Goal: Task Accomplishment & Management: Complete application form

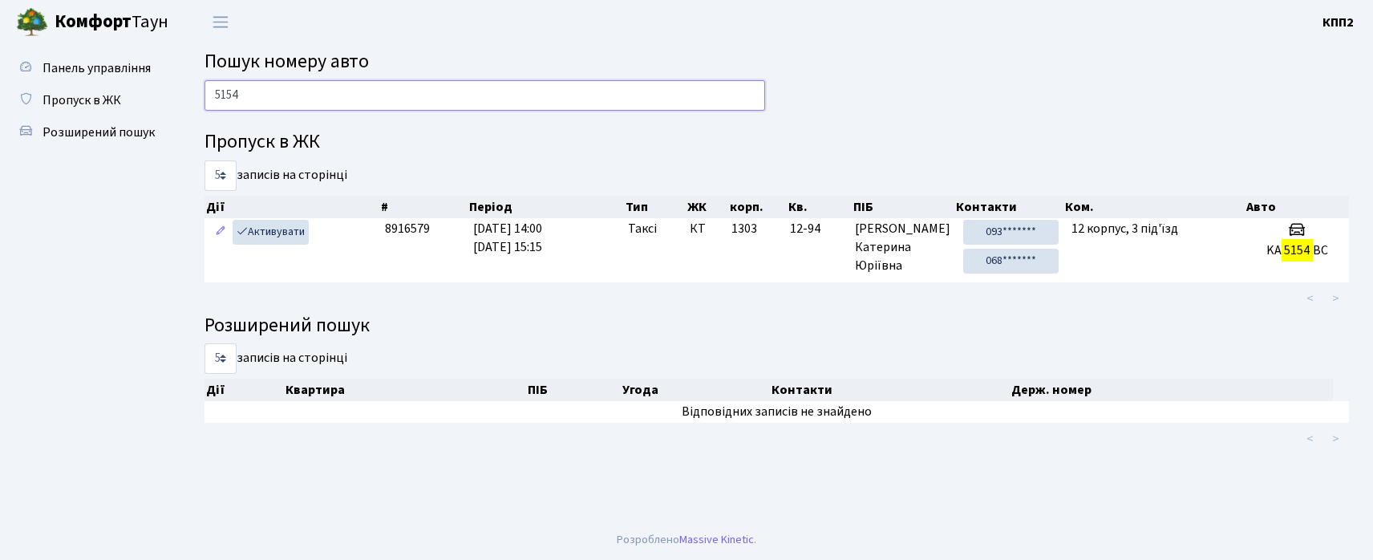
click at [537, 100] on input "5154" at bounding box center [485, 95] width 561 height 30
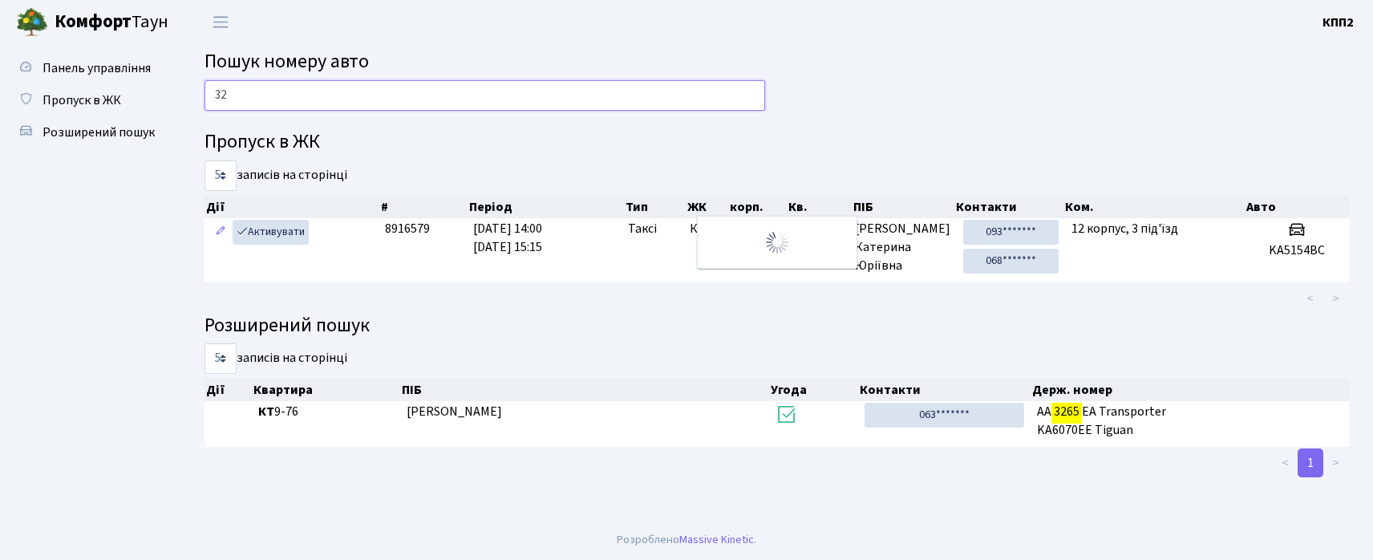
type input "3"
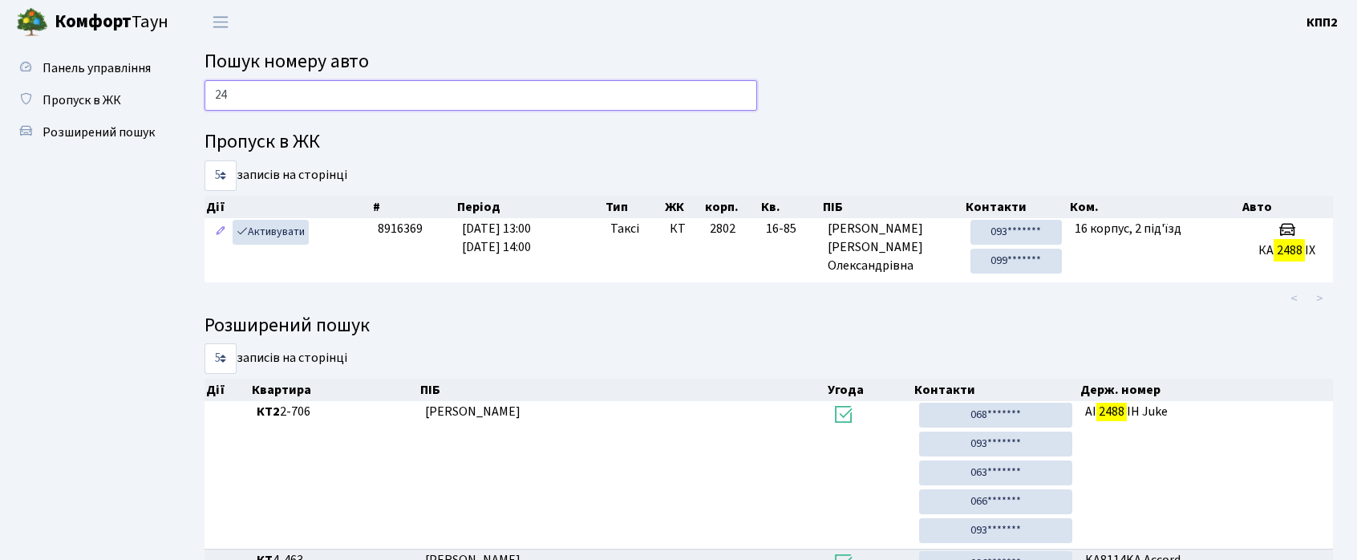
type input "2"
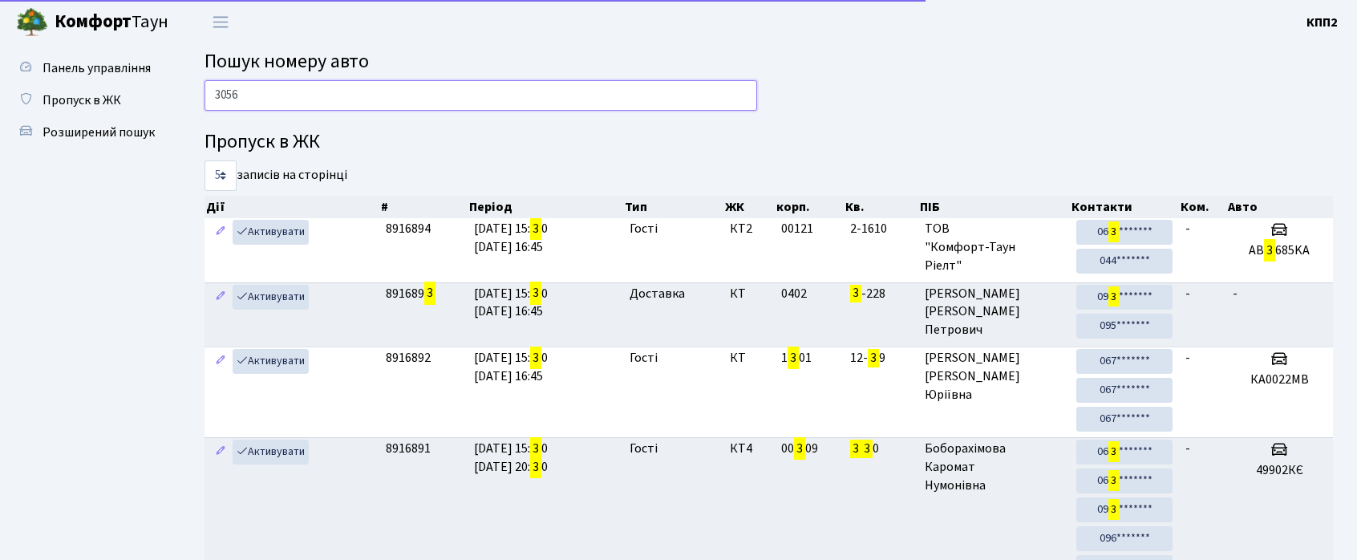
type input "3056"
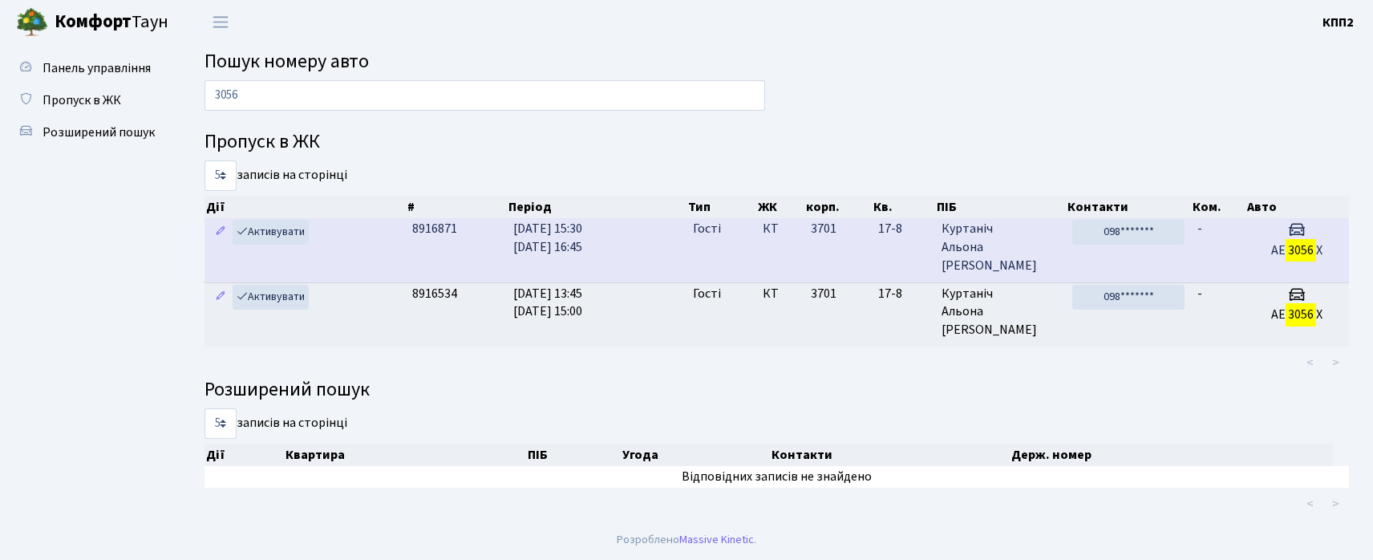
click at [517, 245] on span "25.08.2025 15:30 25.08.2025 16:45" at bounding box center [547, 238] width 69 height 36
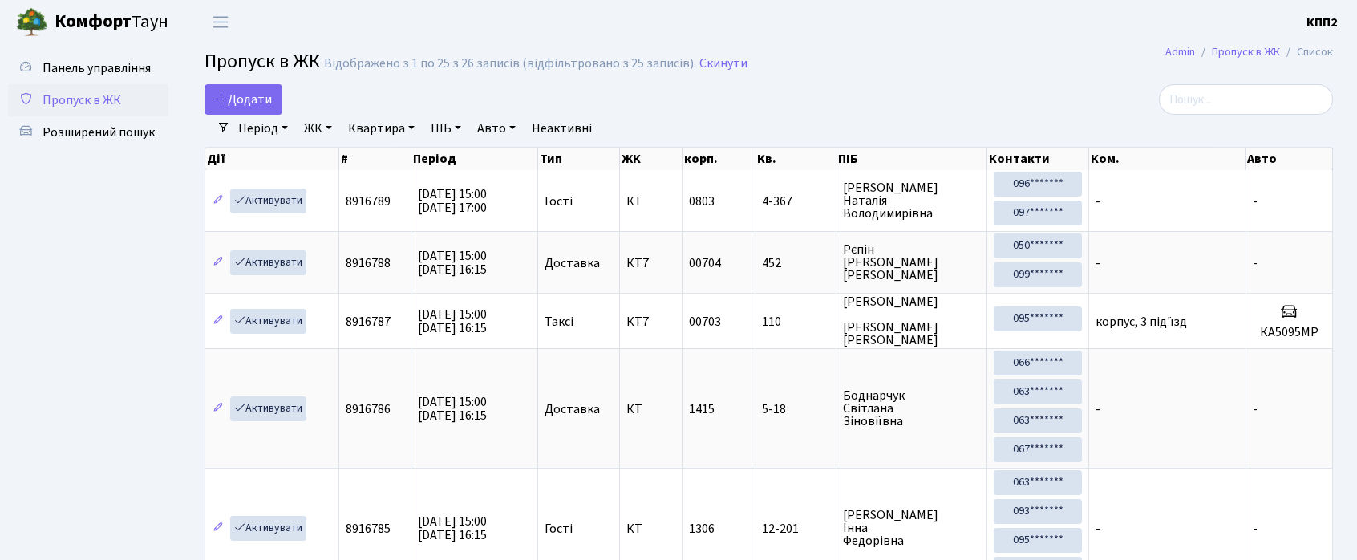
select select "25"
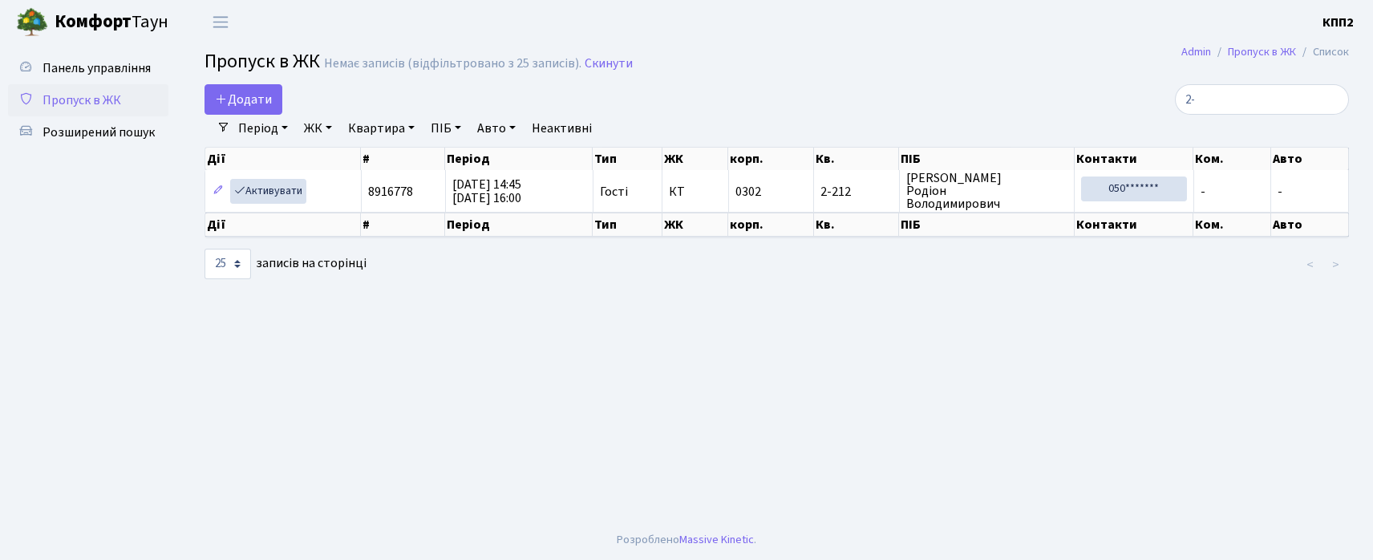
type input "2"
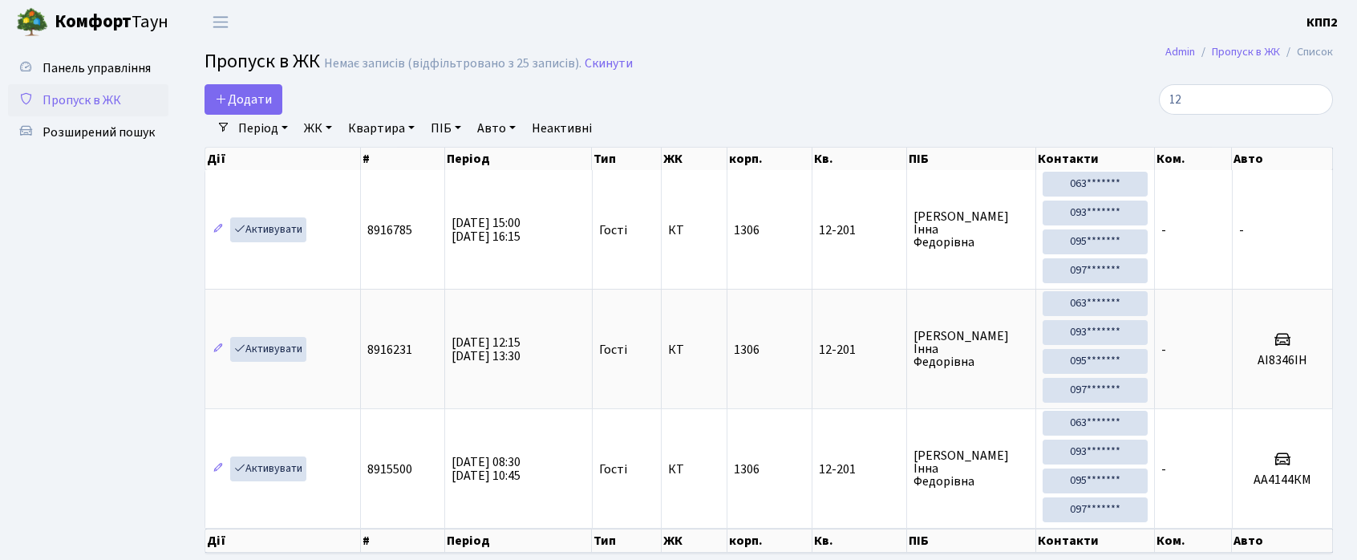
type input "1"
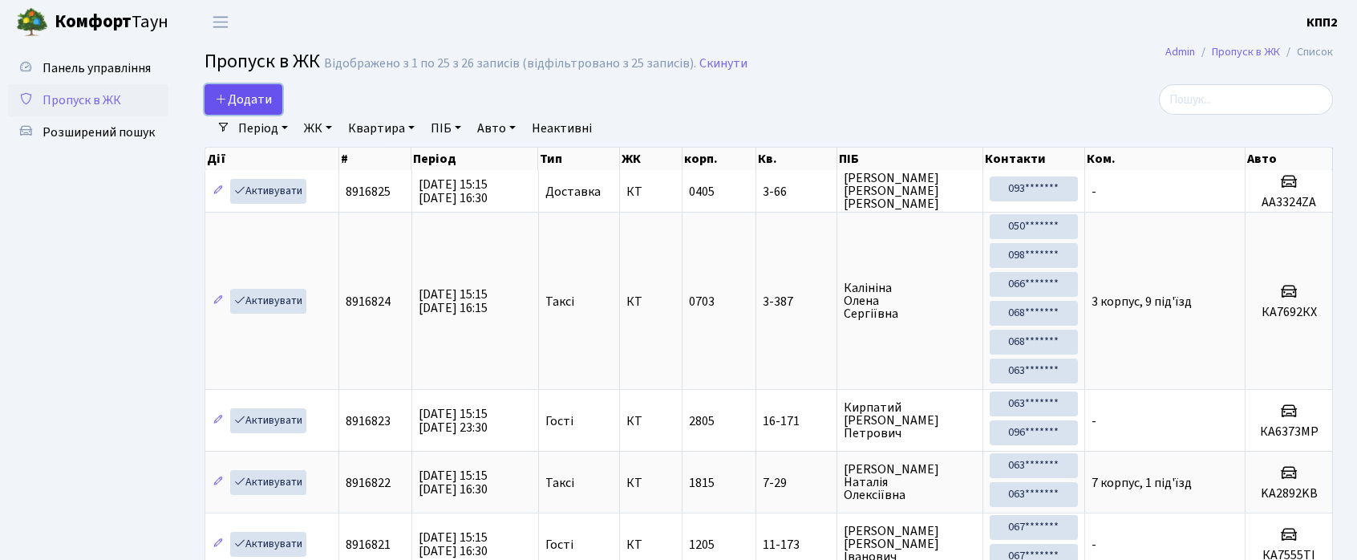
click at [265, 110] on link "Додати" at bounding box center [244, 99] width 78 height 30
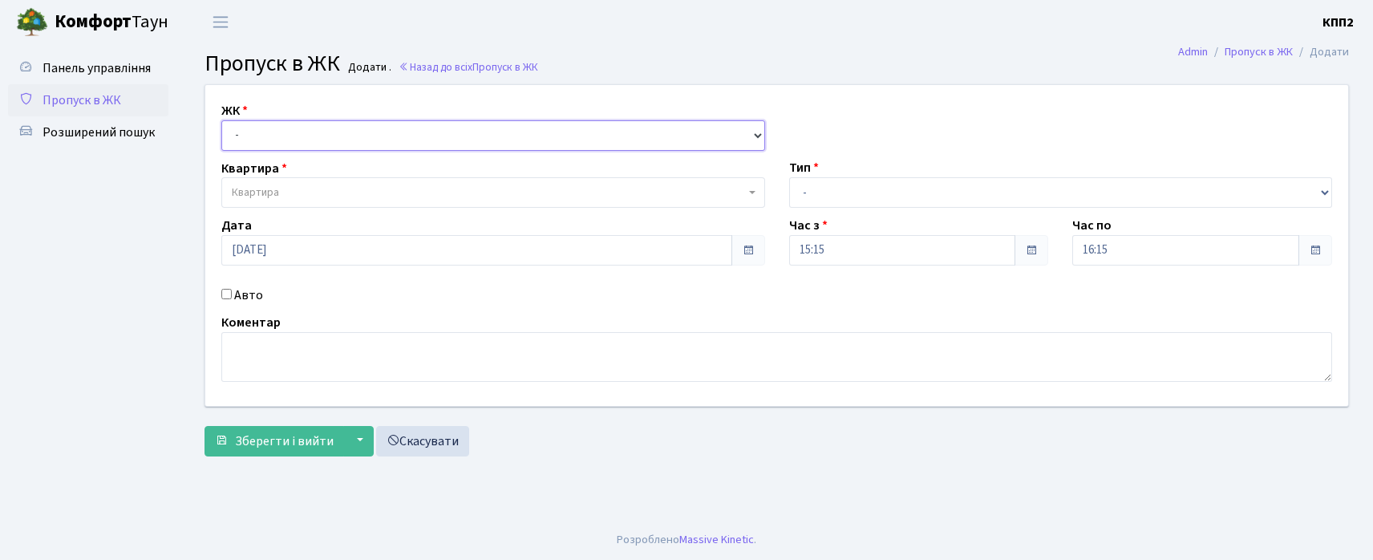
click at [270, 140] on select "- КТ, вул. Регенераторна, 4 КТ2, просп. Соборності, 17 КТ3, вул. Березнева, 16 …" at bounding box center [493, 135] width 544 height 30
select select "295"
click at [221, 120] on select "- КТ, вул. Регенераторна, 4 КТ2, просп. Соборності, 17 КТ3, вул. Березнева, 16 …" at bounding box center [493, 135] width 544 height 30
select select
drag, startPoint x: 258, startPoint y: 136, endPoint x: 260, endPoint y: 144, distance: 8.2
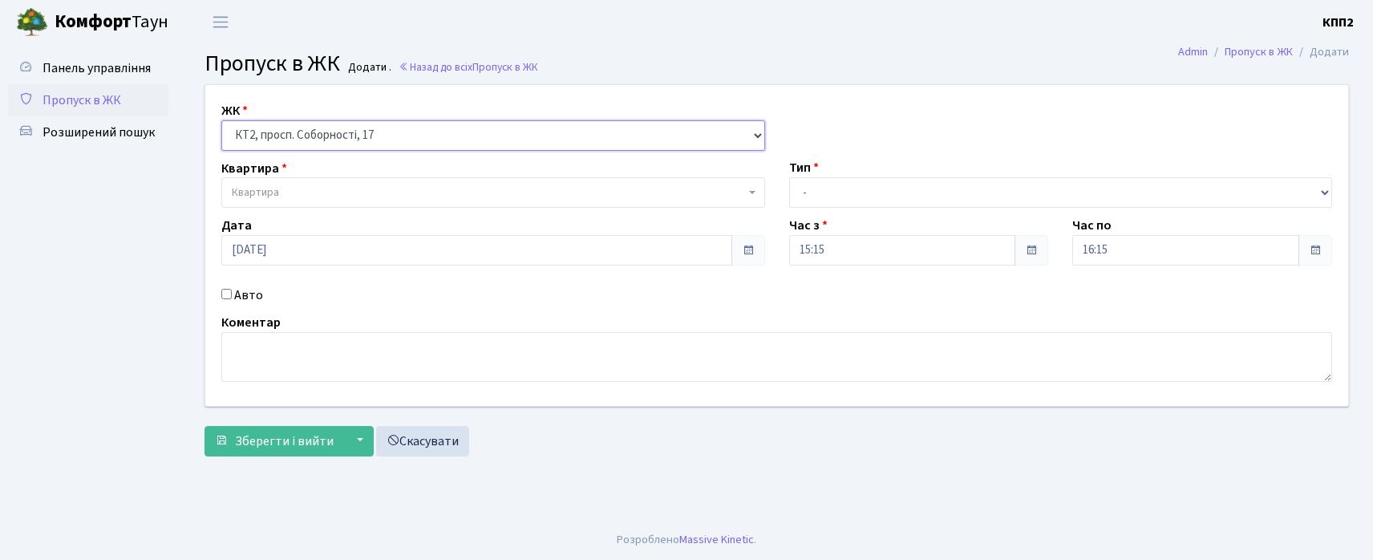
click at [258, 136] on select "- КТ, вул. Регенераторна, 4 КТ2, просп. Соборності, 17 КТ3, вул. Березнева, 16 …" at bounding box center [493, 135] width 544 height 30
select select "271"
click at [221, 120] on select "- КТ, вул. Регенераторна, 4 КТ2, просп. Соборності, 17 КТ3, вул. Березнева, 16 …" at bounding box center [493, 135] width 544 height 30
select select
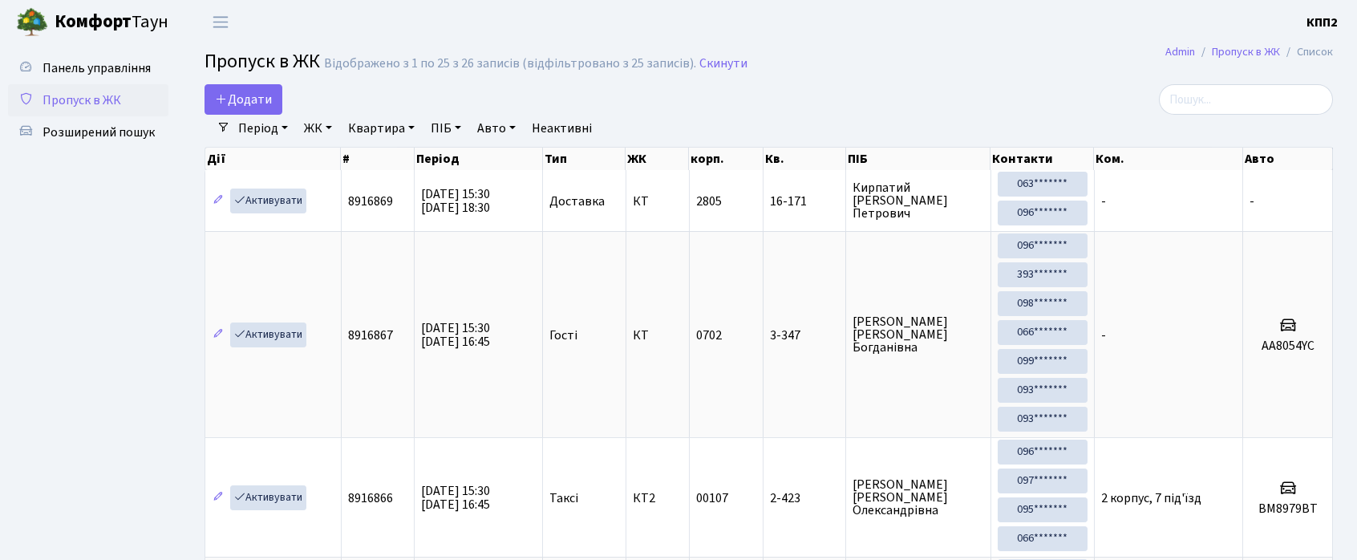
select select "25"
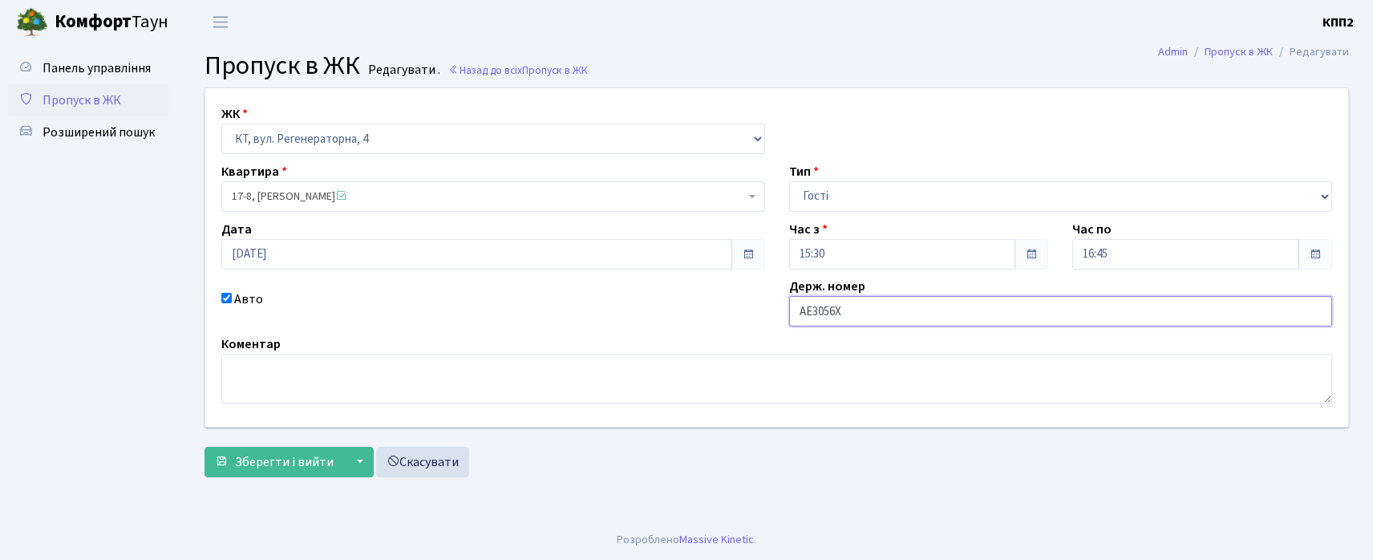
click at [863, 316] on input "АЕ3056Х" at bounding box center [1061, 311] width 544 height 30
type input "АЕ3056ХЕ"
click at [205, 447] on button "Зберегти і вийти" at bounding box center [275, 462] width 140 height 30
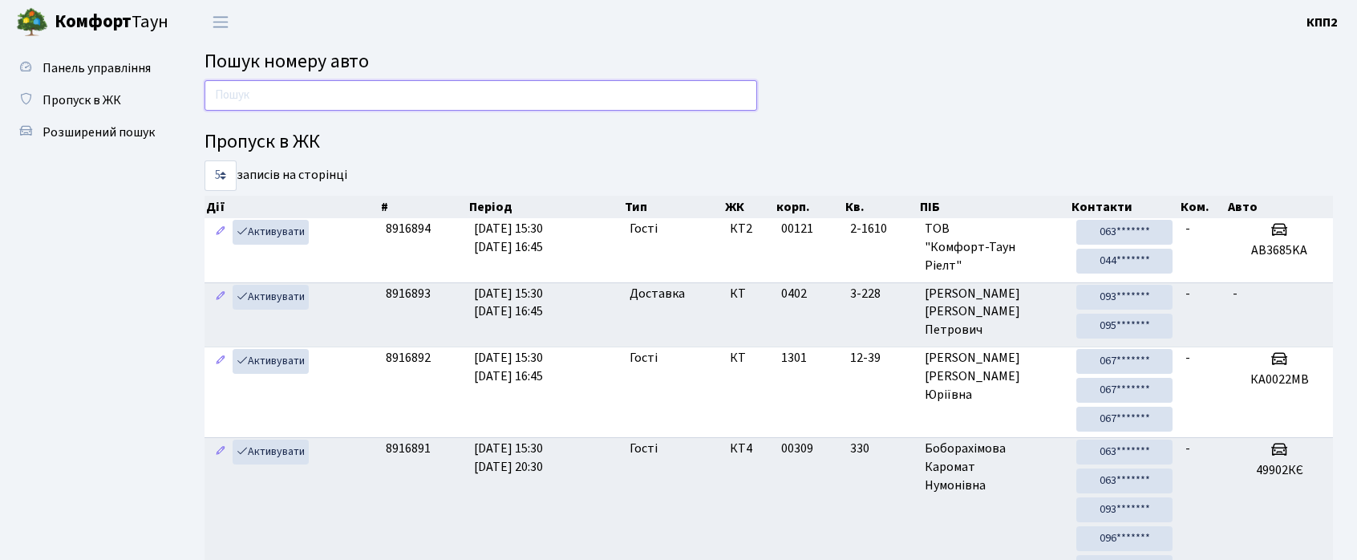
click at [236, 107] on input "text" at bounding box center [481, 95] width 553 height 30
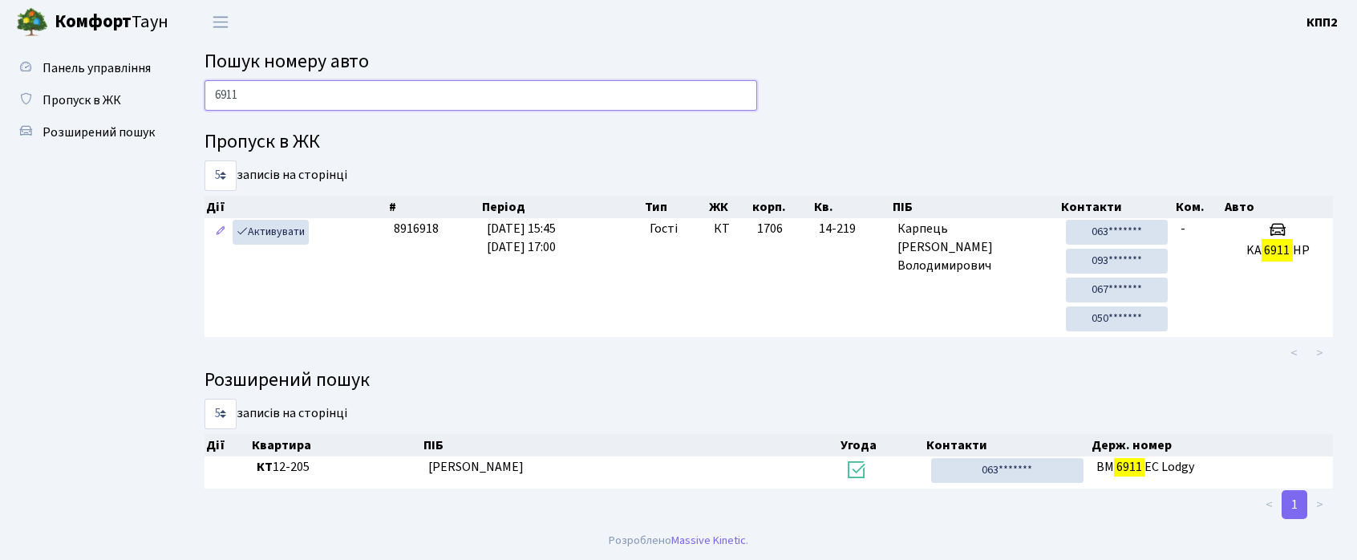
click at [289, 91] on input "6911" at bounding box center [481, 95] width 553 height 30
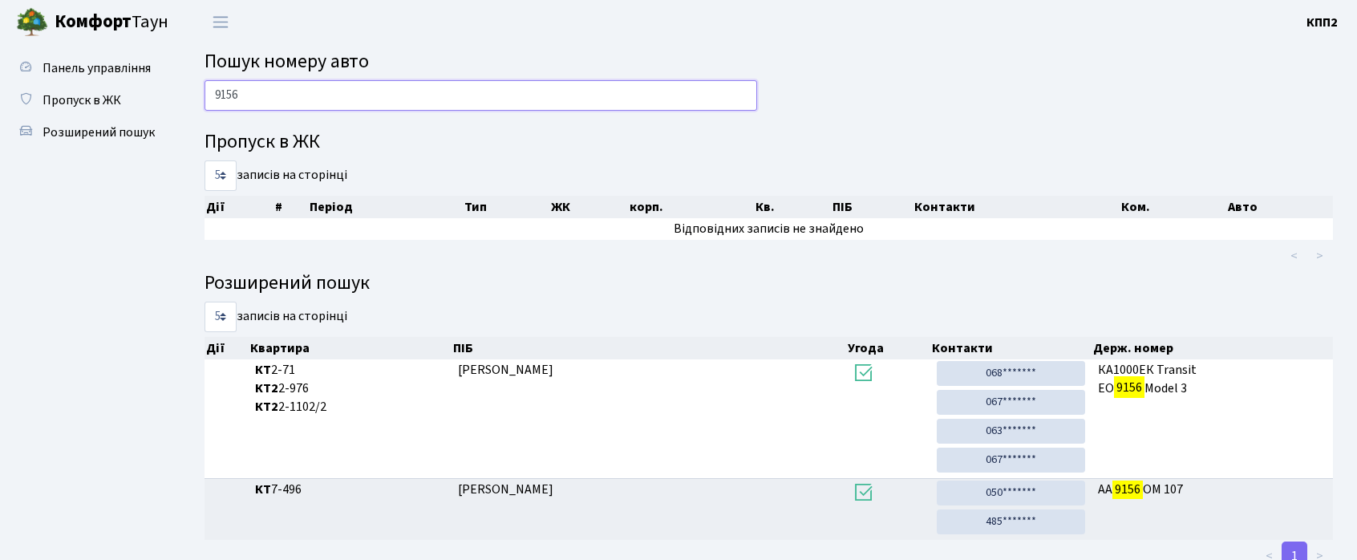
click at [248, 87] on input "9156" at bounding box center [481, 95] width 553 height 30
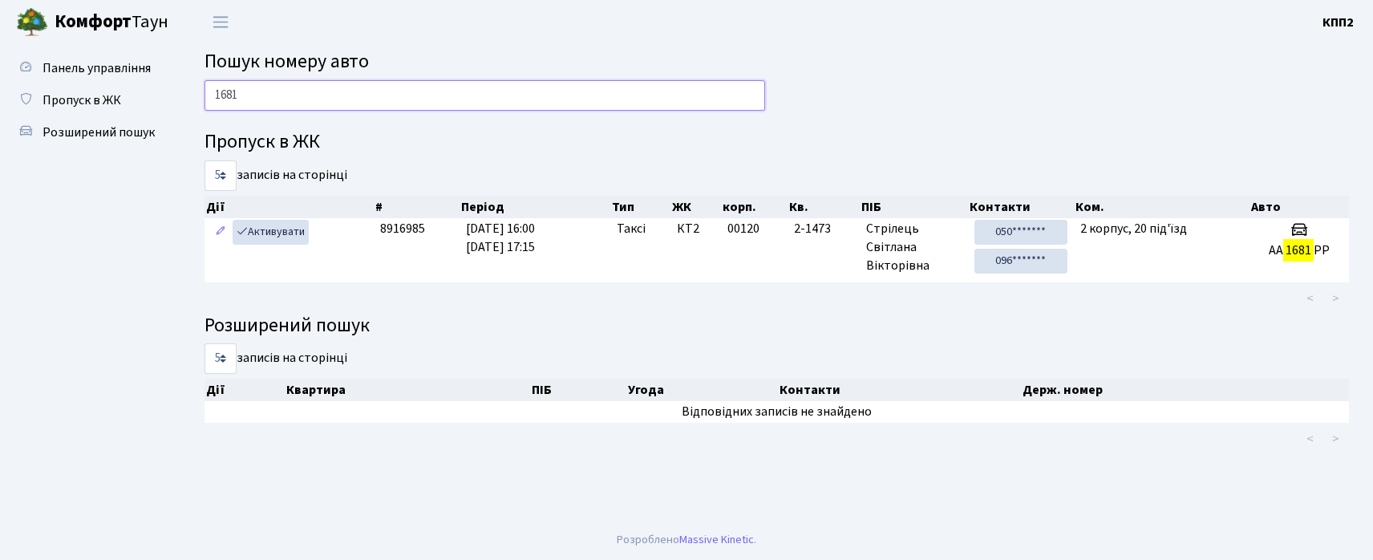
click at [282, 100] on input "1681" at bounding box center [485, 95] width 561 height 30
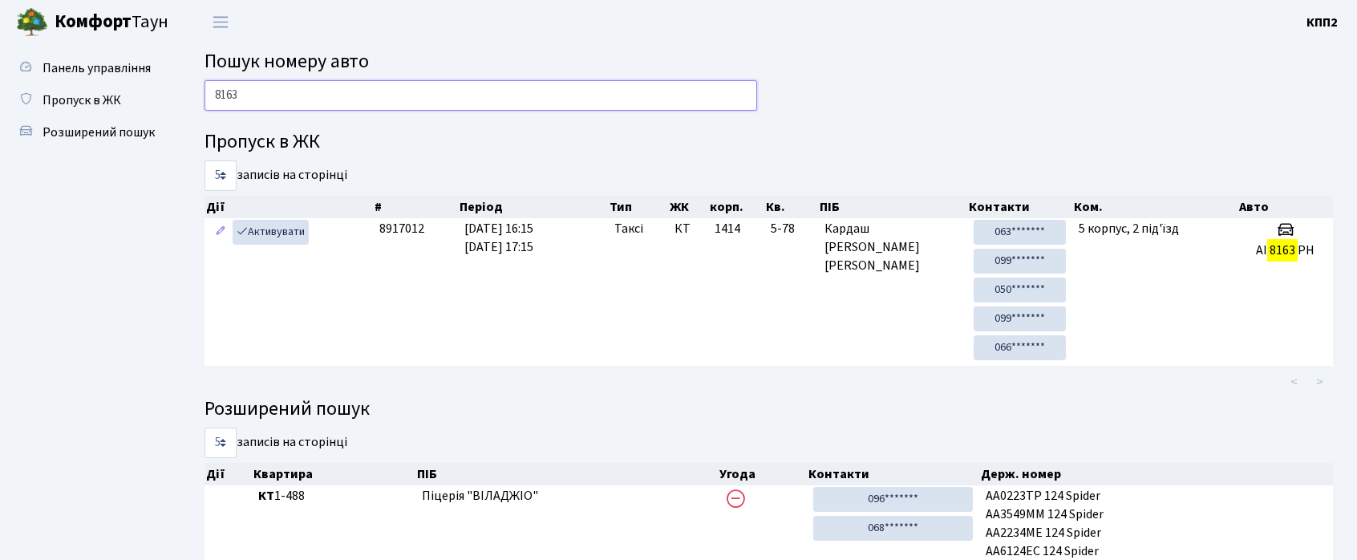
click at [282, 100] on input "8163" at bounding box center [481, 95] width 553 height 30
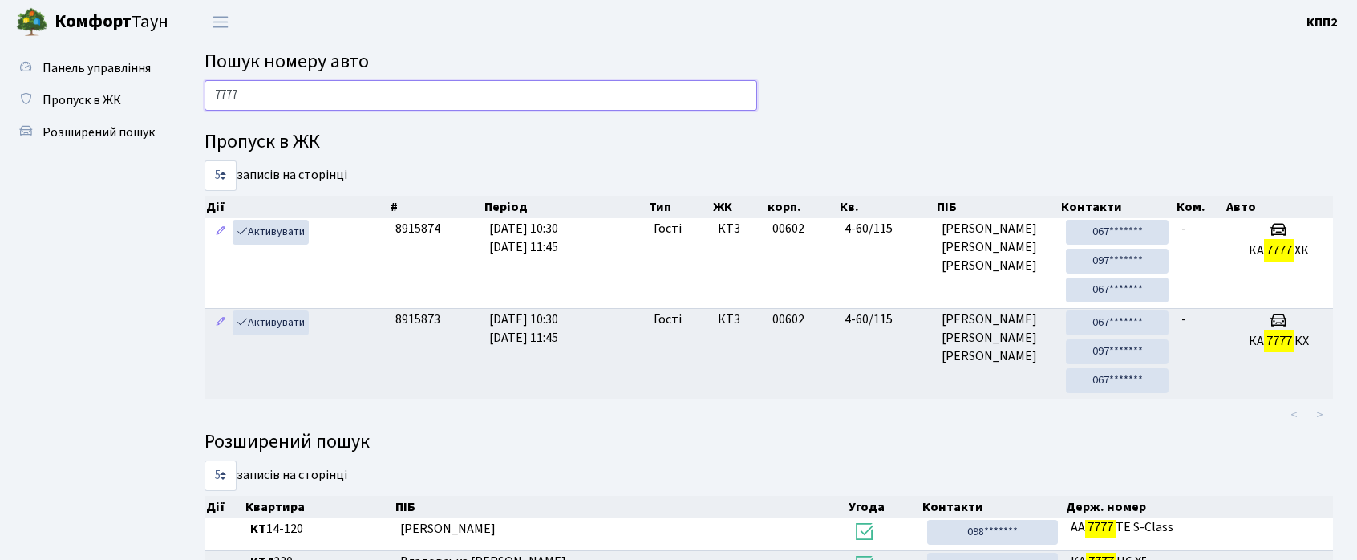
click at [294, 101] on input "7777" at bounding box center [481, 95] width 553 height 30
click at [293, 100] on input "7777" at bounding box center [481, 95] width 553 height 30
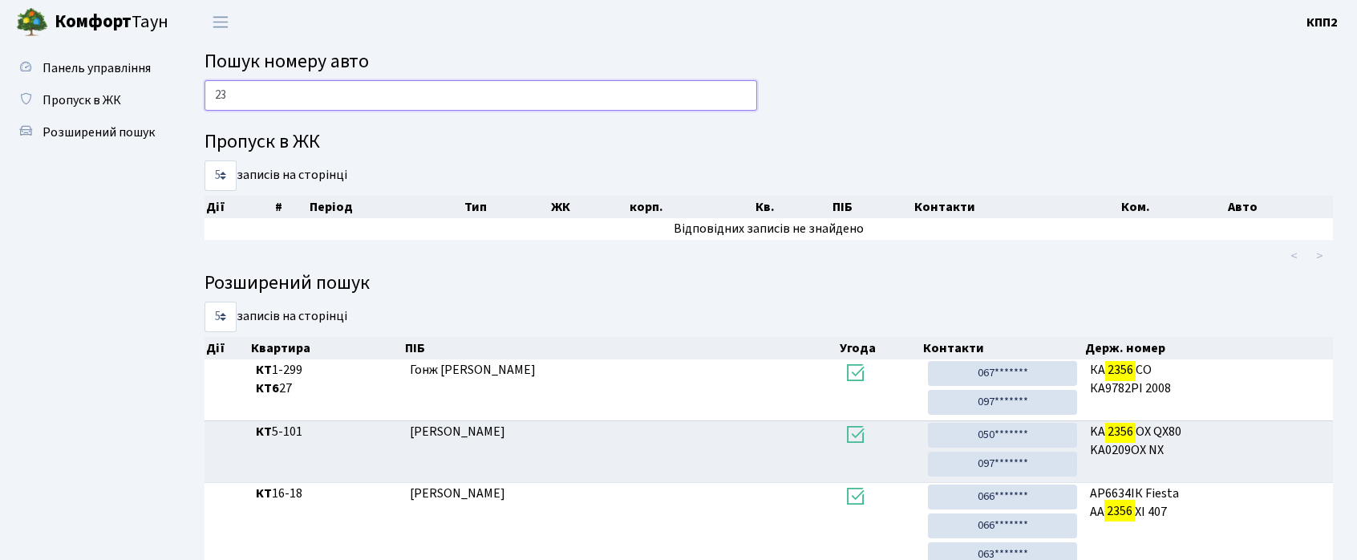
type input "2"
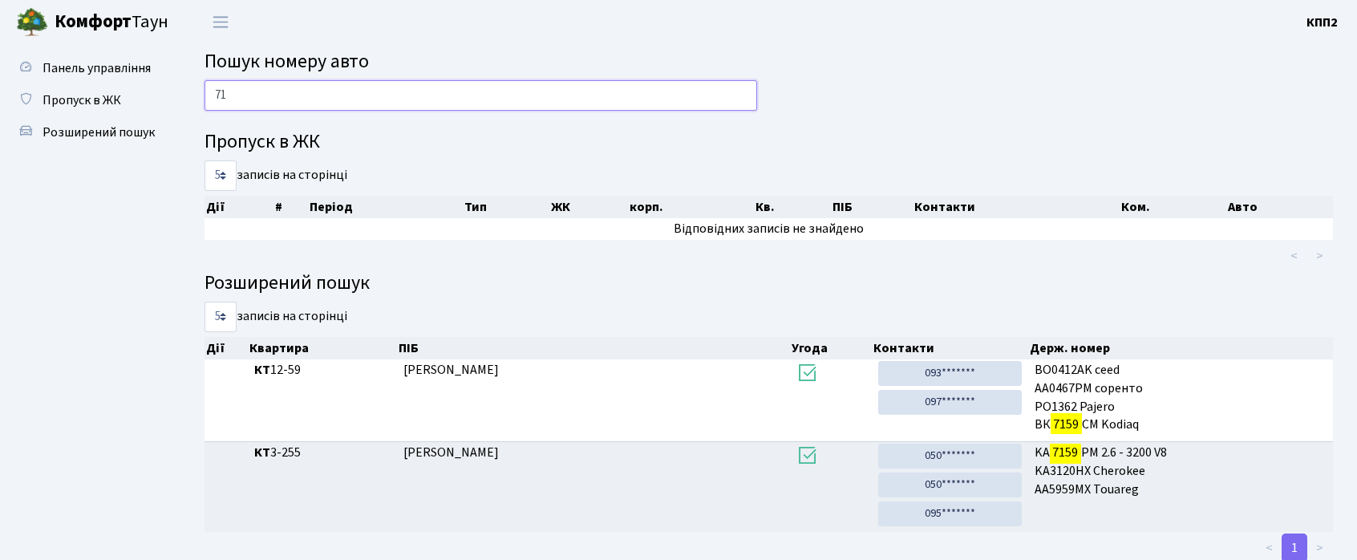
type input "7"
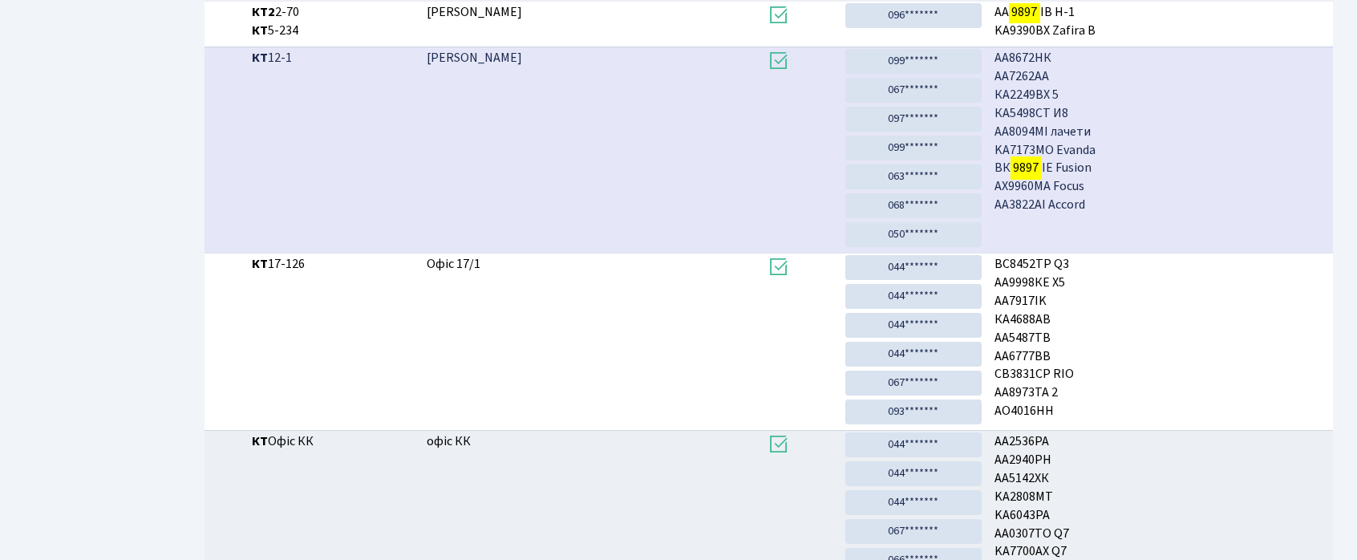
scroll to position [321, 0]
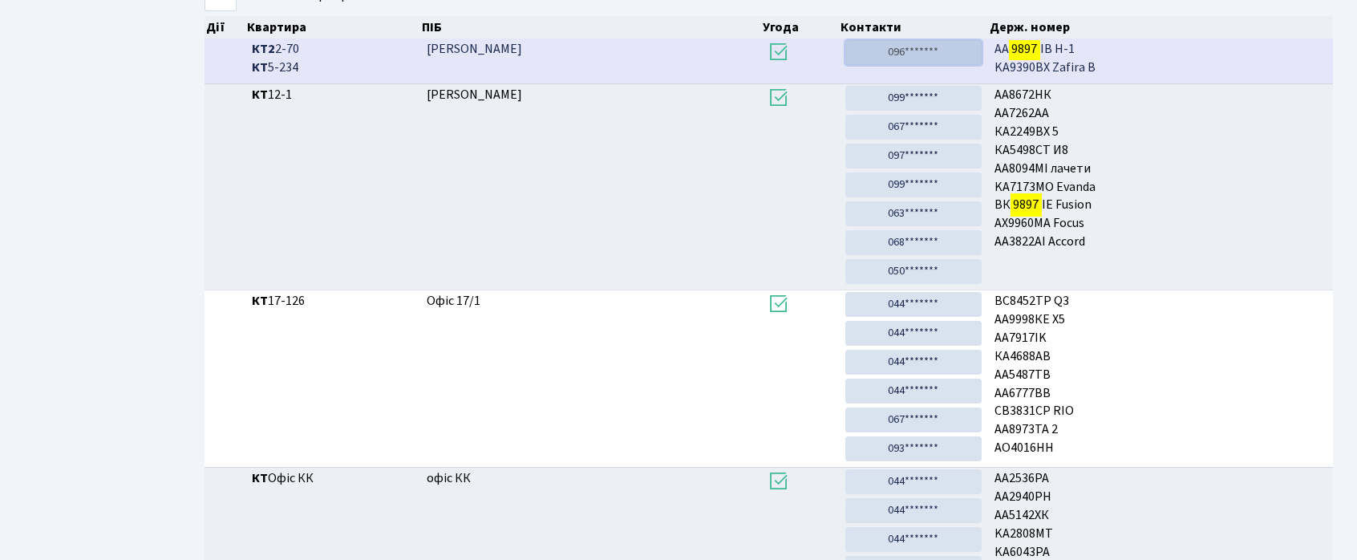
click at [931, 55] on link "096*******" at bounding box center [914, 52] width 137 height 25
click at [864, 49] on link "096*******" at bounding box center [914, 52] width 137 height 25
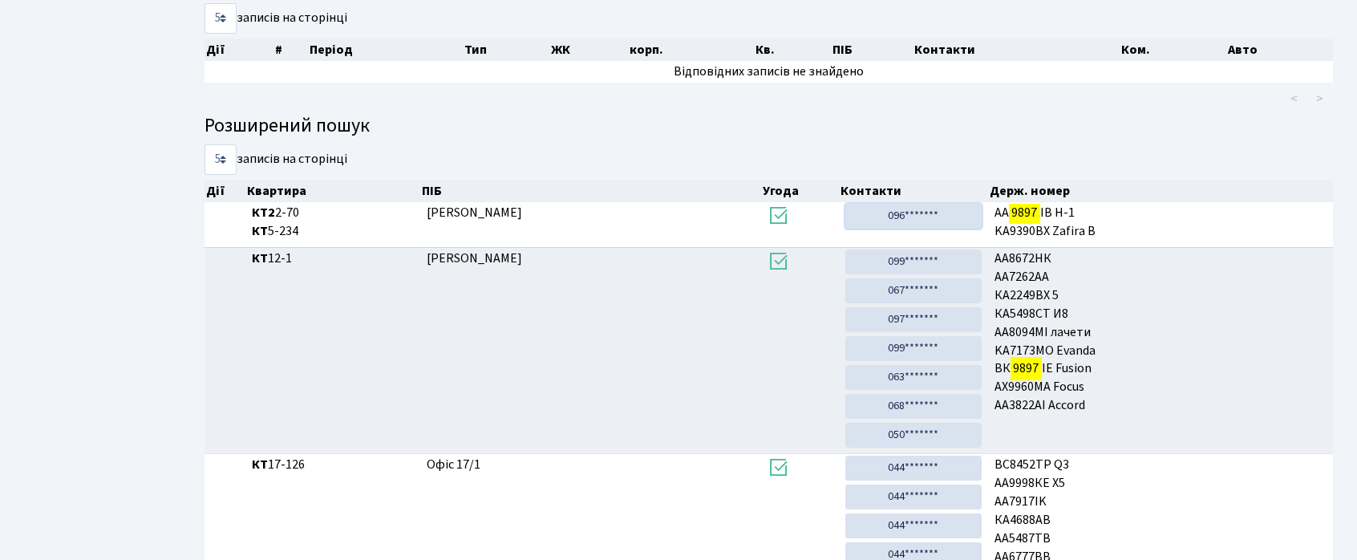
scroll to position [0, 0]
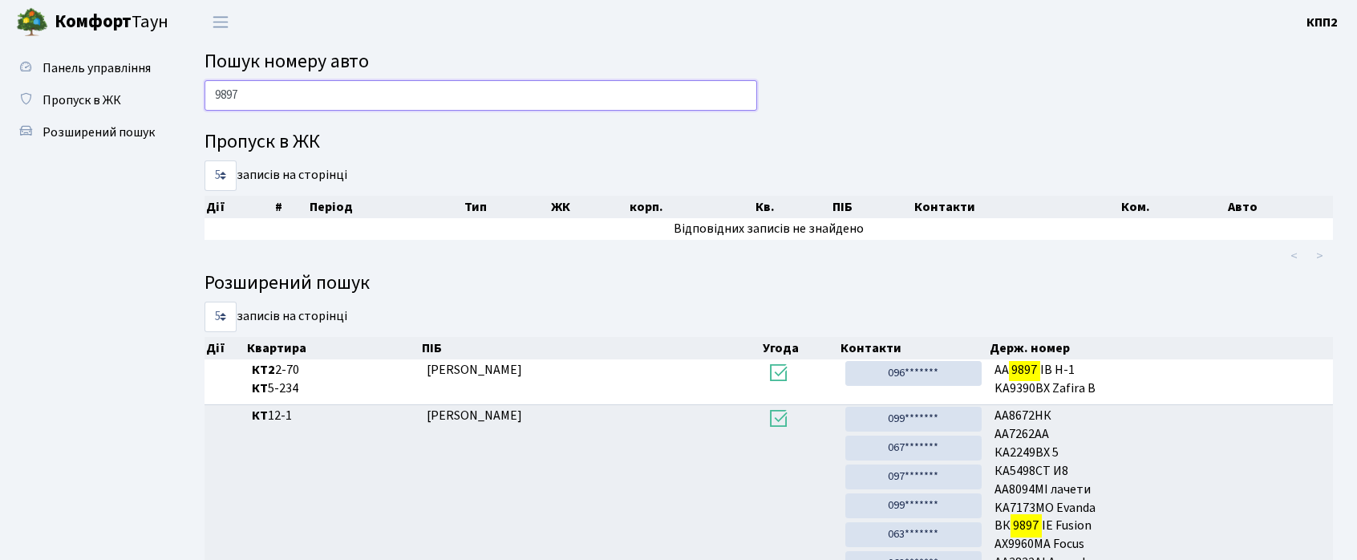
click at [415, 94] on input "9897" at bounding box center [481, 95] width 553 height 30
type input "9"
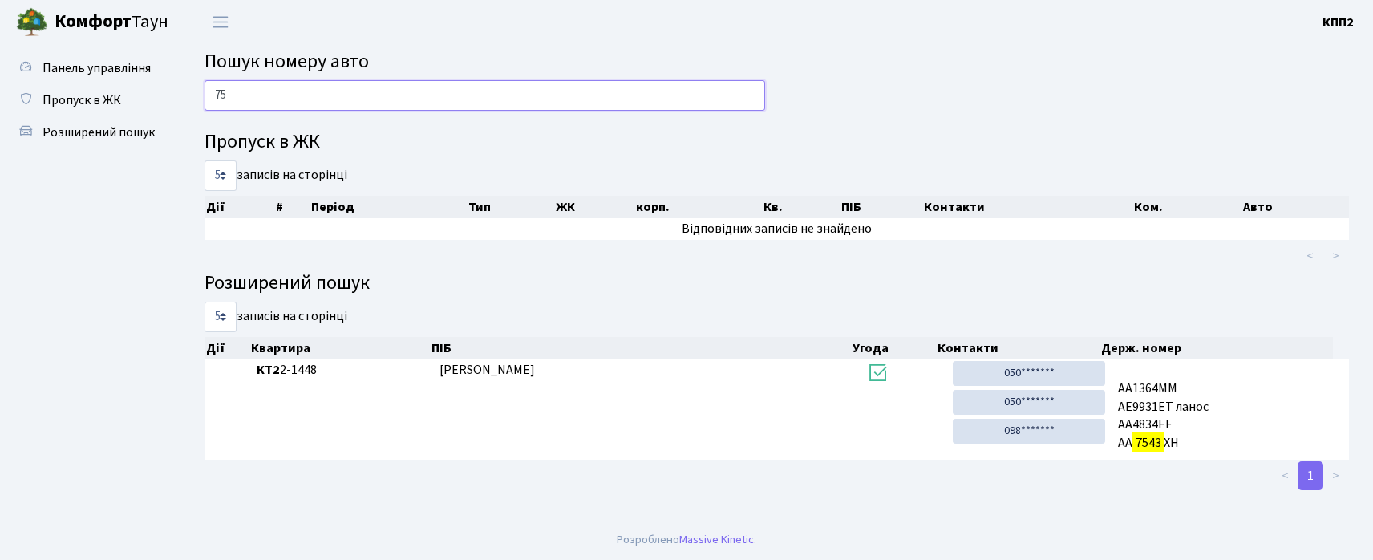
type input "7"
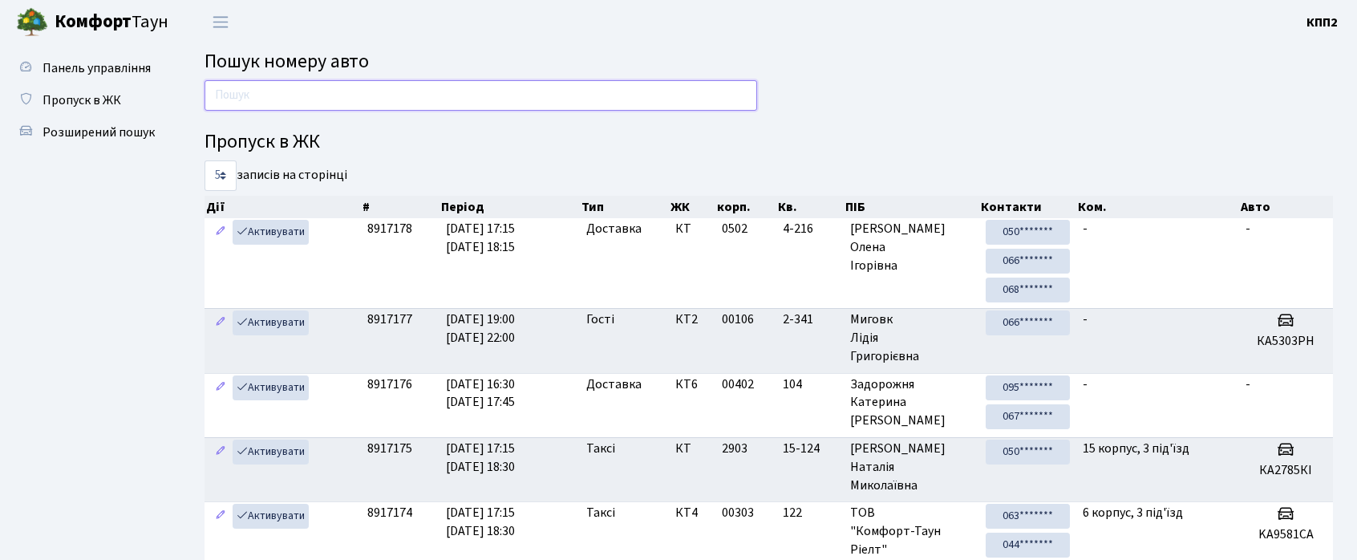
type input "R"
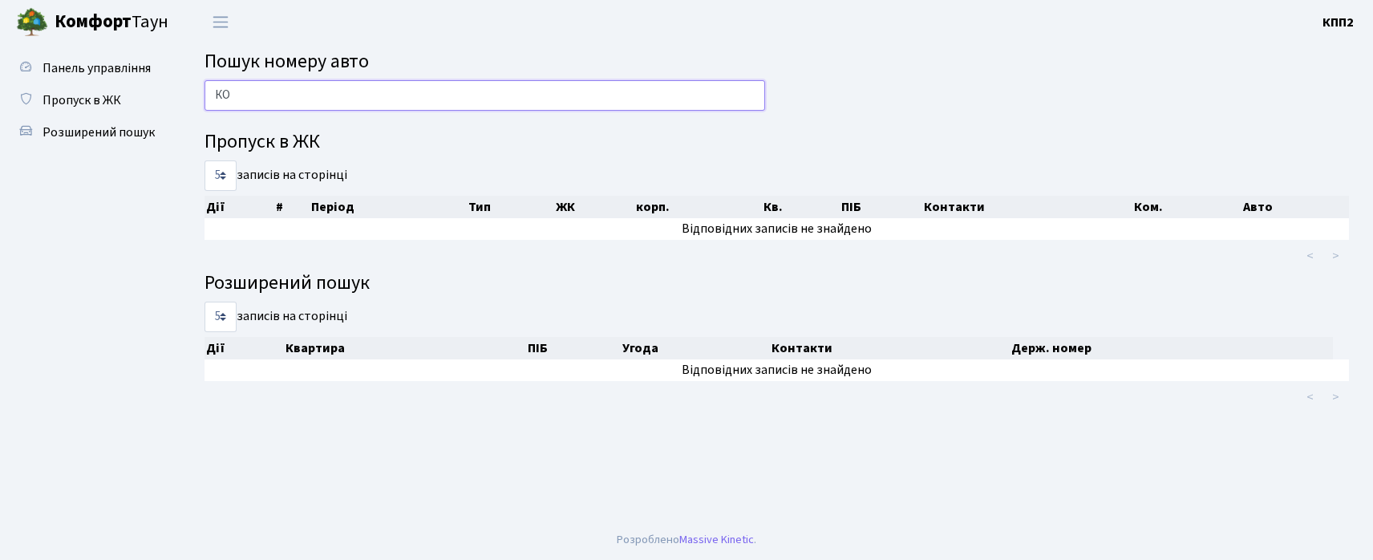
type input "[PERSON_NAME]"
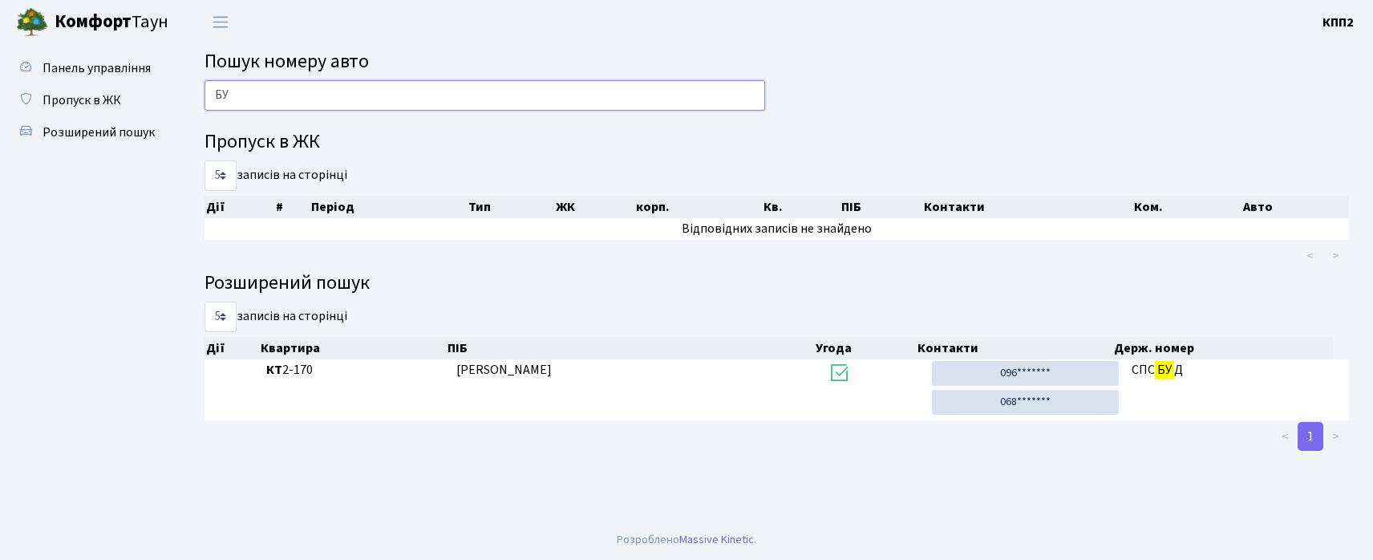
type input "Б"
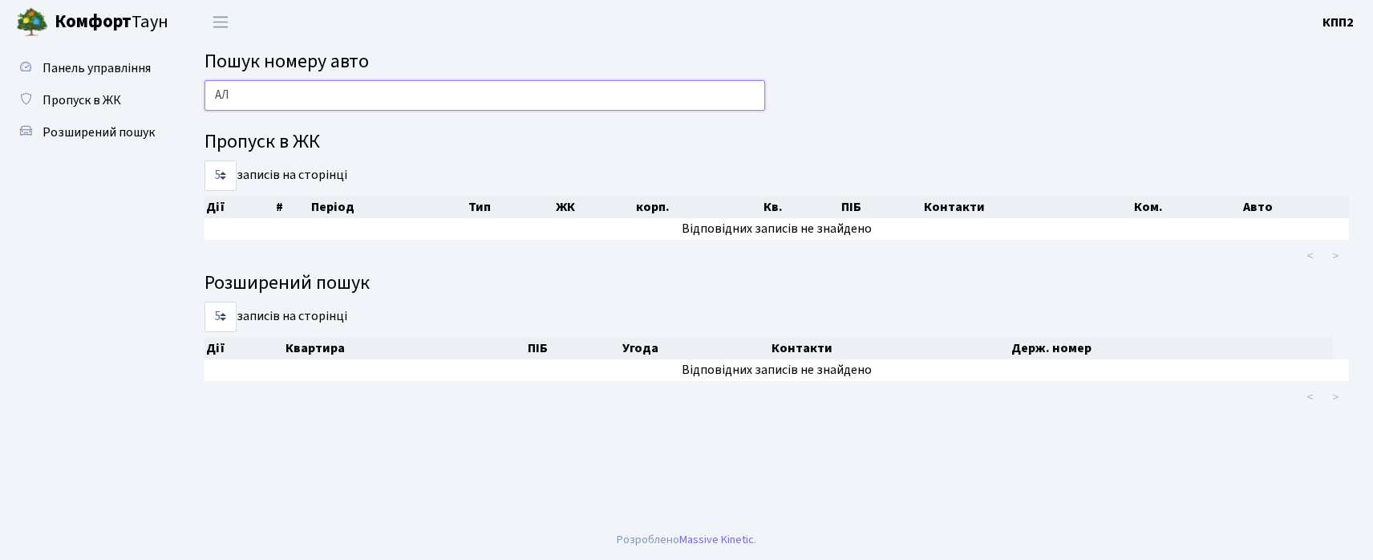
type input "А"
type input "Ї"
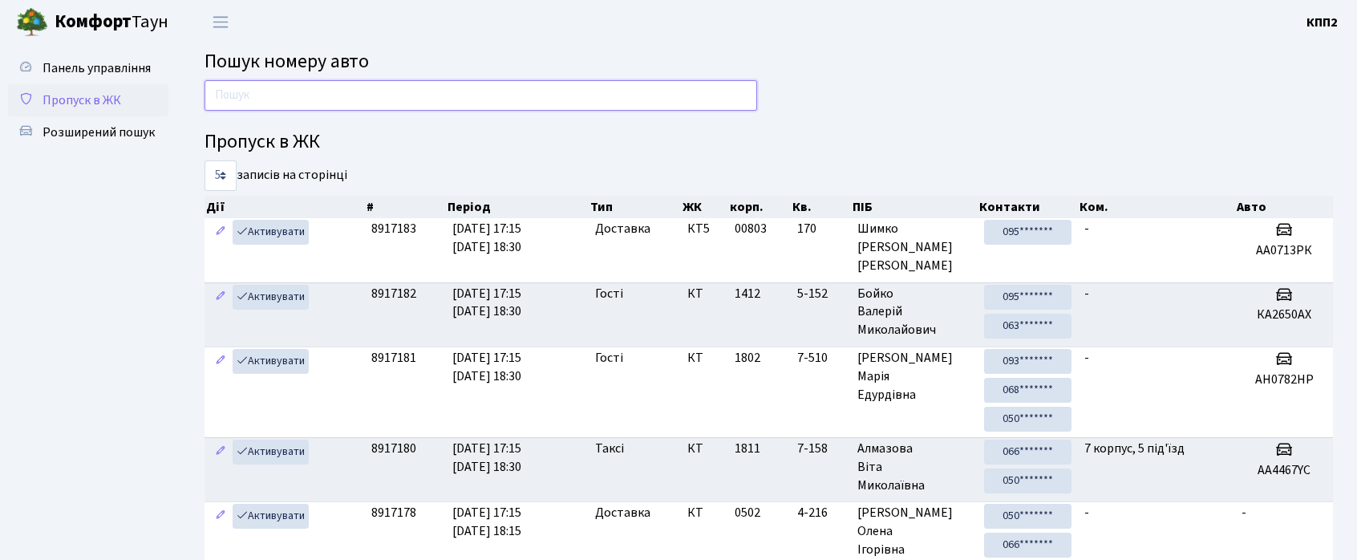
type input "9"
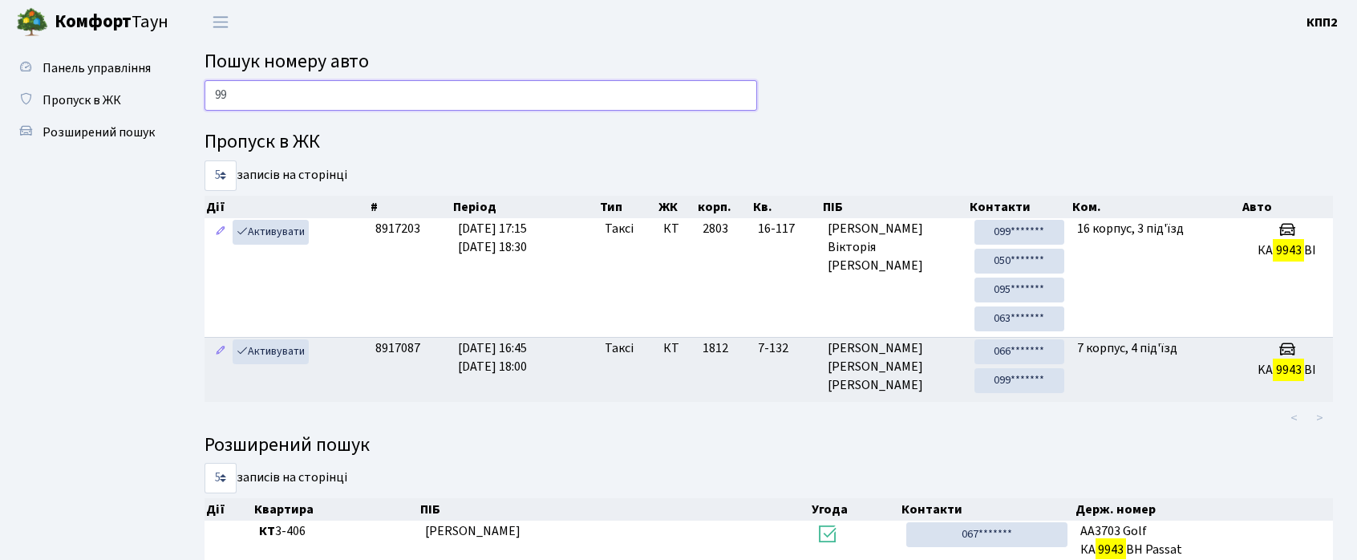
type input "9"
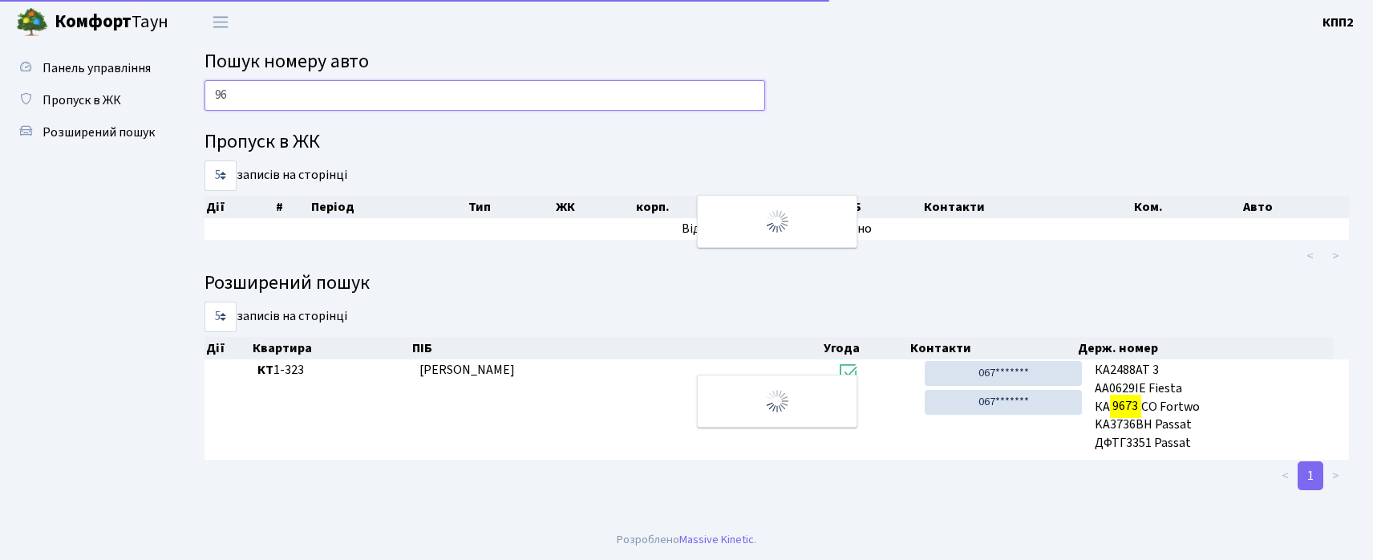
type input "9"
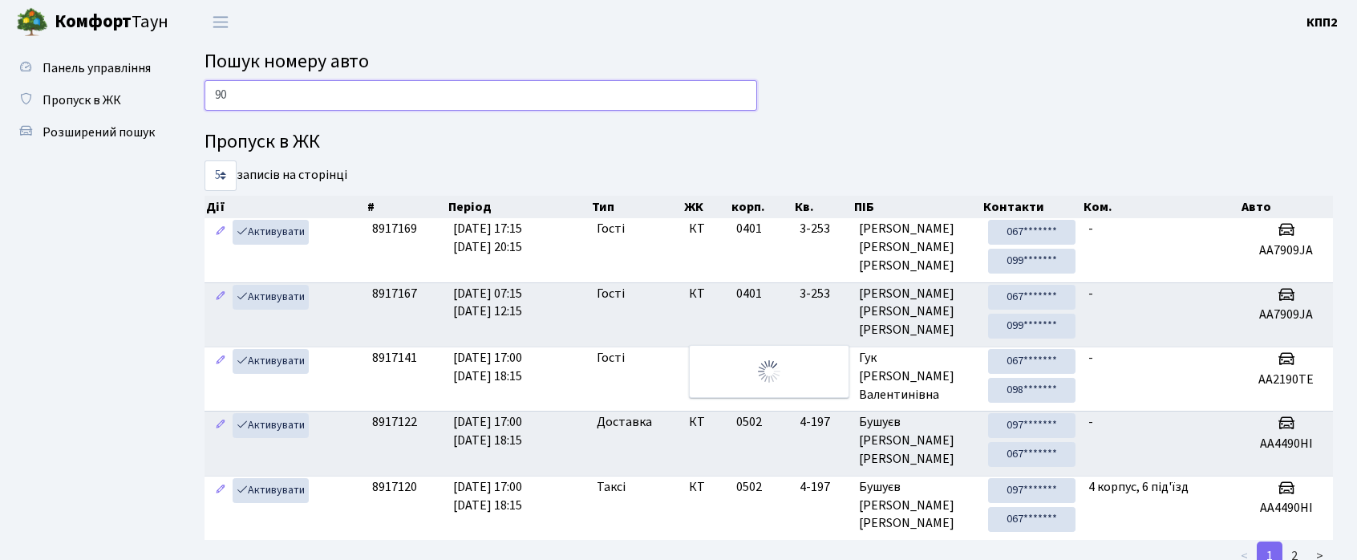
type input "9"
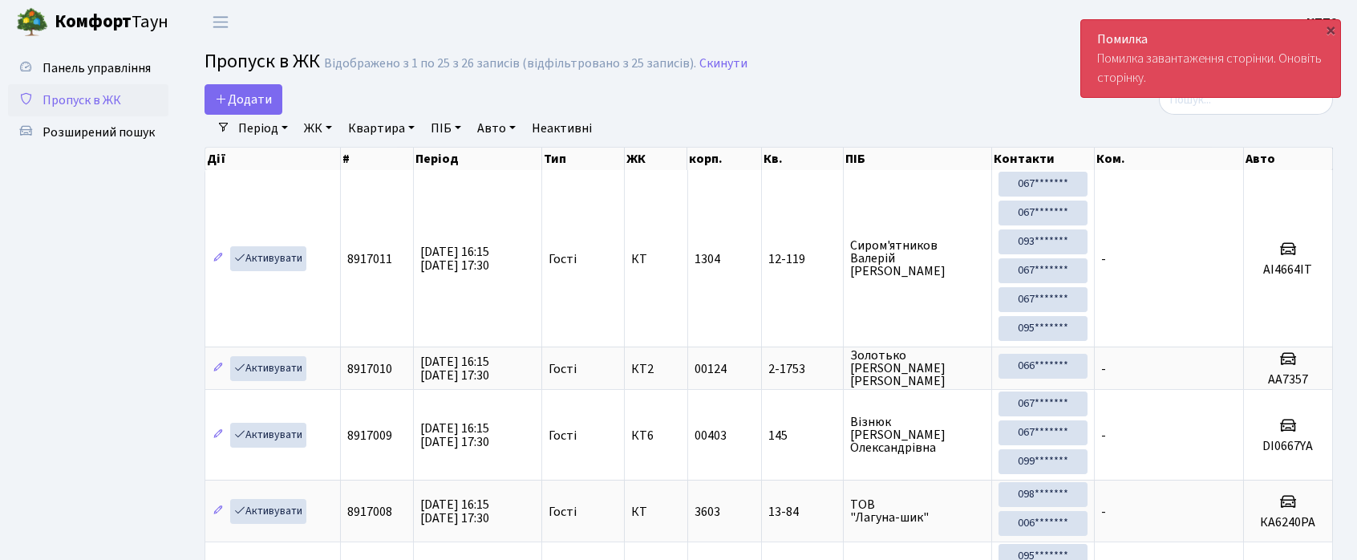
select select "25"
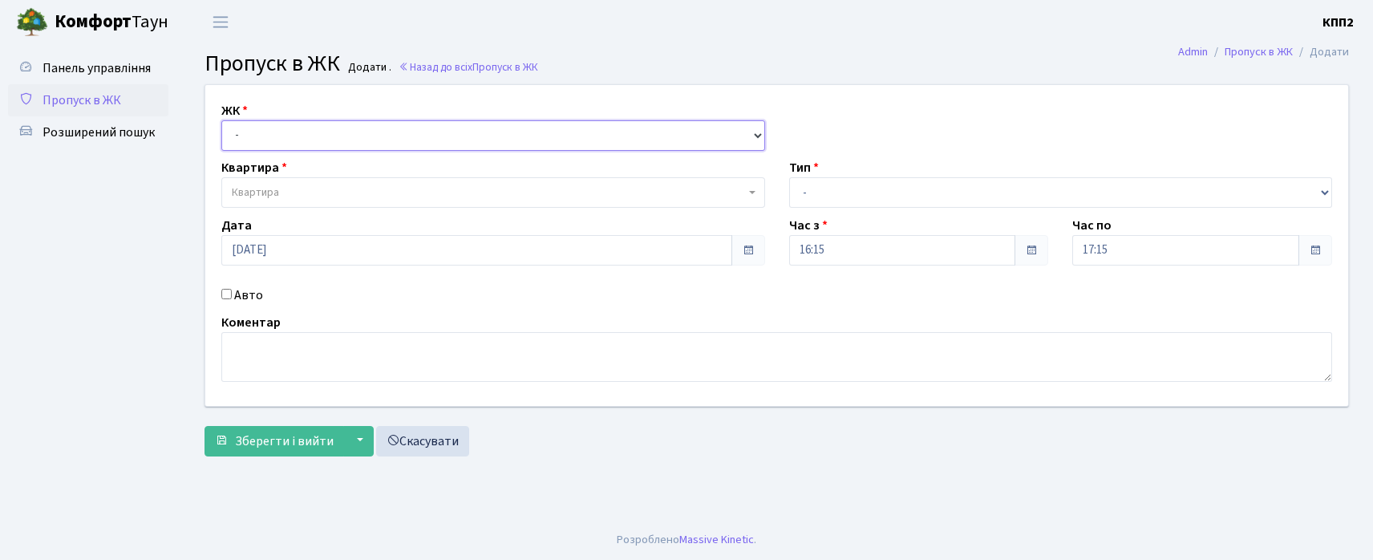
drag, startPoint x: 260, startPoint y: 130, endPoint x: 264, endPoint y: 144, distance: 15.0
click at [260, 130] on select "- КТ, вул. Регенераторна, 4 КТ2, просп. [STREET_ADDRESS] [STREET_ADDRESS] [PERS…" at bounding box center [493, 135] width 544 height 30
select select "271"
click at [221, 120] on select "- КТ, вул. Регенераторна, 4 КТ2, просп. Соборності, 17 КТ3, вул. Березнева, 16 …" at bounding box center [493, 135] width 544 height 30
select select
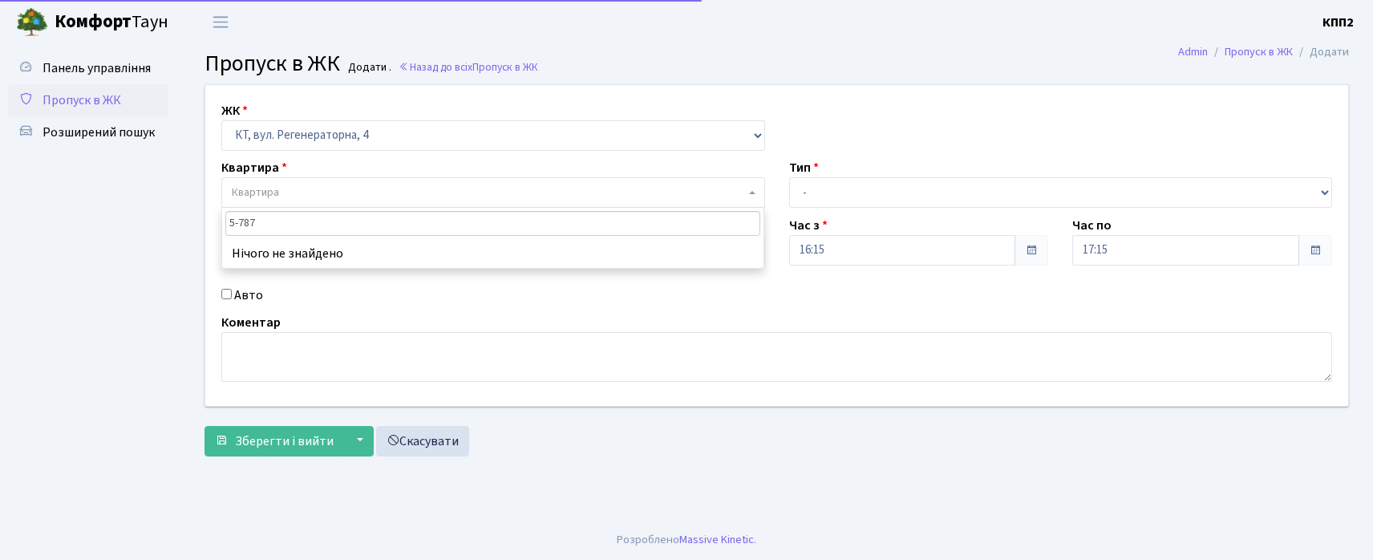
type input "5-78"
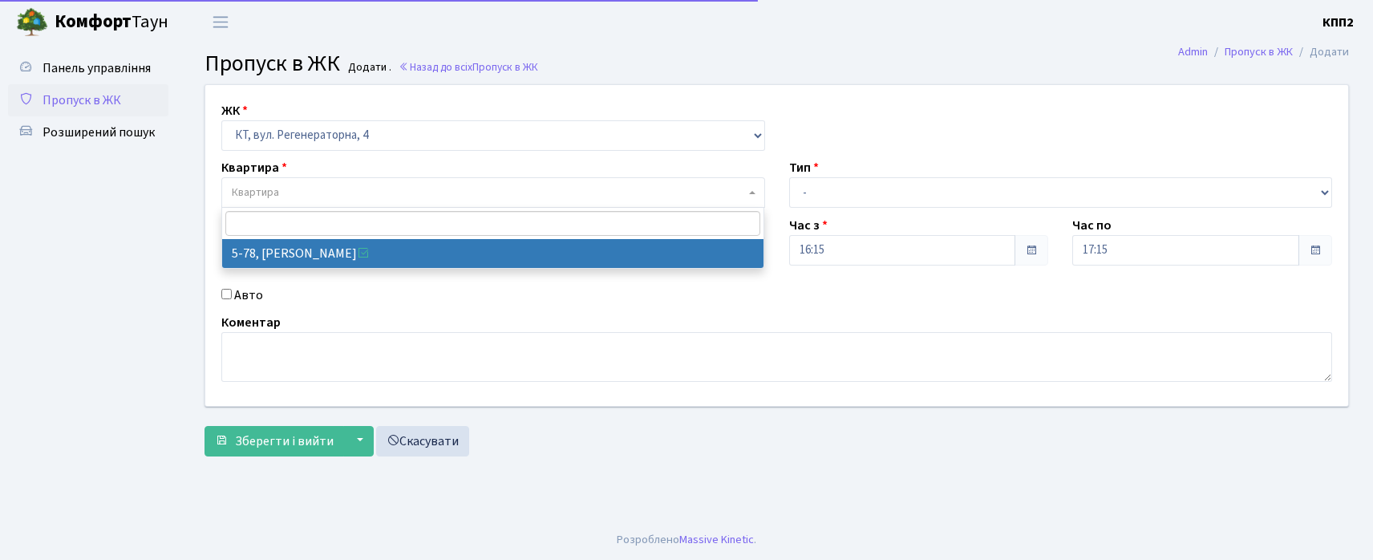
select select "2488"
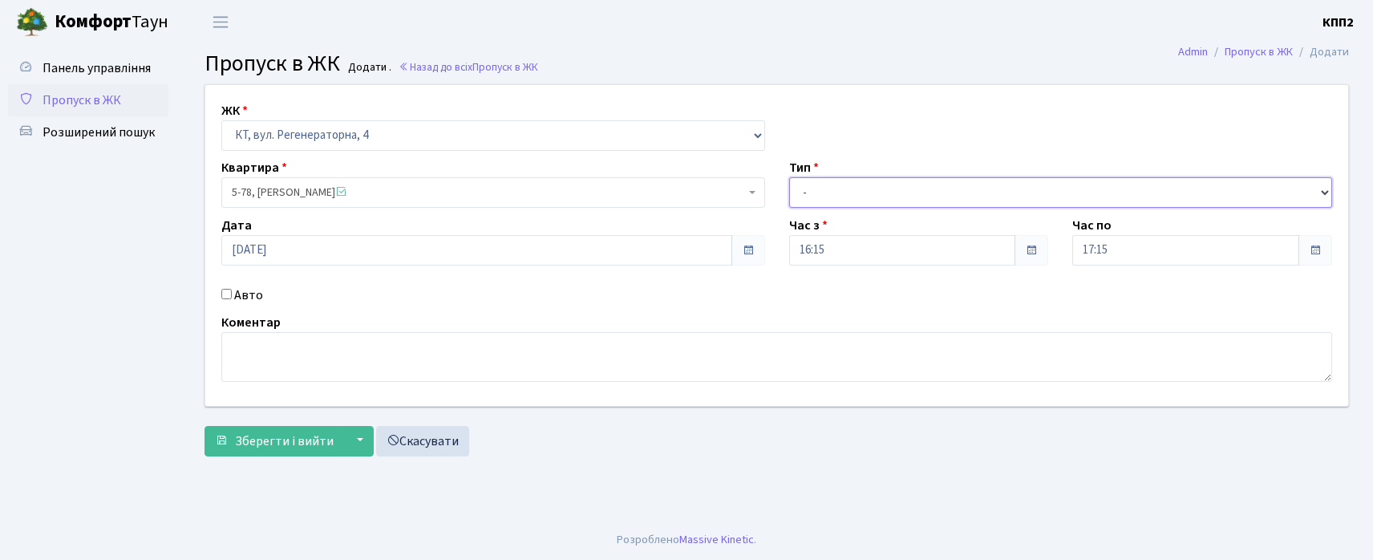
drag, startPoint x: 849, startPoint y: 178, endPoint x: 852, endPoint y: 193, distance: 15.6
click at [848, 178] on select "- Доставка Таксі Гості Сервіс" at bounding box center [1061, 192] width 544 height 30
select select "2"
click at [789, 177] on select "- Доставка Таксі Гості Сервіс" at bounding box center [1061, 192] width 544 height 30
click at [231, 292] on input "Авто" at bounding box center [226, 294] width 10 height 10
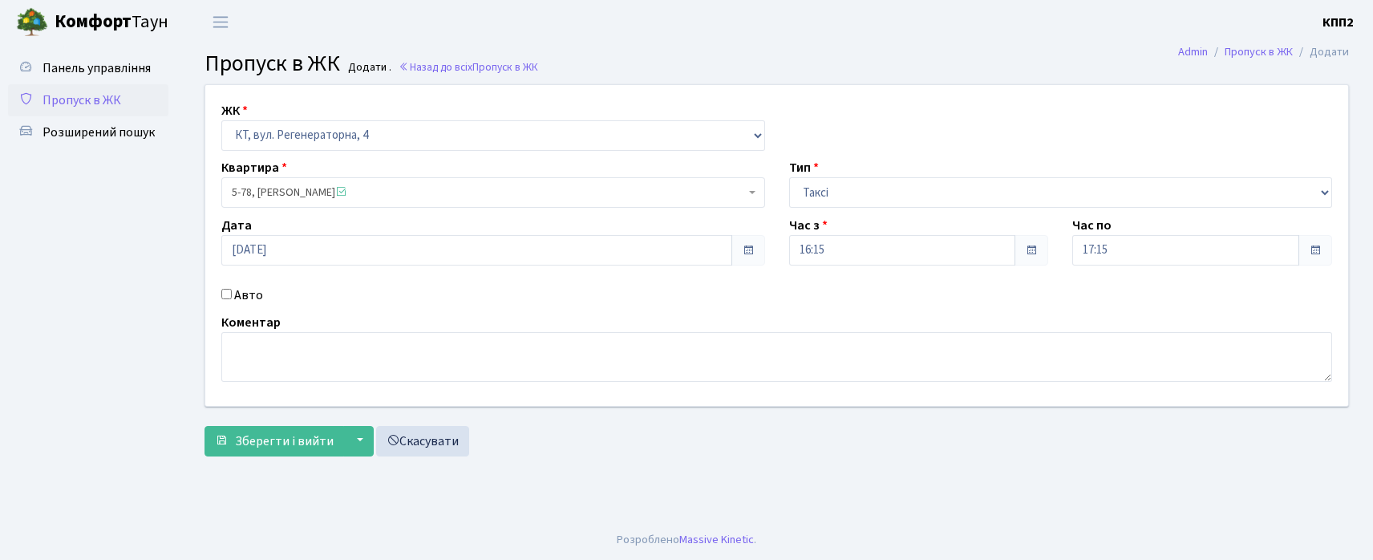
checkbox input "true"
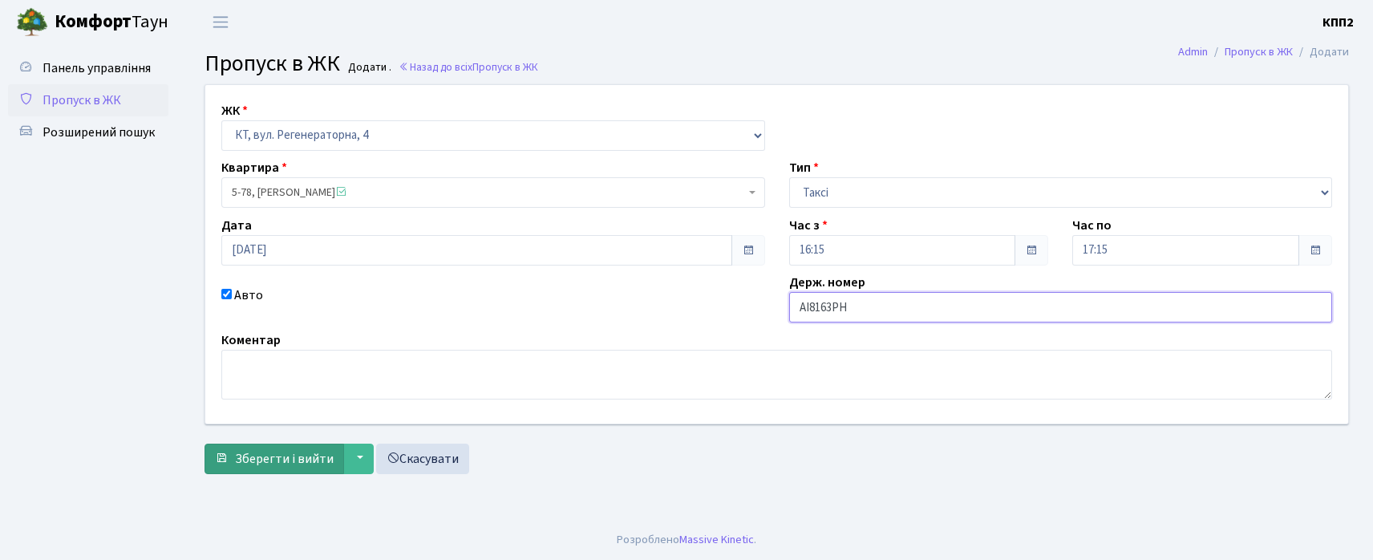
type input "АІ8163РН"
click at [283, 456] on span "Зберегти і вийти" at bounding box center [284, 459] width 99 height 18
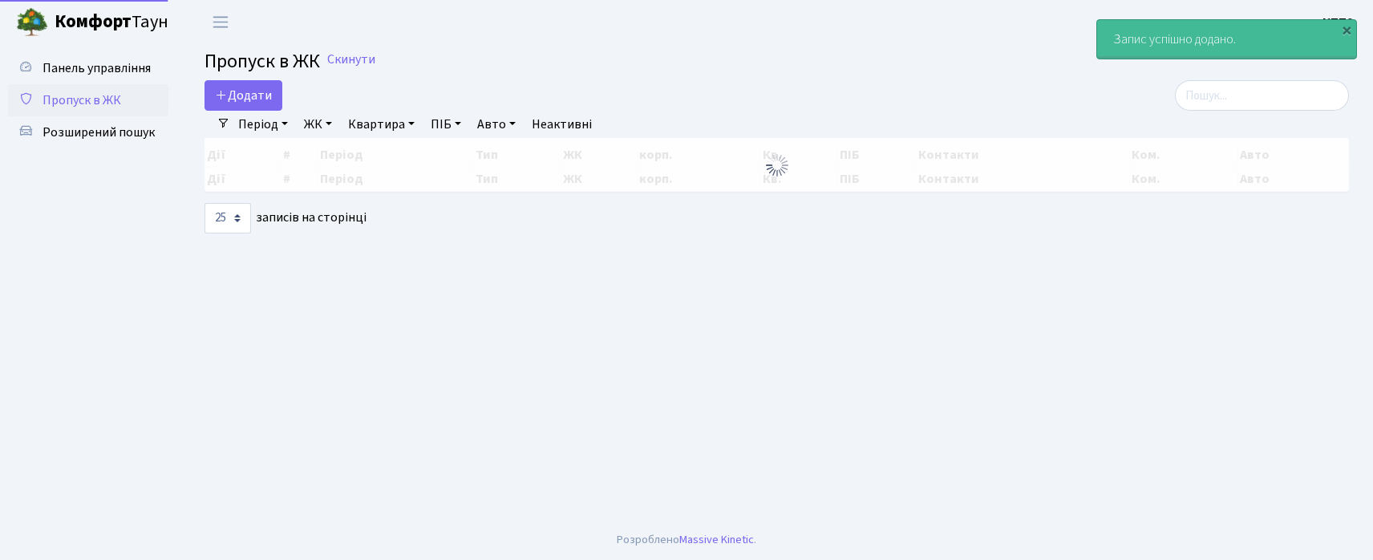
select select "25"
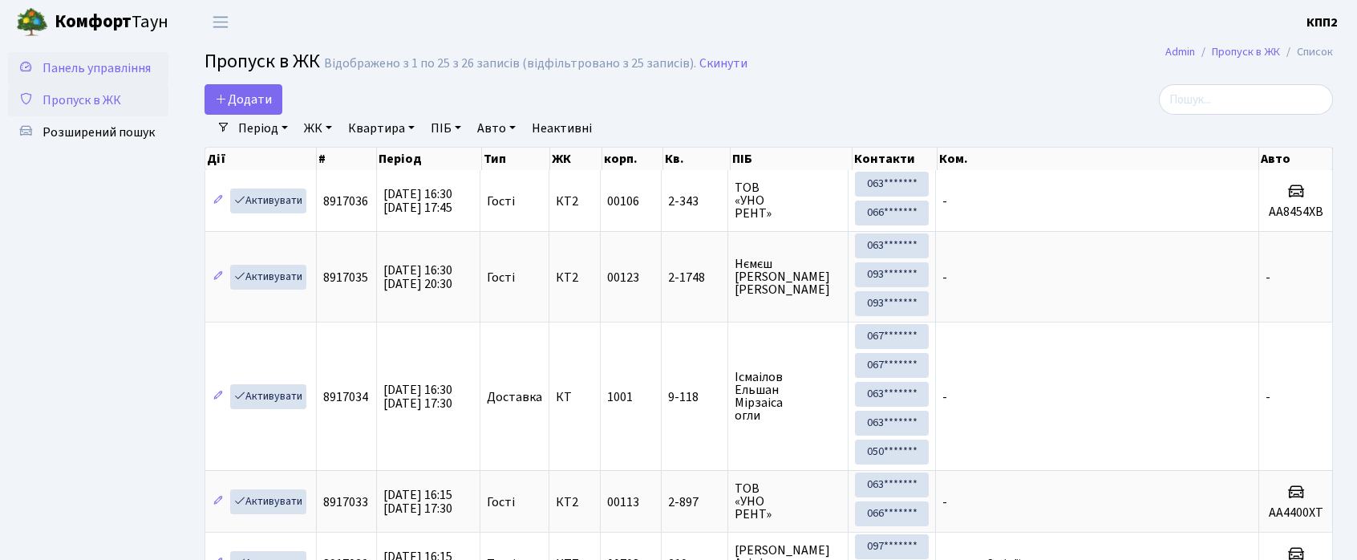
click at [83, 71] on span "Панель управління" at bounding box center [97, 68] width 108 height 18
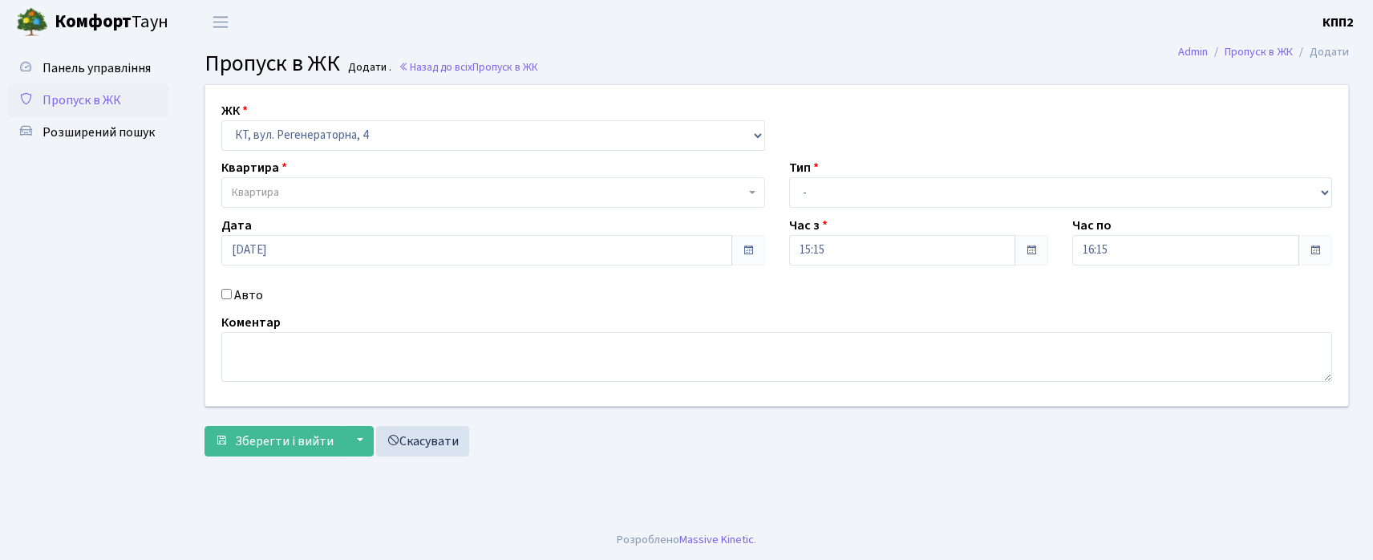
select select "271"
click at [234, 290] on label "Авто" at bounding box center [248, 295] width 29 height 19
click at [232, 290] on input "Авто" at bounding box center [226, 294] width 10 height 10
checkbox input "true"
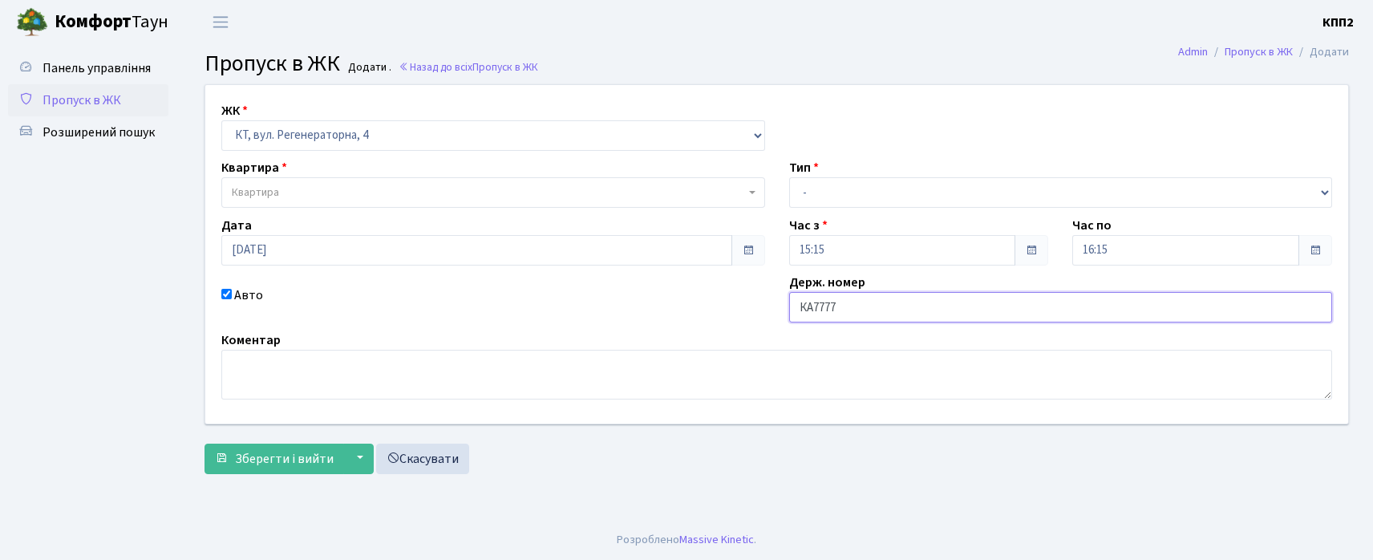
type input "КА7777РХ"
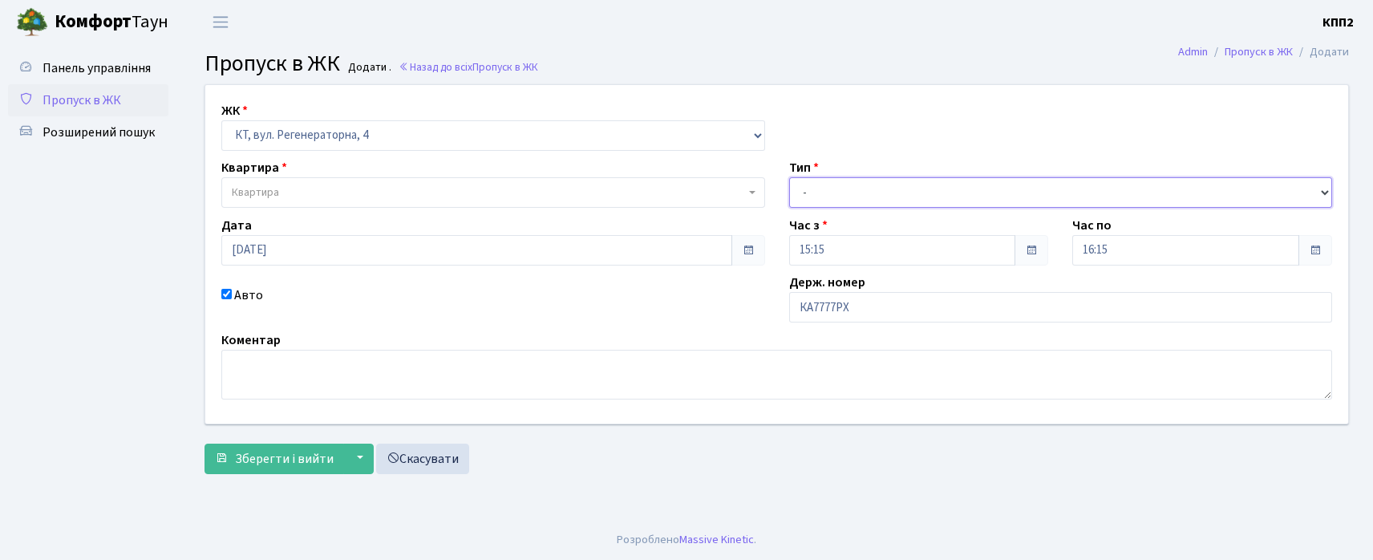
click at [833, 196] on select "- Доставка Таксі Гості Сервіс" at bounding box center [1061, 192] width 544 height 30
select select "3"
click at [789, 177] on select "- Доставка Таксі Гості Сервіс" at bounding box center [1061, 192] width 544 height 30
click at [302, 181] on span "Квартира" at bounding box center [493, 192] width 544 height 30
type input "5-101"
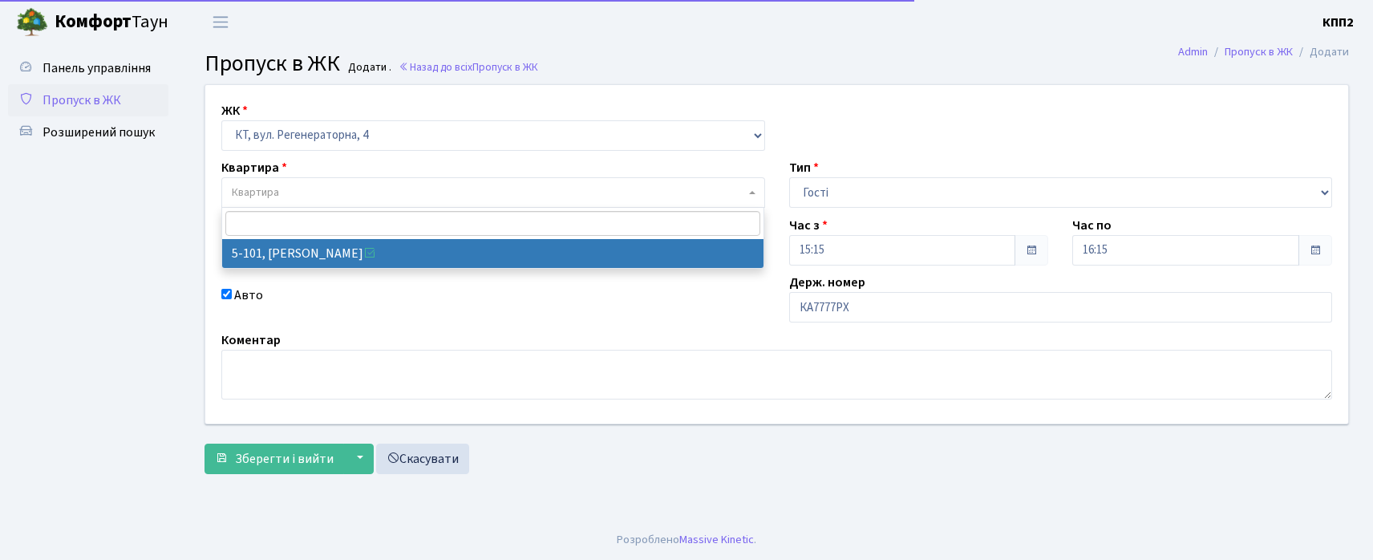
select select "2423"
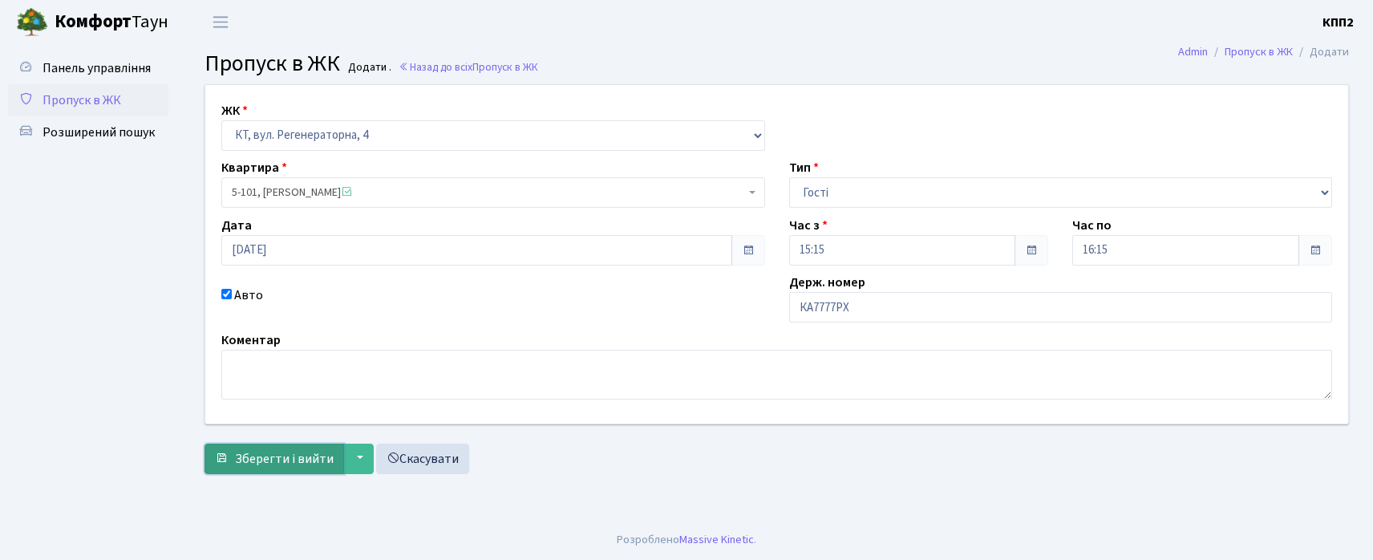
click at [279, 468] on button "Зберегти і вийти" at bounding box center [275, 459] width 140 height 30
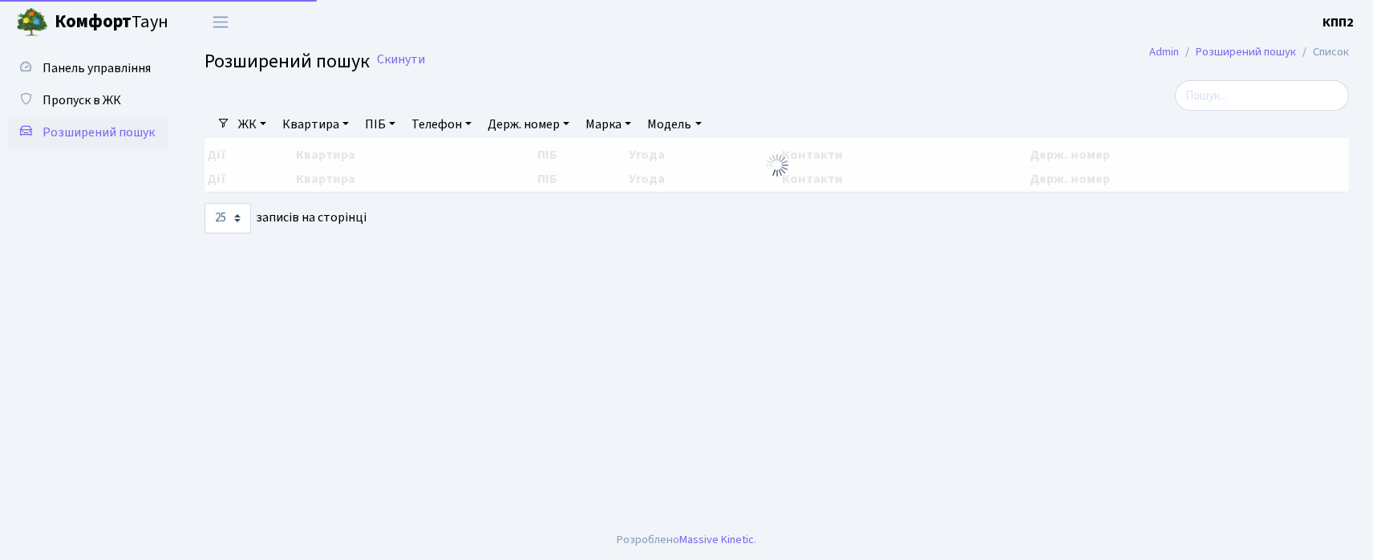
select select "25"
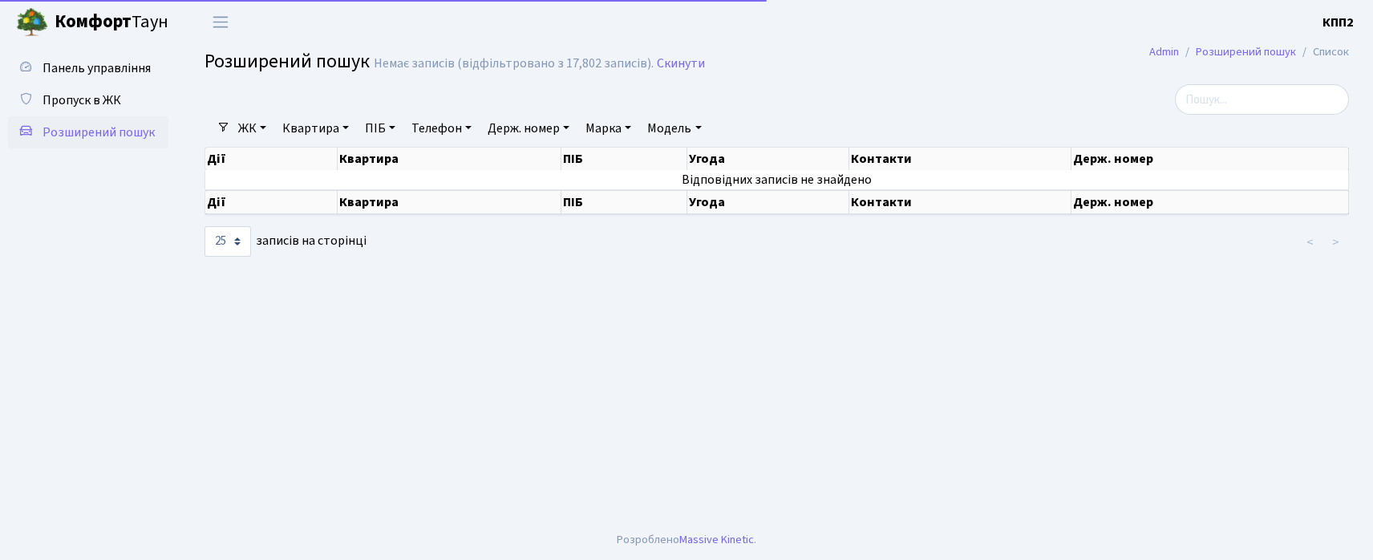
click at [300, 117] on link "Квартира" at bounding box center [315, 128] width 79 height 27
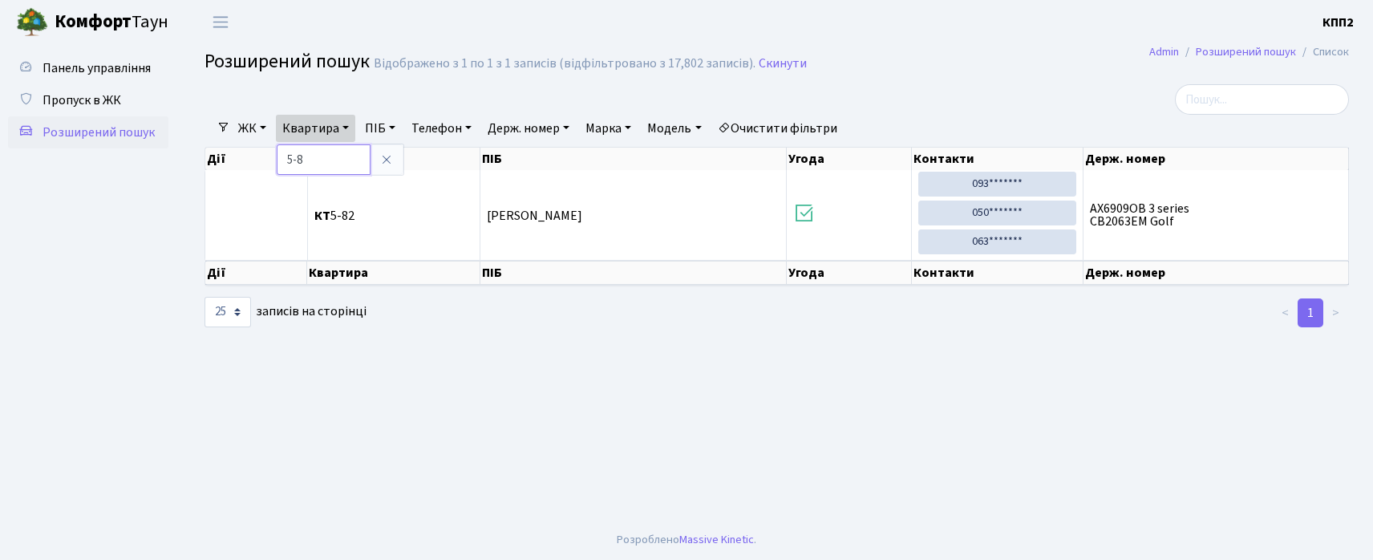
type input "5-82"
click at [324, 162] on input "5-82" at bounding box center [324, 159] width 94 height 30
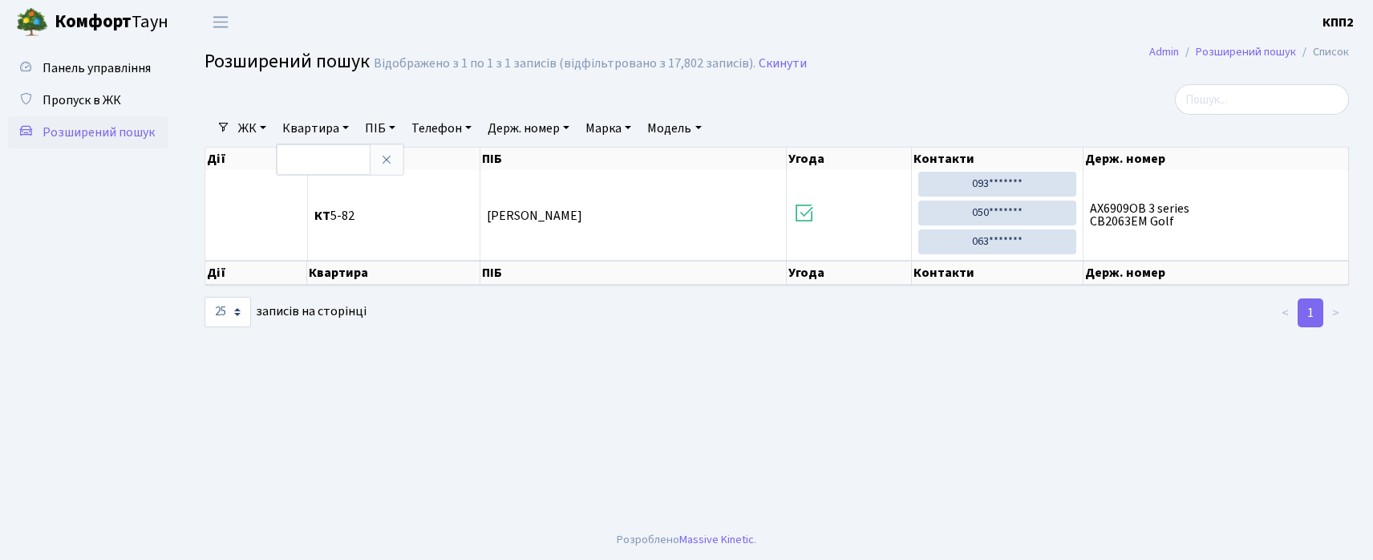
click at [347, 127] on link "Квартира" at bounding box center [315, 128] width 79 height 27
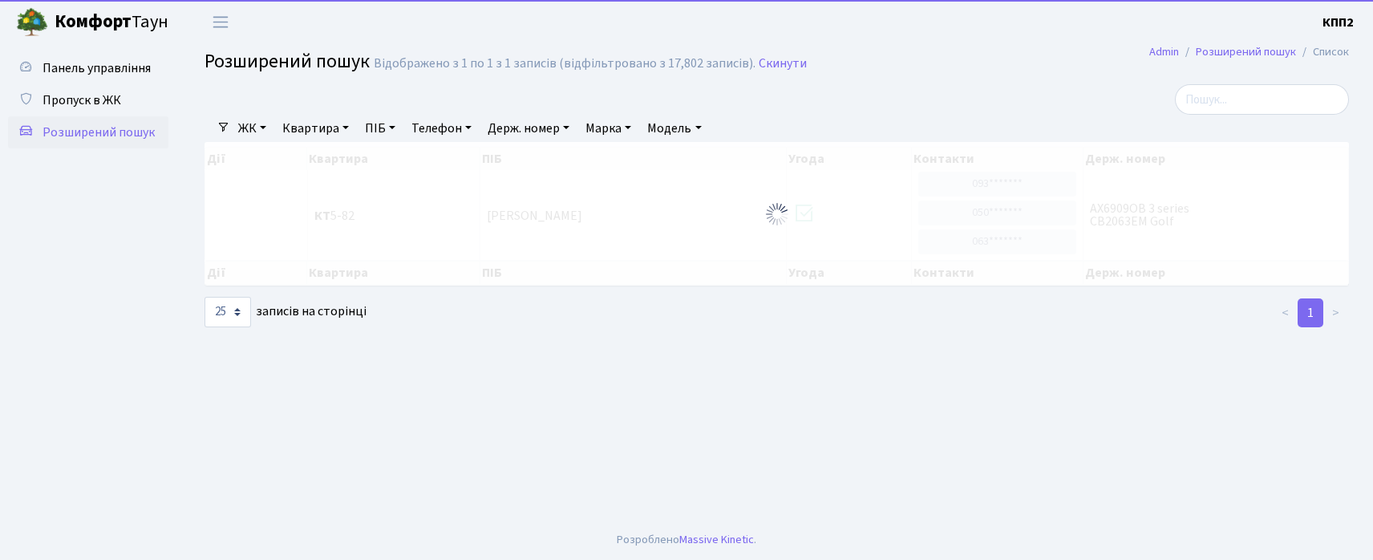
click at [324, 127] on link "Квартира" at bounding box center [315, 128] width 79 height 27
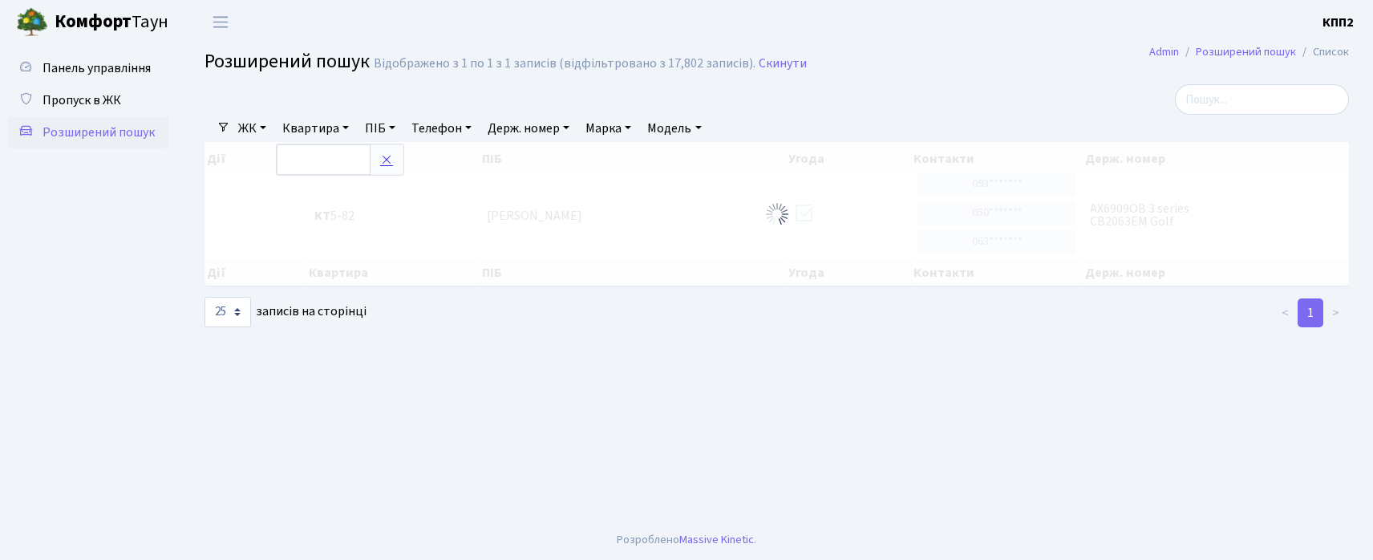
click at [398, 164] on link at bounding box center [387, 159] width 34 height 30
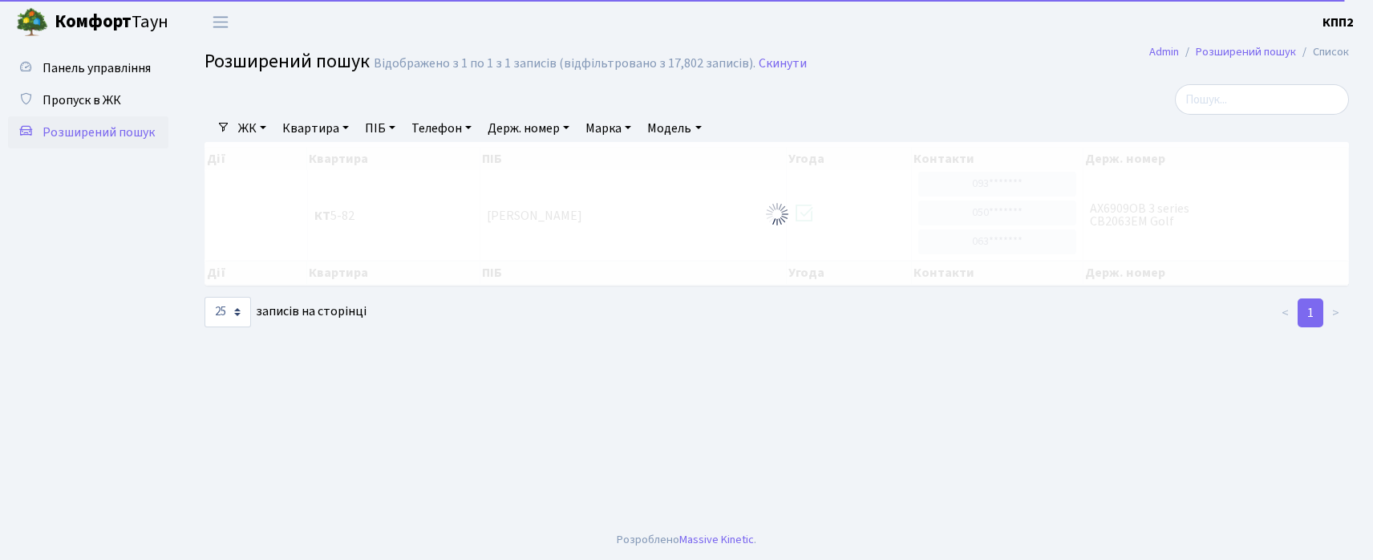
click at [313, 124] on link "Квартира" at bounding box center [315, 128] width 79 height 27
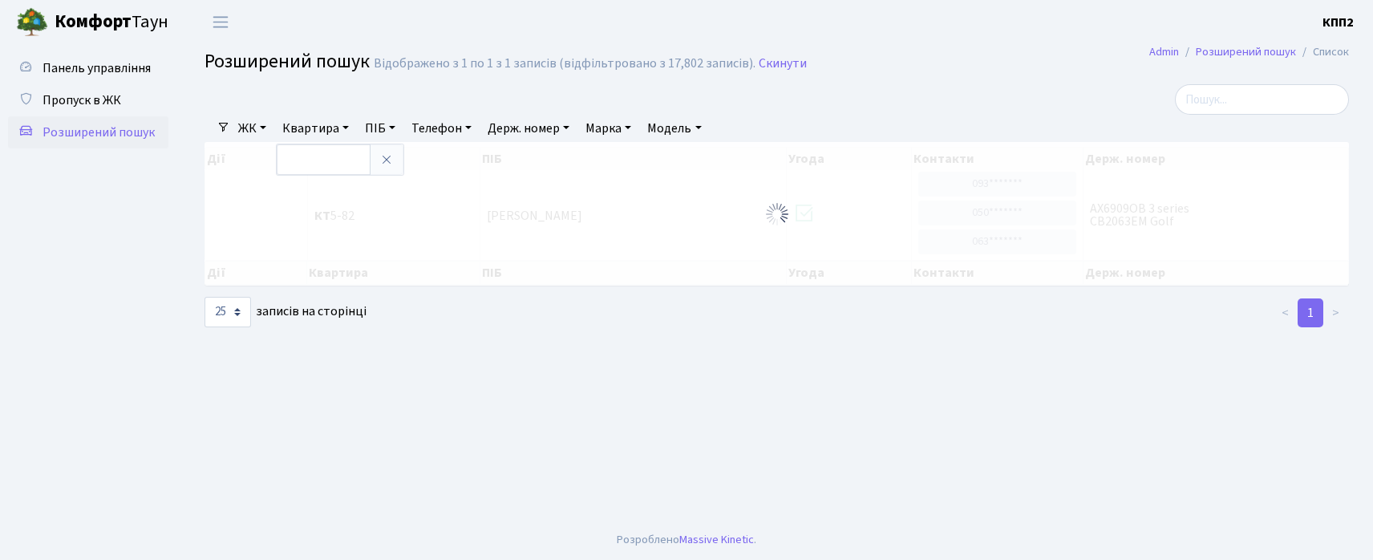
click at [318, 130] on link "Квартира" at bounding box center [315, 128] width 79 height 27
click at [248, 130] on link "ЖК" at bounding box center [252, 128] width 41 height 27
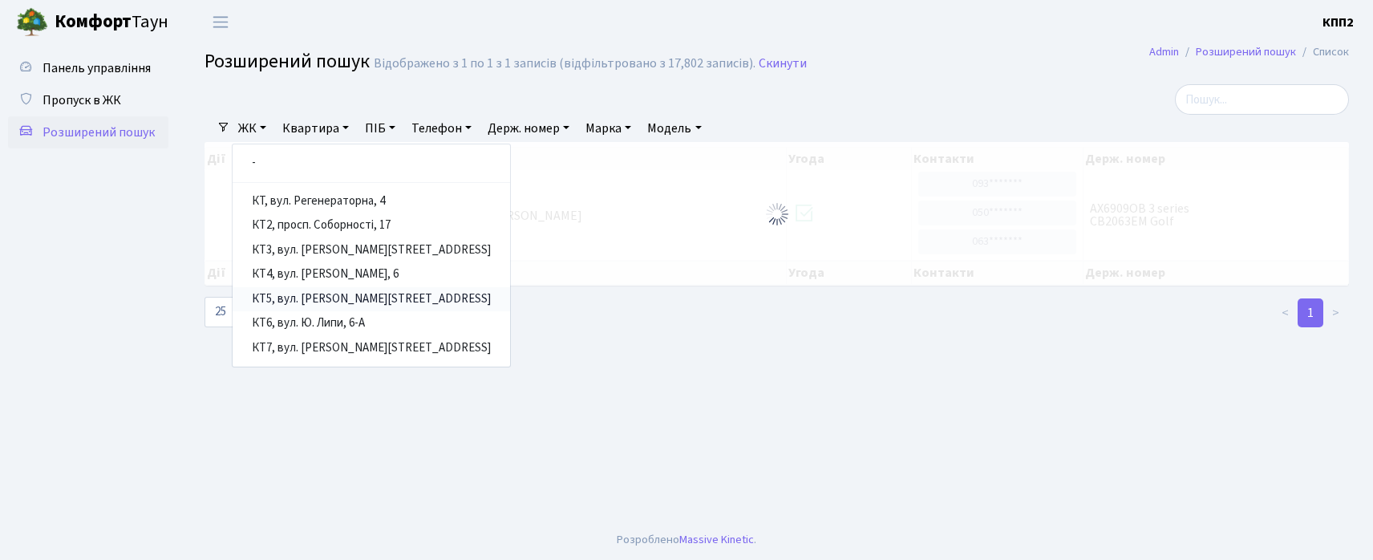
click at [297, 290] on link "КТ5, вул. [PERSON_NAME][STREET_ADDRESS]" at bounding box center [372, 299] width 278 height 25
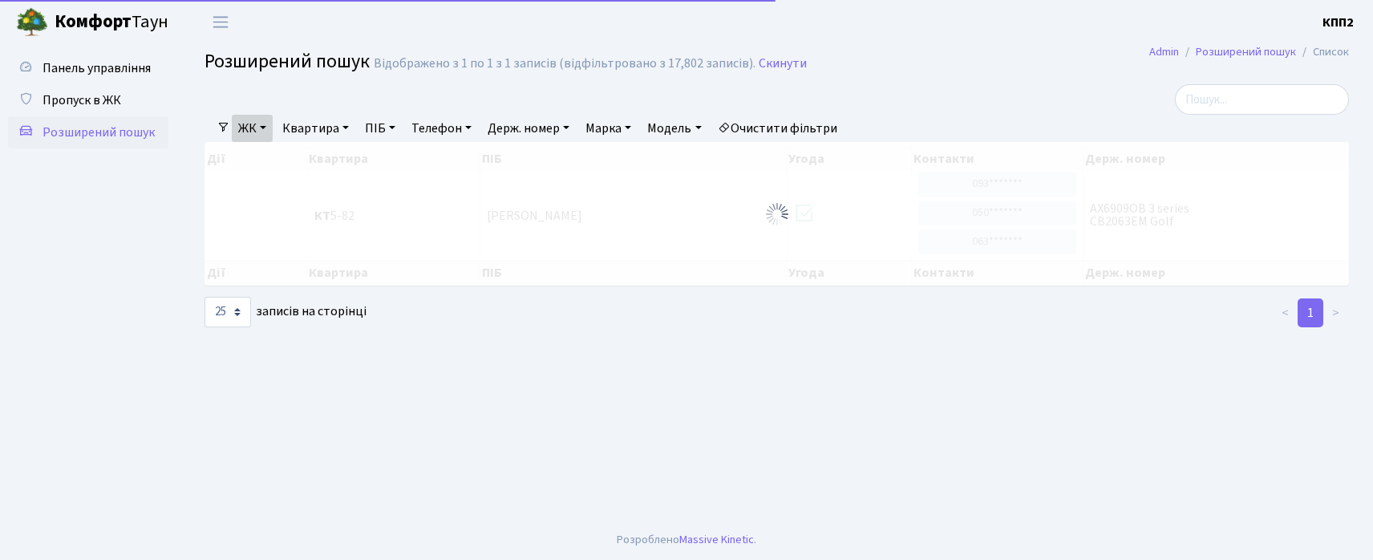
click at [321, 136] on link "Квартира" at bounding box center [315, 128] width 79 height 27
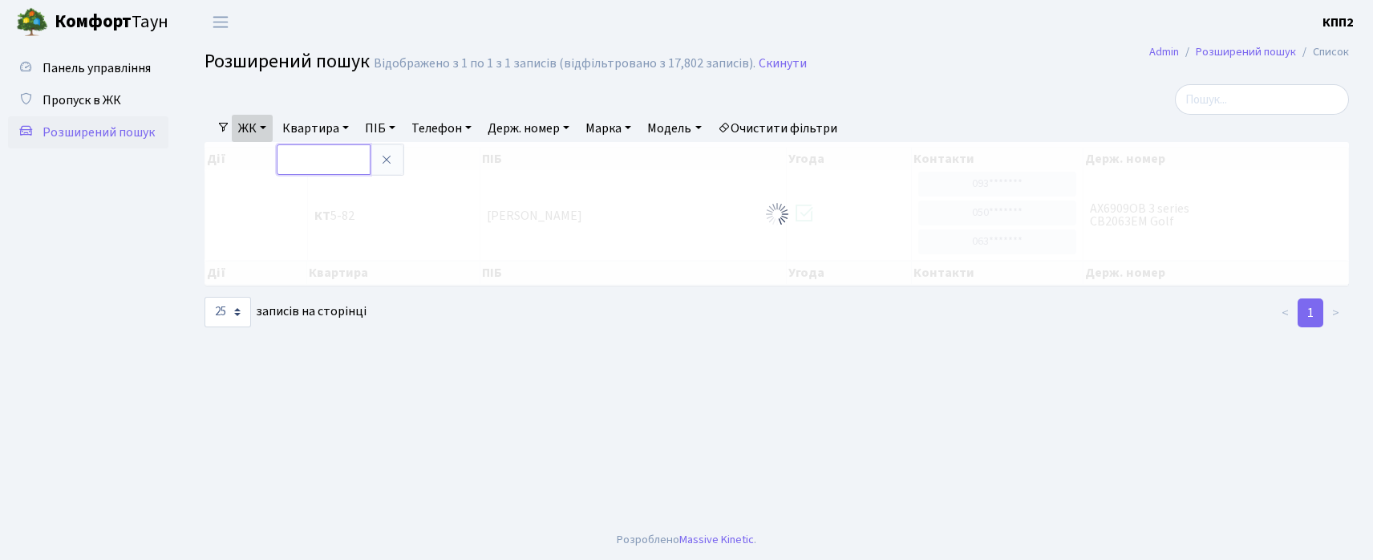
click at [325, 162] on input "text" at bounding box center [324, 159] width 94 height 30
type input "82"
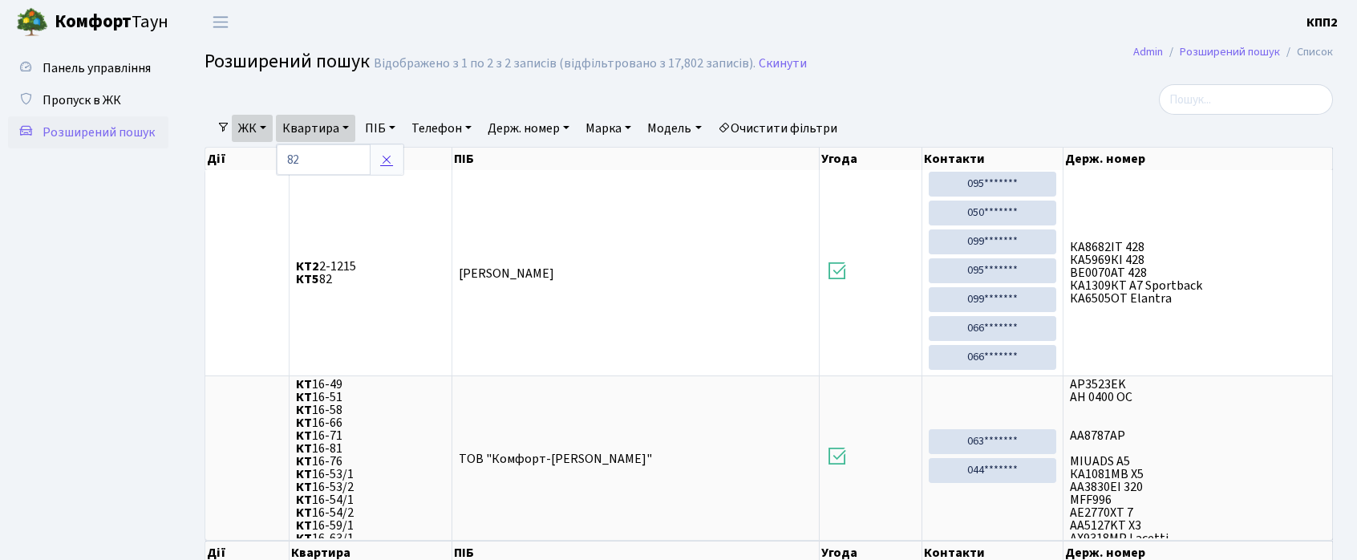
click at [386, 159] on icon at bounding box center [386, 159] width 13 height 13
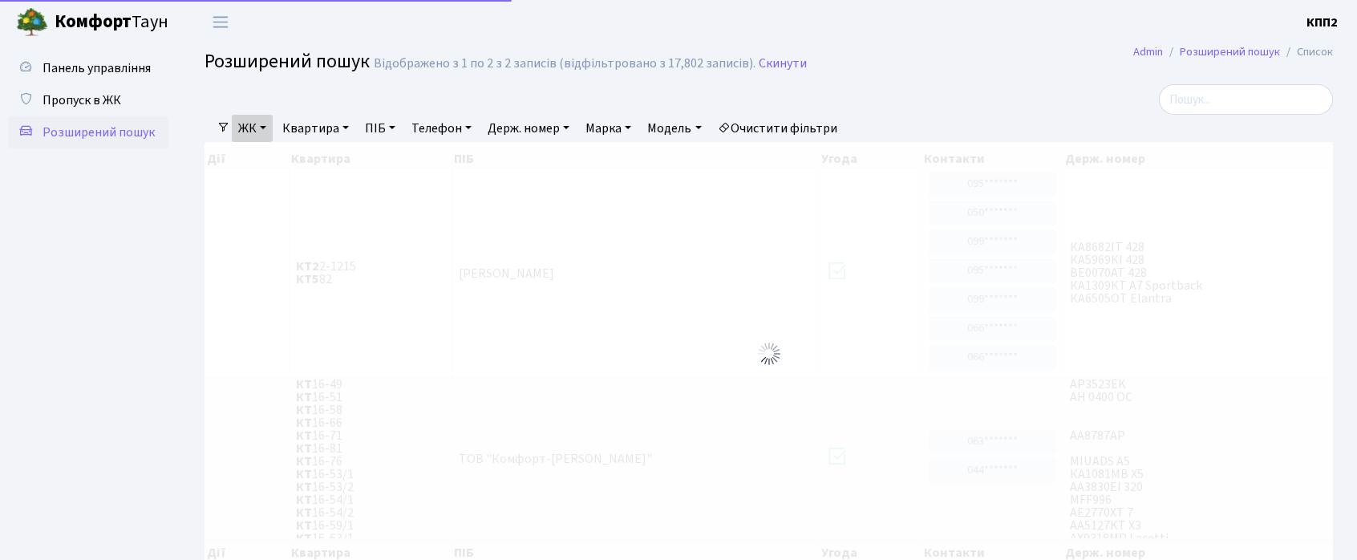
click at [254, 136] on link "ЖК" at bounding box center [252, 128] width 41 height 27
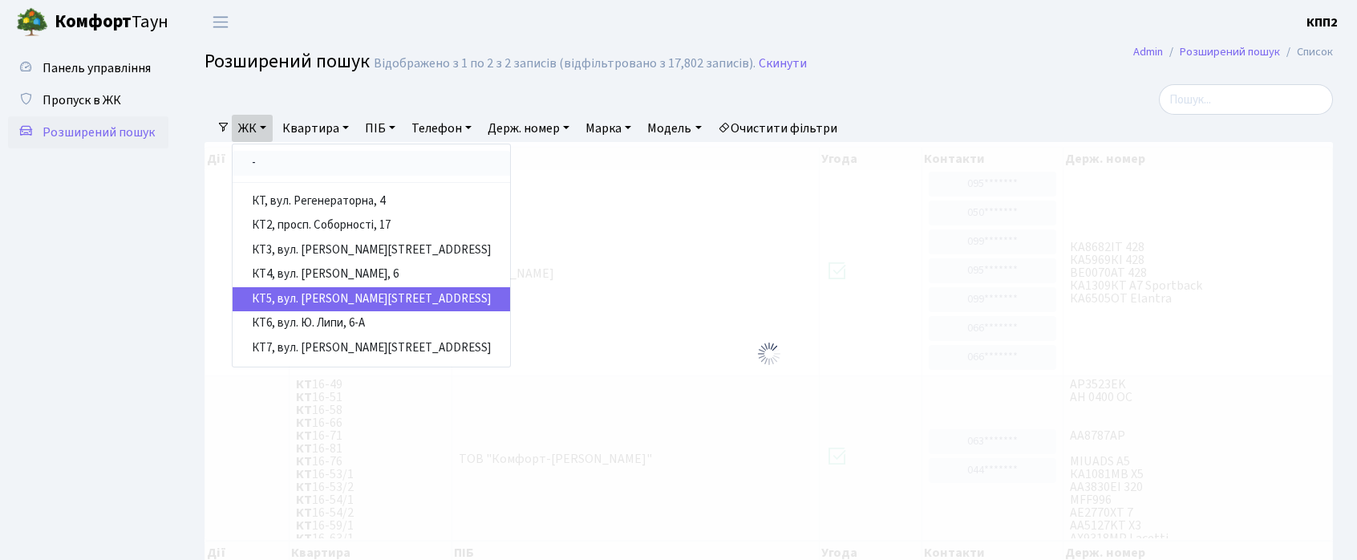
click at [270, 174] on link "-" at bounding box center [372, 163] width 278 height 25
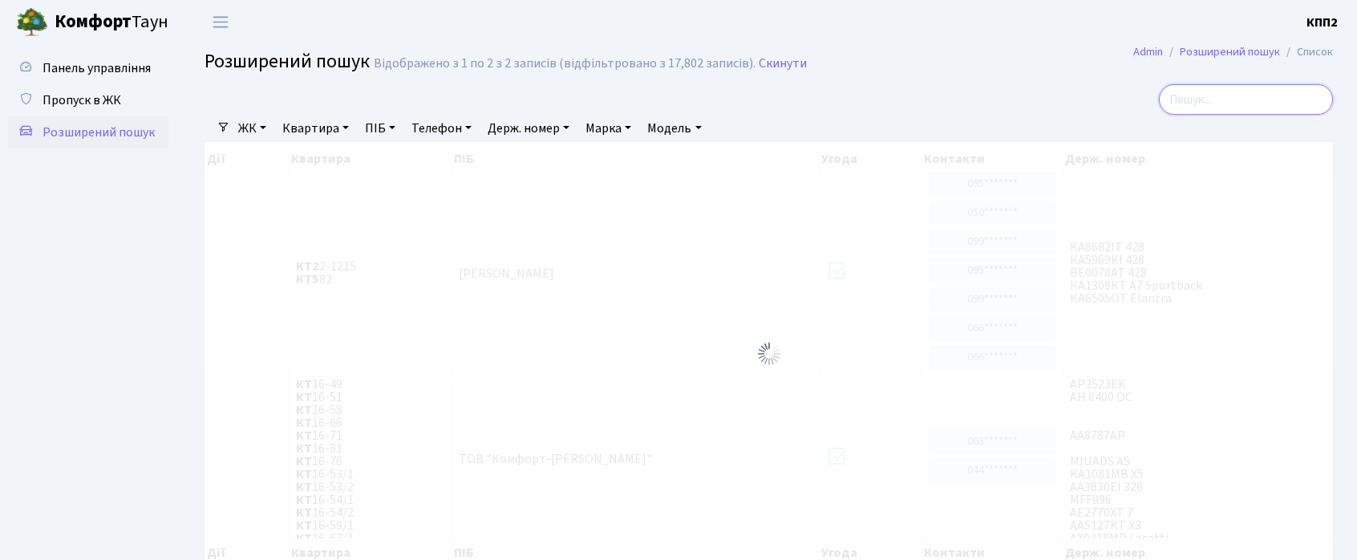
click at [1217, 93] on input "search" at bounding box center [1246, 99] width 174 height 30
type input "4-210"
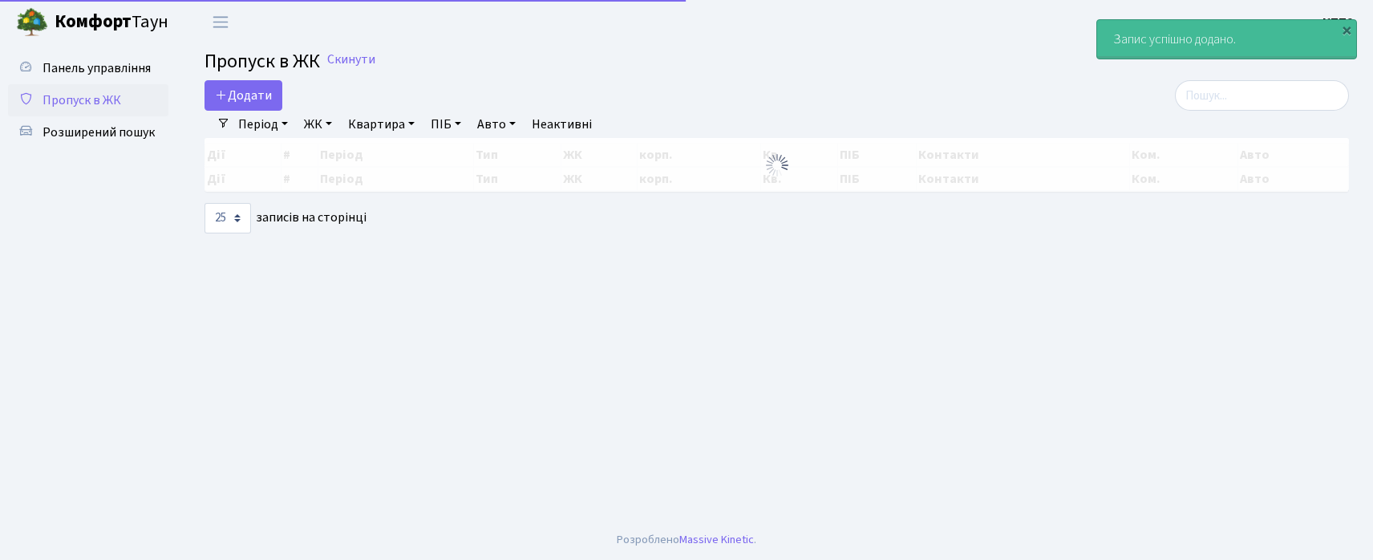
select select "25"
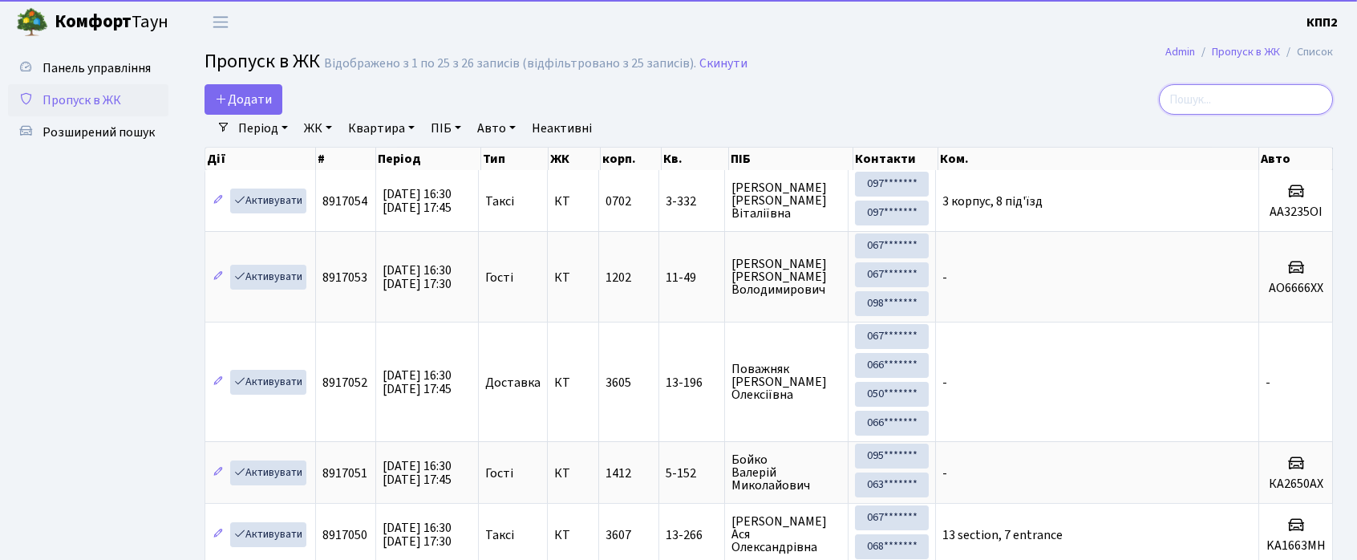
click at [1248, 95] on input "search" at bounding box center [1246, 99] width 174 height 30
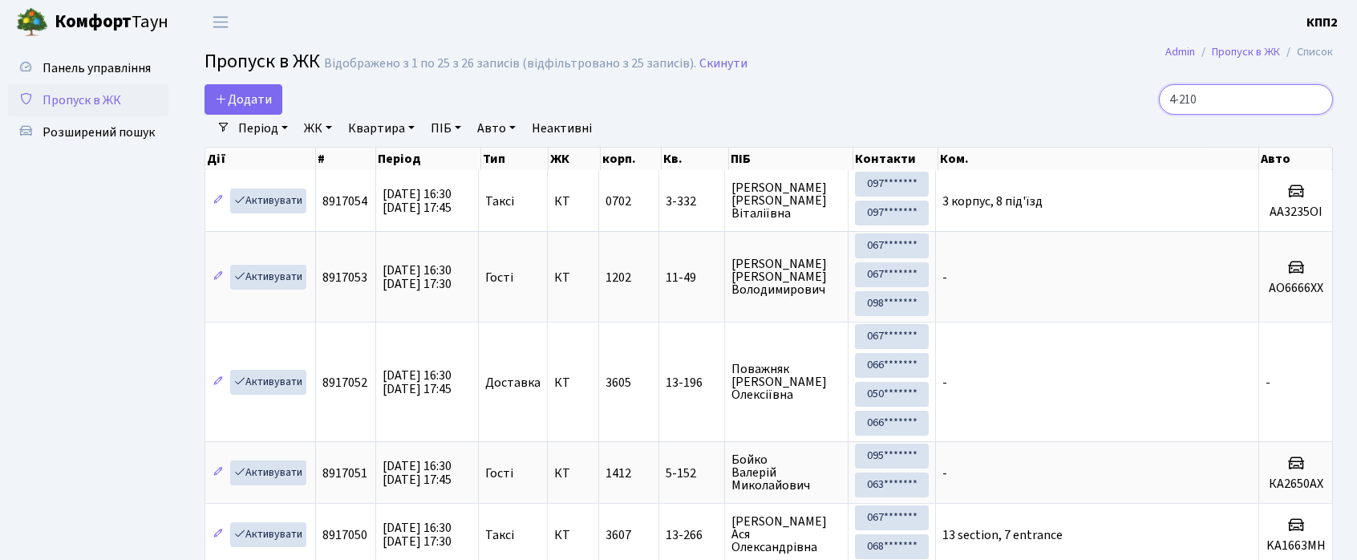
type input "4-210"
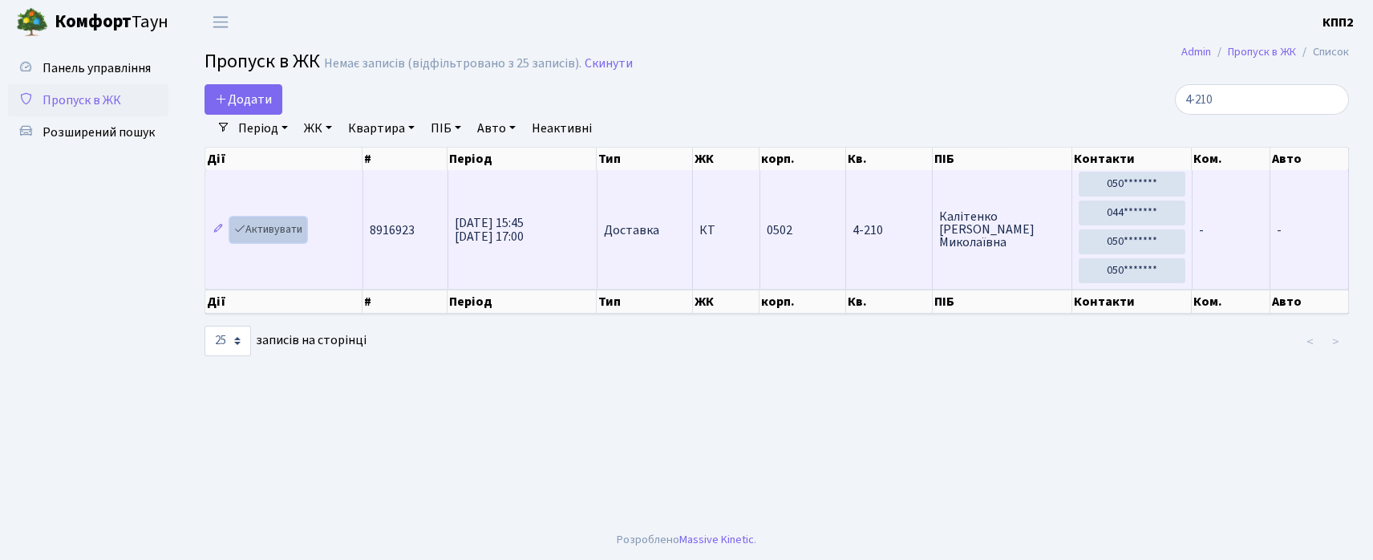
click at [267, 233] on link "Активувати" at bounding box center [268, 229] width 76 height 25
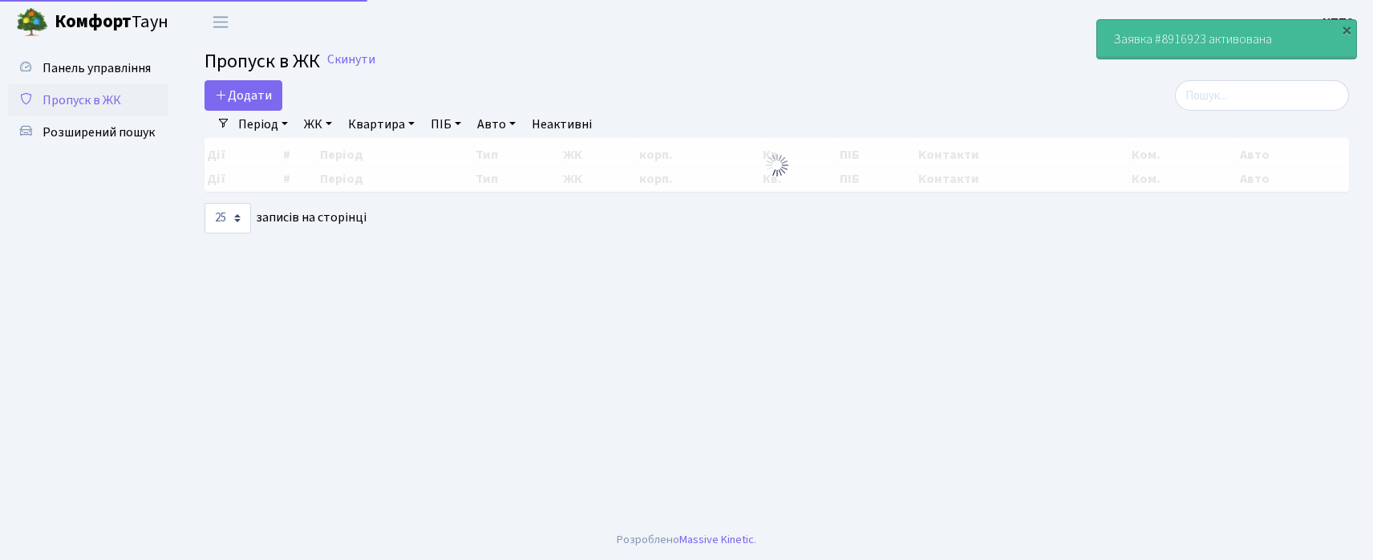
select select "25"
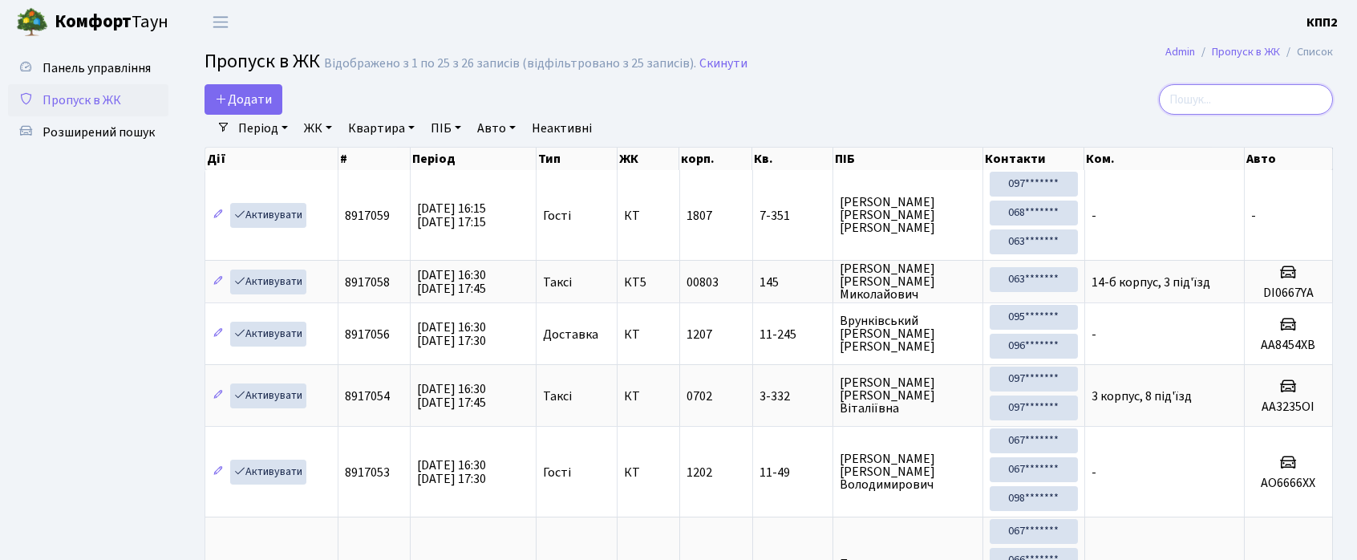
click at [1230, 93] on input "search" at bounding box center [1246, 99] width 174 height 30
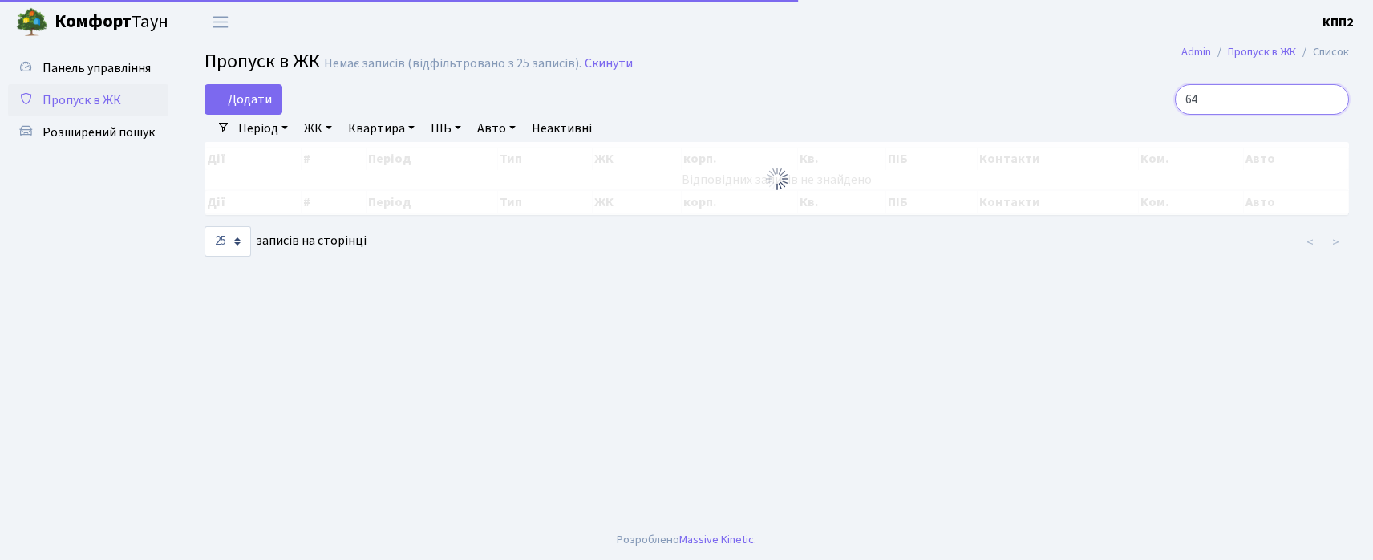
type input "6"
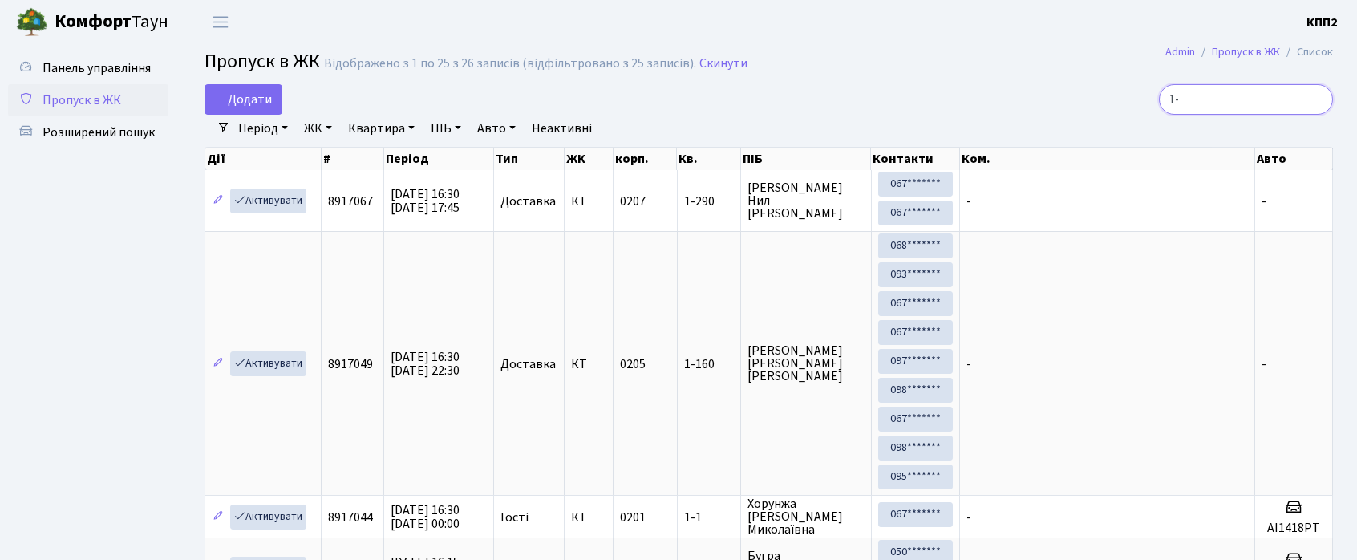
click at [1240, 98] on input "1-" at bounding box center [1246, 99] width 174 height 30
type input "2-271"
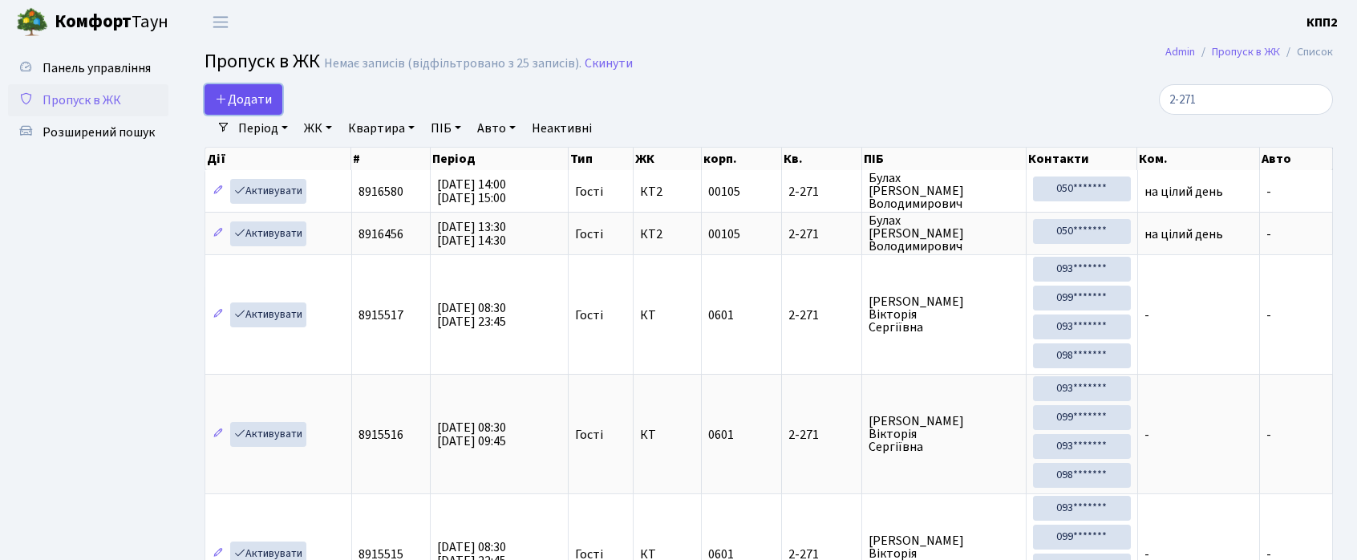
click at [271, 96] on span "Додати" at bounding box center [243, 100] width 57 height 18
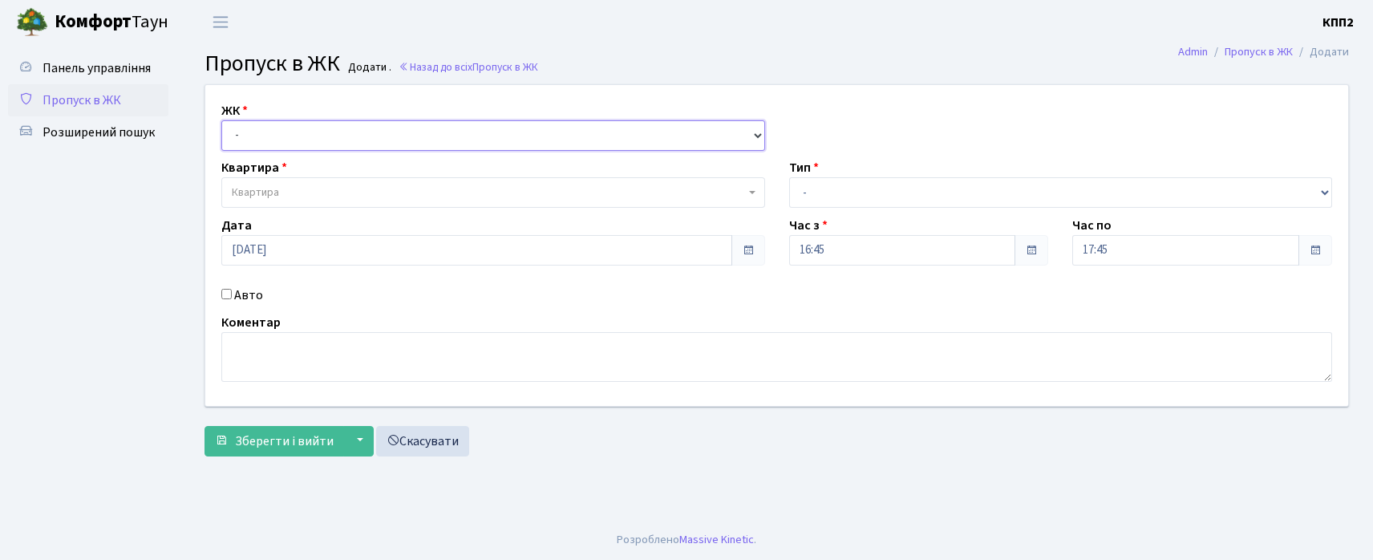
drag, startPoint x: 0, startPoint y: 0, endPoint x: 311, endPoint y: 148, distance: 344.8
click at [309, 132] on select "- КТ, вул. Регенераторна, 4 КТ2, просп. [STREET_ADDRESS] [STREET_ADDRESS] [PERS…" at bounding box center [493, 135] width 544 height 30
select select "271"
click at [221, 120] on select "- КТ, вул. Регенераторна, 4 КТ2, просп. [STREET_ADDRESS] [STREET_ADDRESS] [PERS…" at bounding box center [493, 135] width 544 height 30
select select
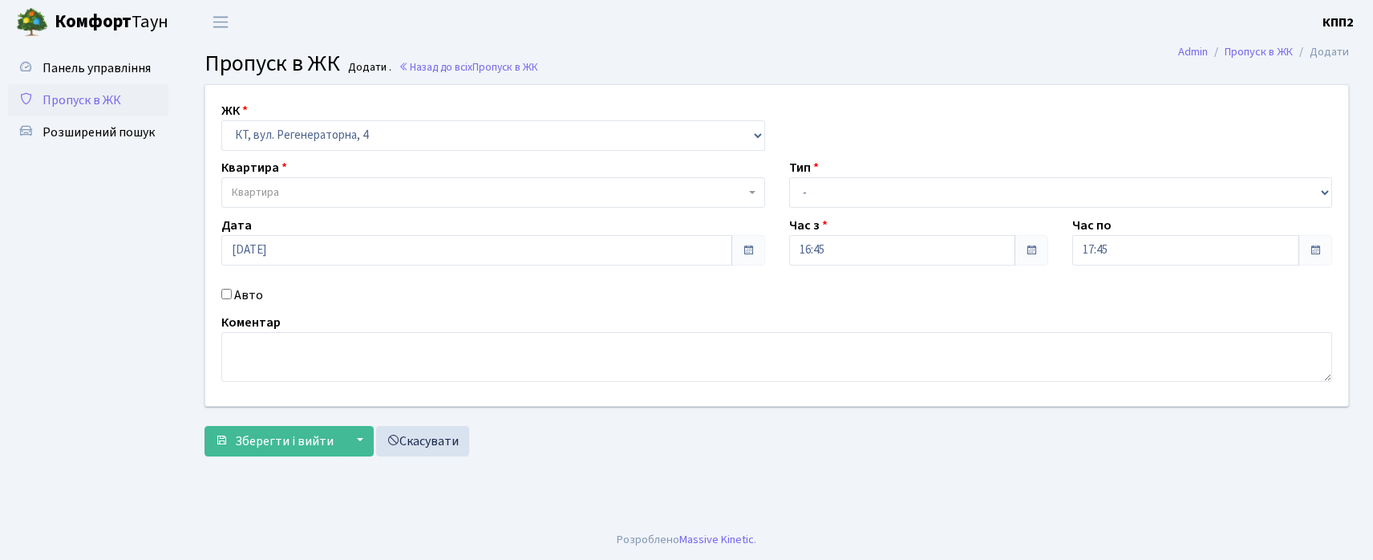
click at [318, 186] on span "Квартира" at bounding box center [488, 193] width 513 height 16
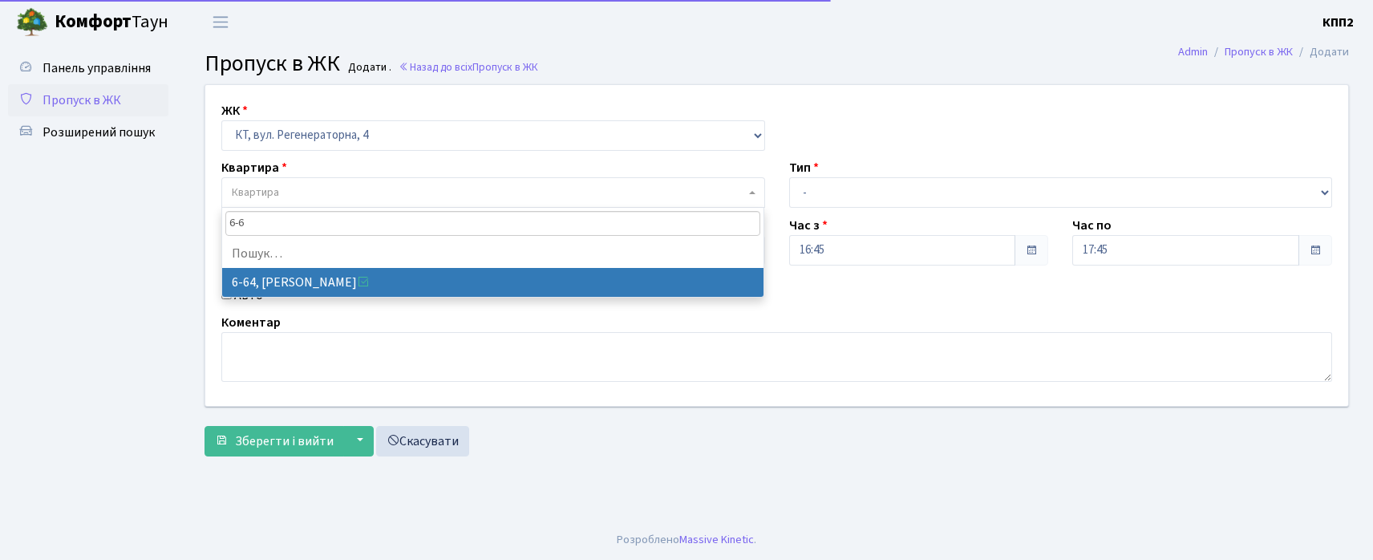
type input "6-65"
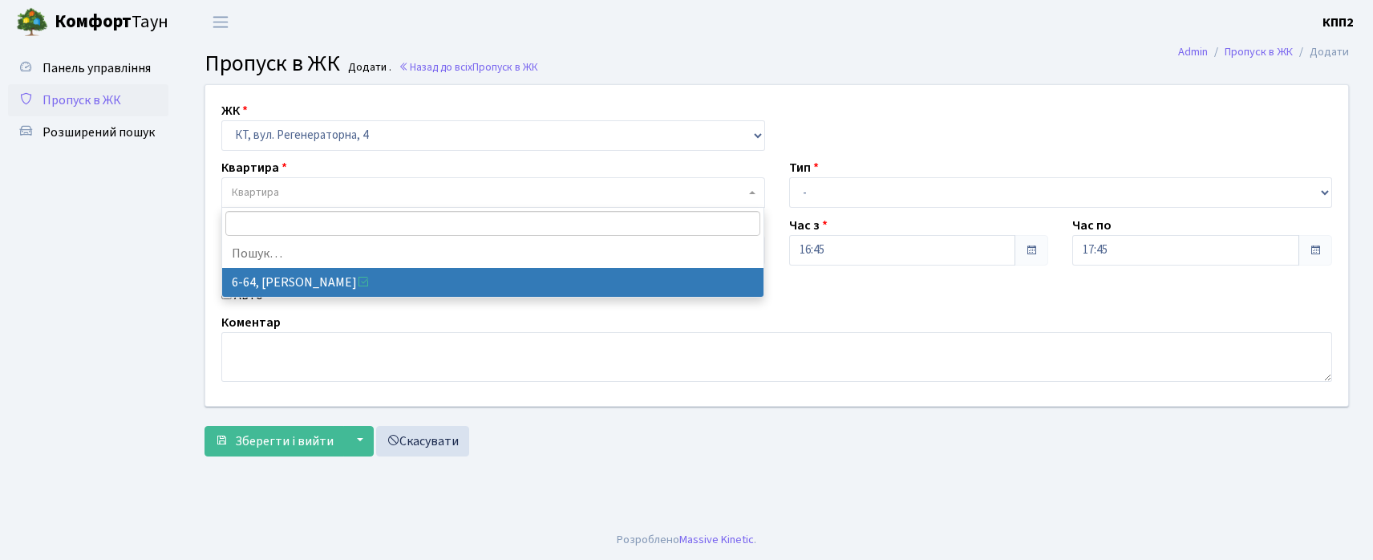
select select "5289"
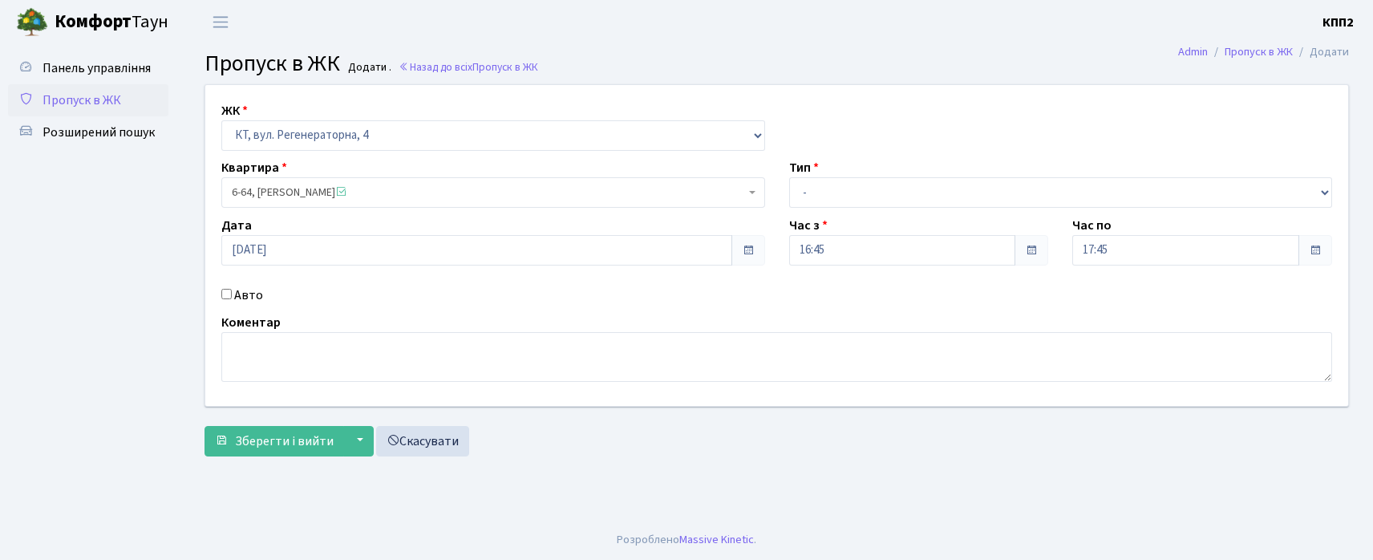
click at [249, 296] on label "Авто" at bounding box center [248, 295] width 29 height 19
click at [232, 296] on input "Авто" at bounding box center [226, 294] width 10 height 10
checkbox input "true"
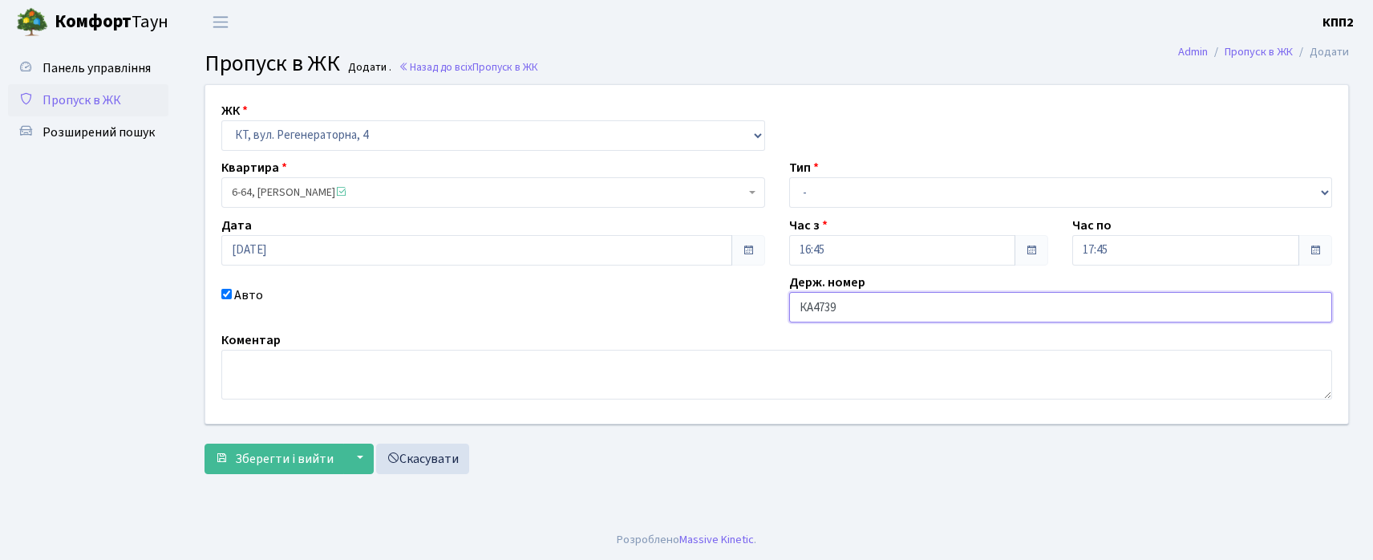
type input "КА4739СТ"
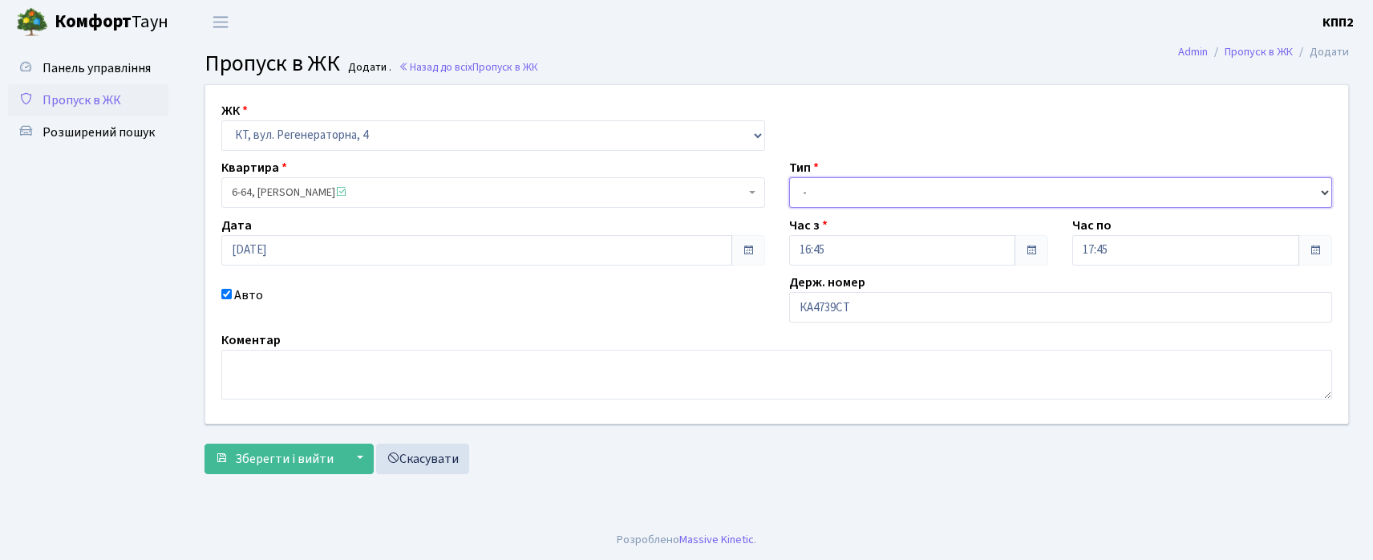
drag, startPoint x: 851, startPoint y: 193, endPoint x: 851, endPoint y: 202, distance: 9.6
click at [851, 193] on select "- Доставка Таксі Гості Сервіс" at bounding box center [1061, 192] width 544 height 30
select select "3"
click at [789, 177] on select "- Доставка Таксі Гості Сервіс" at bounding box center [1061, 192] width 544 height 30
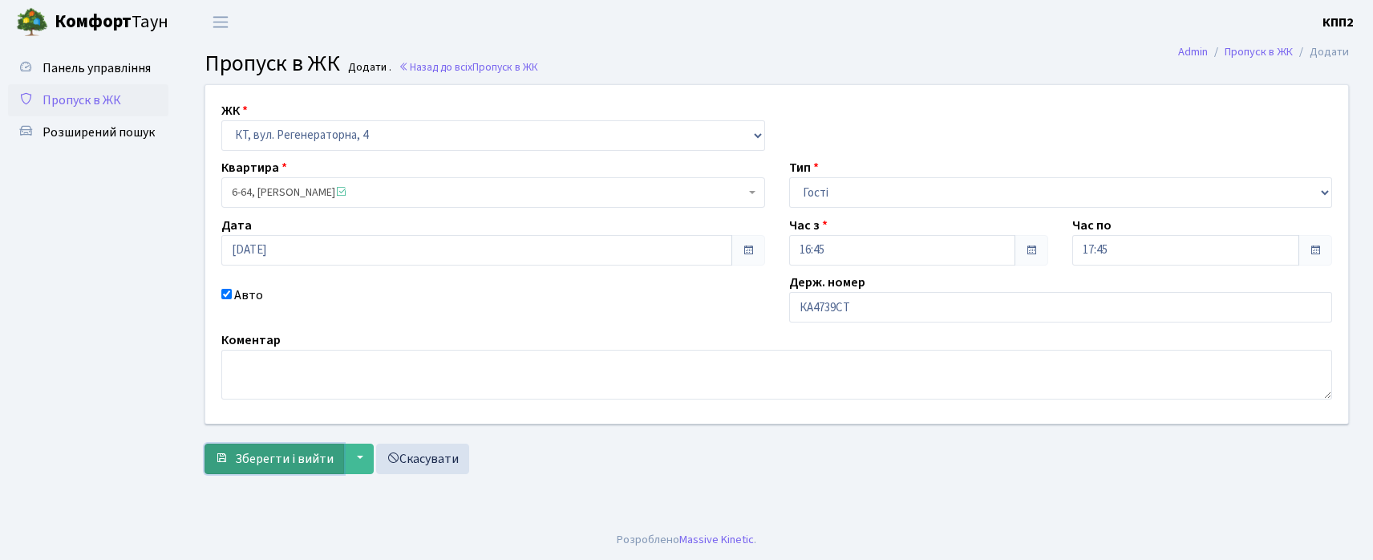
click at [264, 456] on span "Зберегти і вийти" at bounding box center [284, 459] width 99 height 18
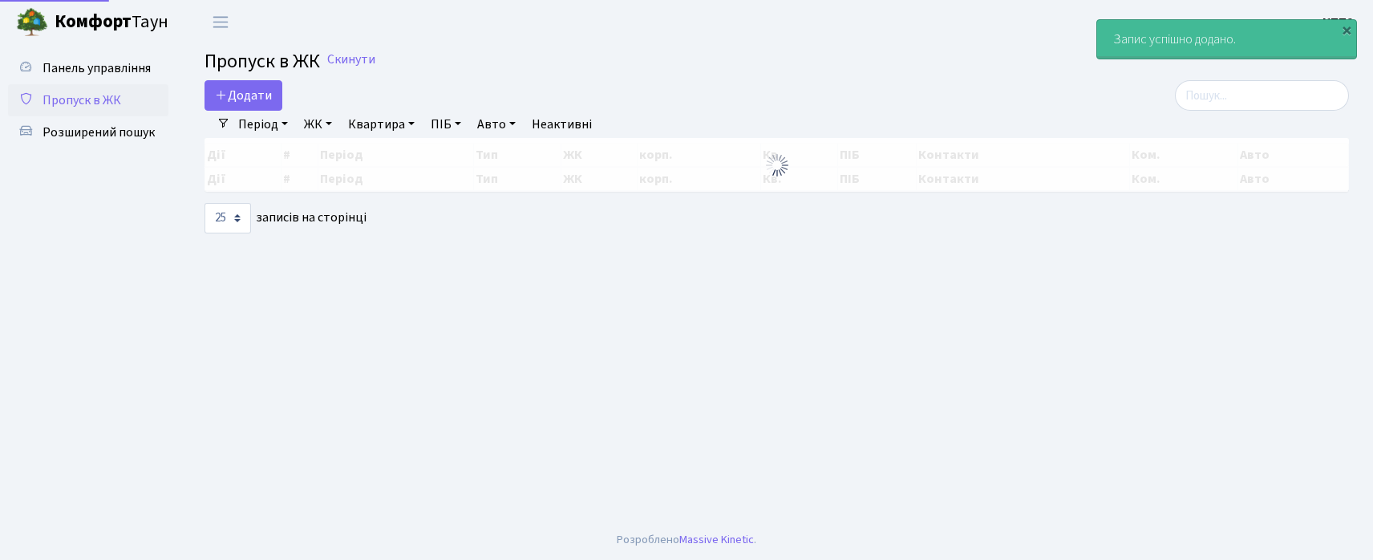
select select "25"
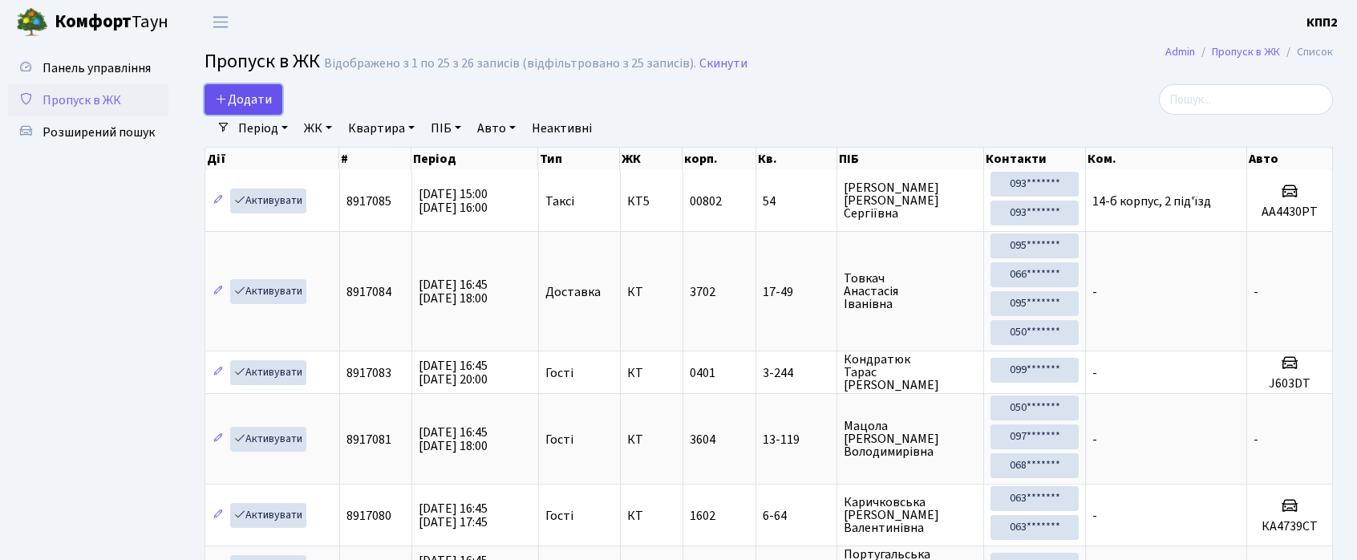
click at [267, 98] on span "Додати" at bounding box center [243, 100] width 57 height 18
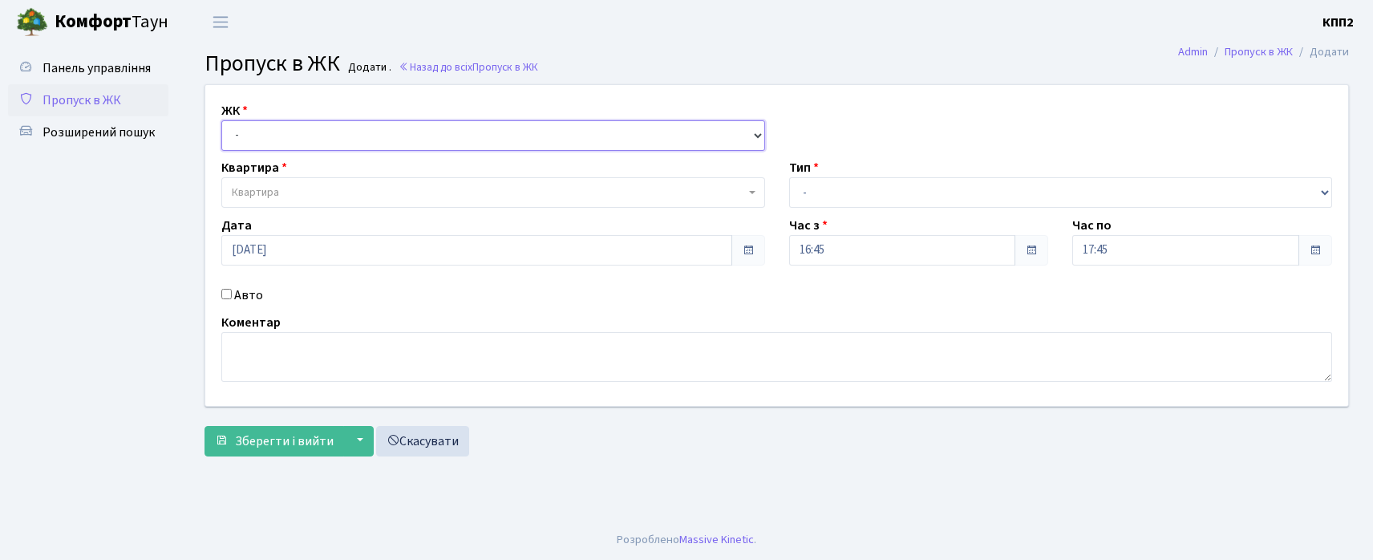
drag, startPoint x: 270, startPoint y: 132, endPoint x: 273, endPoint y: 143, distance: 10.7
click at [270, 136] on select "- КТ, вул. Регенераторна, 4 КТ2, просп. [STREET_ADDRESS] [STREET_ADDRESS] [PERS…" at bounding box center [493, 135] width 544 height 30
select select "271"
click at [221, 120] on select "- КТ, вул. Регенераторна, 4 КТ2, просп. [STREET_ADDRESS] [STREET_ADDRESS] [PERS…" at bounding box center [493, 135] width 544 height 30
select select
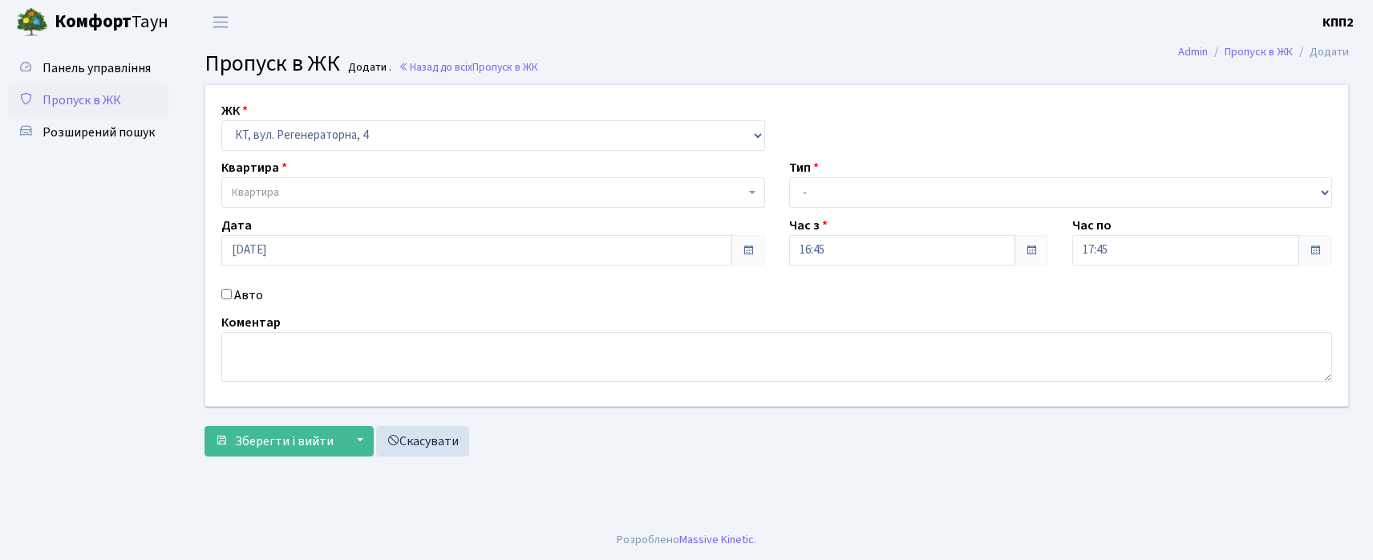
click at [300, 191] on span "Квартира" at bounding box center [488, 193] width 513 height 16
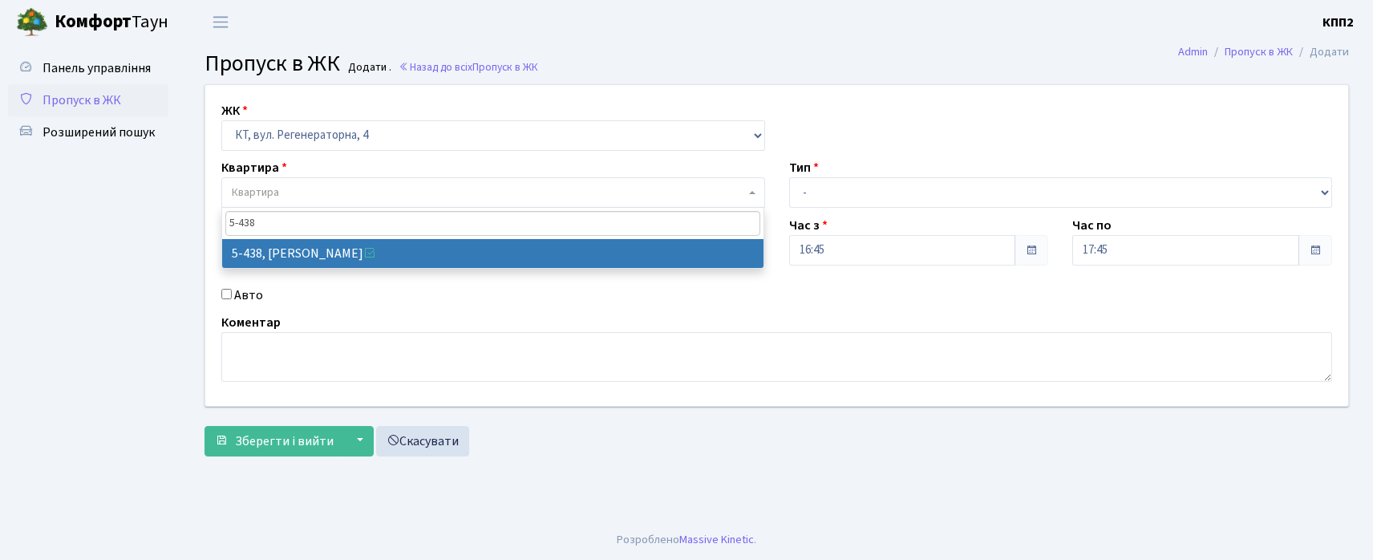
type input "5-438"
select select "2127"
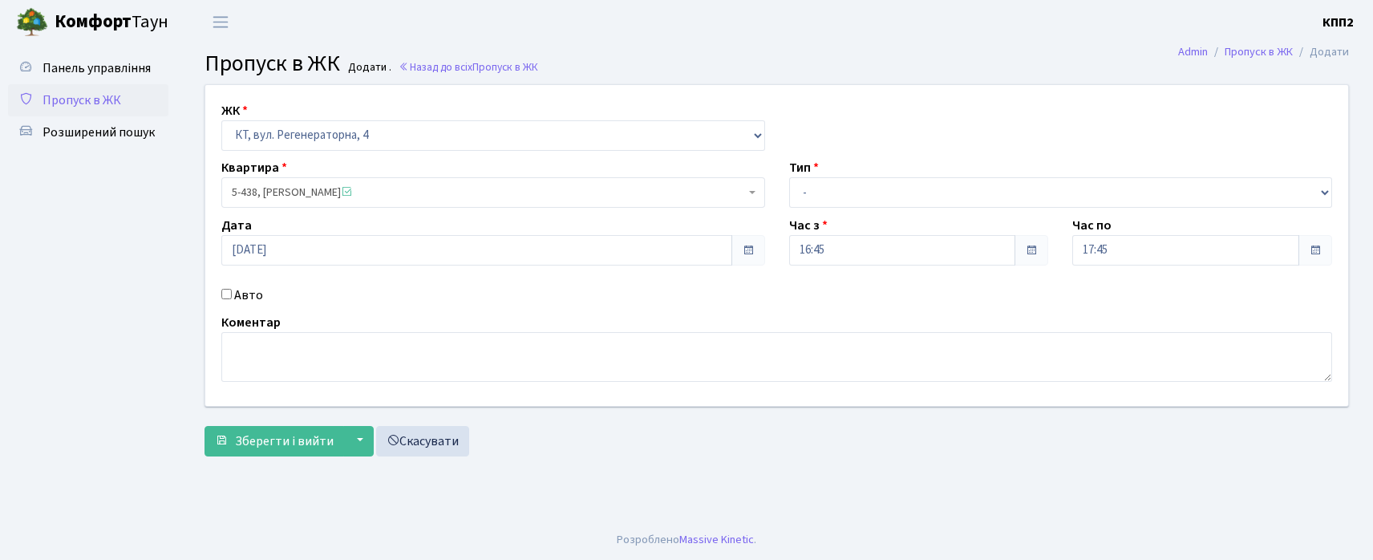
click at [254, 299] on label "Авто" at bounding box center [248, 295] width 29 height 19
click at [232, 299] on input "Авто" at bounding box center [226, 294] width 10 height 10
checkbox input "true"
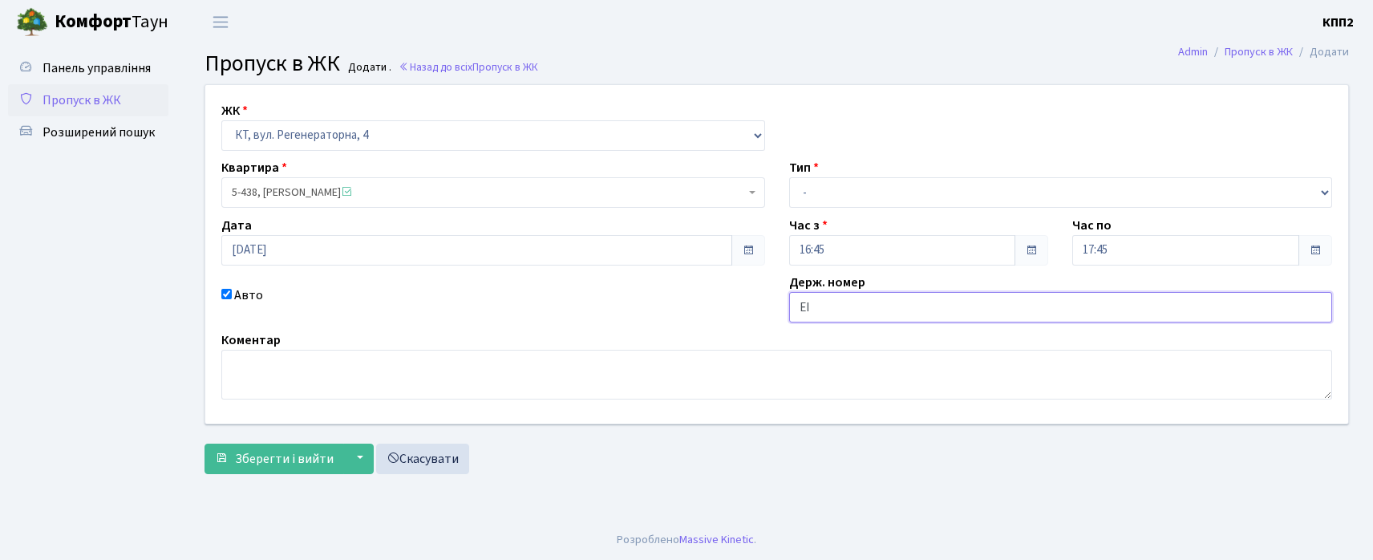
type input "EIAV868"
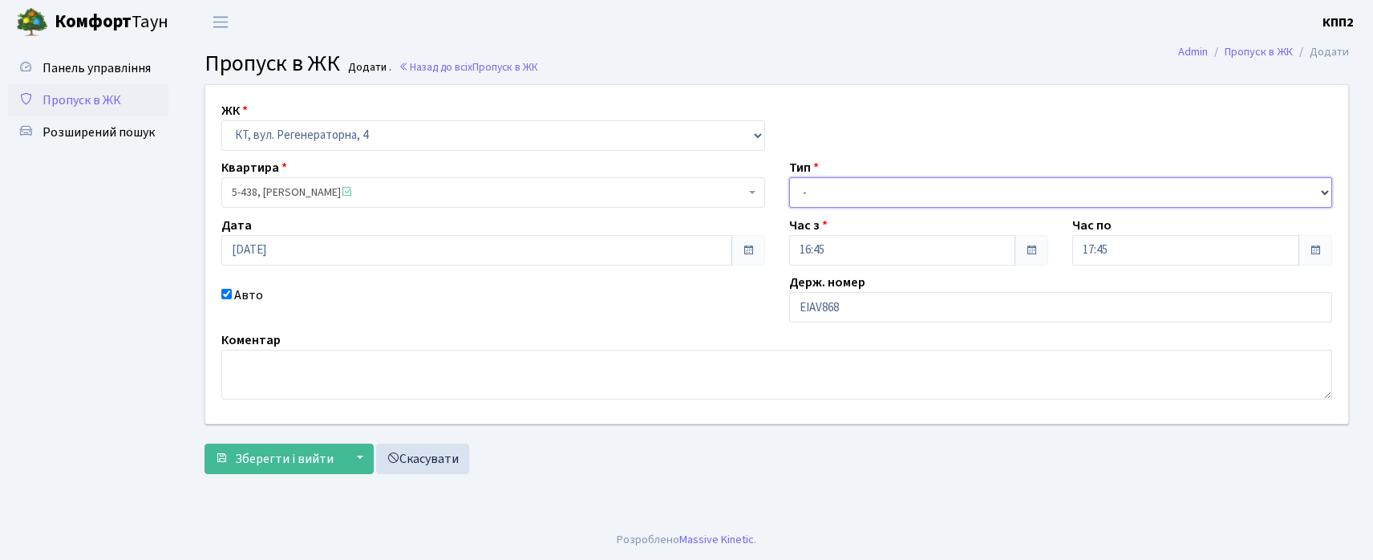
click at [870, 197] on select "- Доставка Таксі Гості Сервіс" at bounding box center [1061, 192] width 544 height 30
select select "3"
click at [789, 177] on select "- Доставка Таксі Гості Сервіс" at bounding box center [1061, 192] width 544 height 30
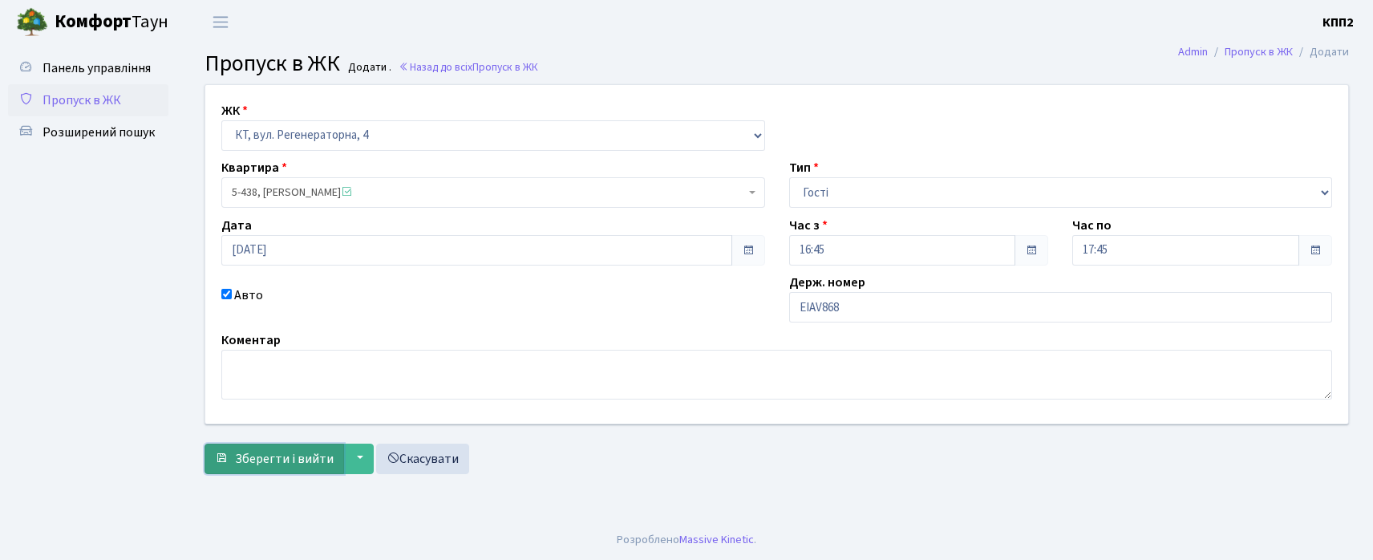
click at [302, 451] on span "Зберегти і вийти" at bounding box center [284, 459] width 99 height 18
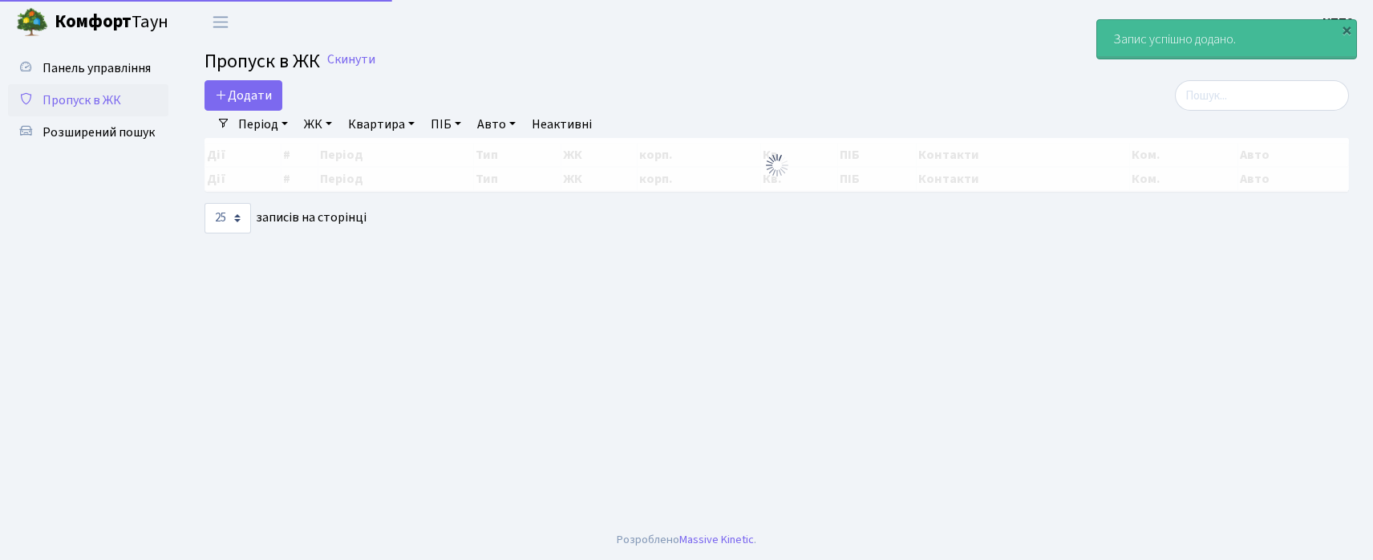
select select "25"
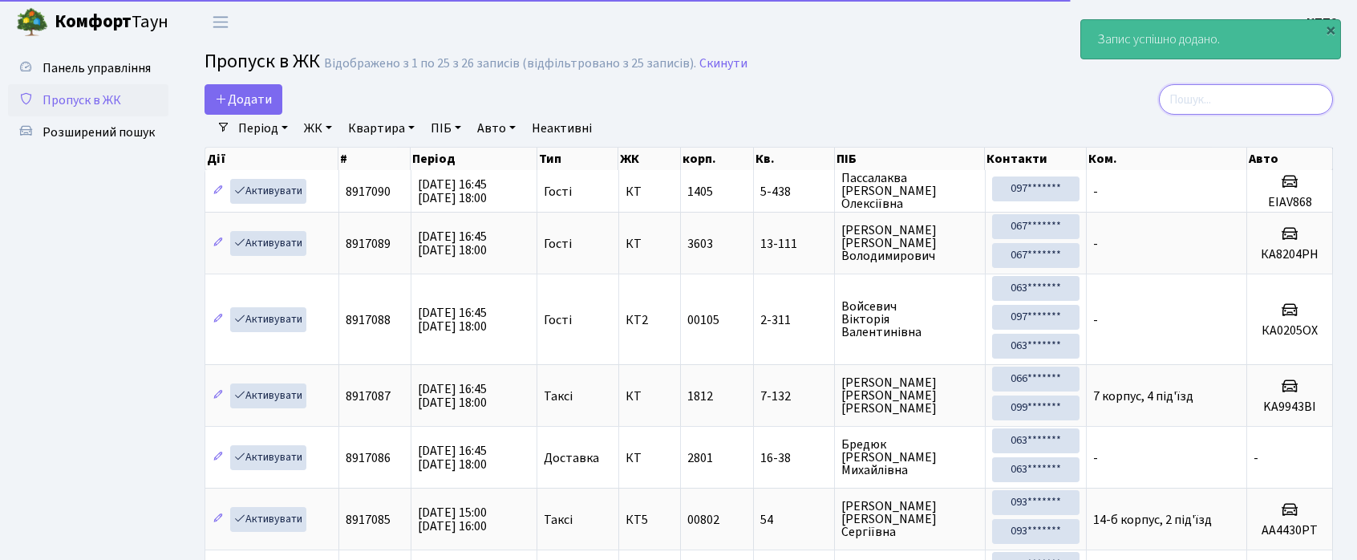
click at [1266, 84] on input "search" at bounding box center [1246, 99] width 174 height 30
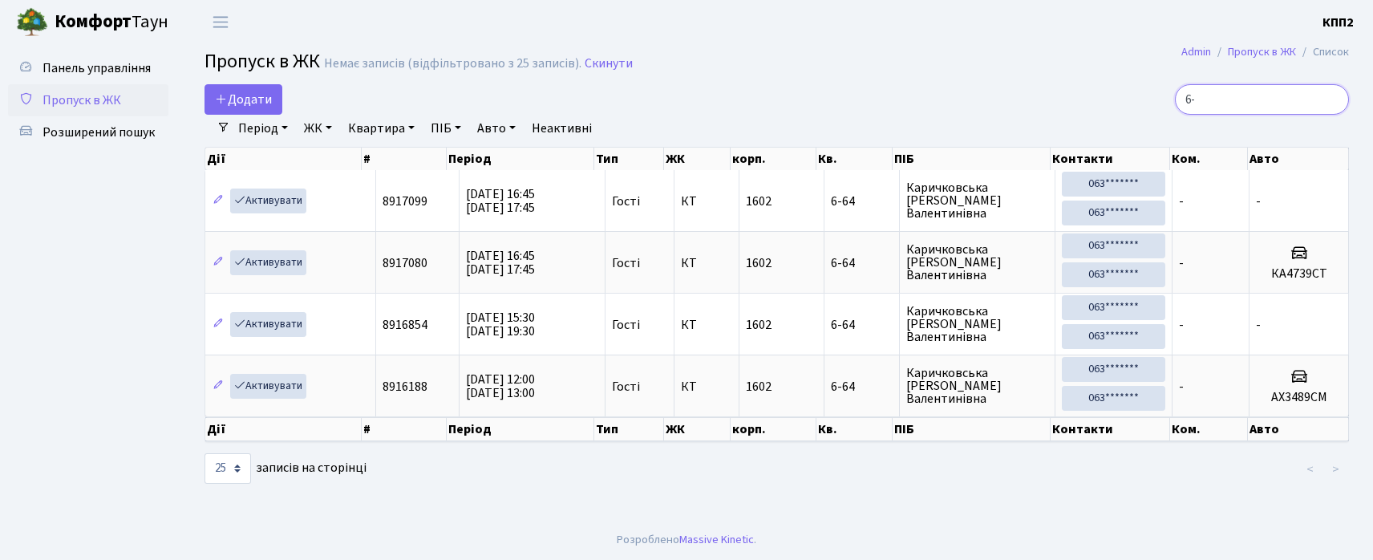
type input "6"
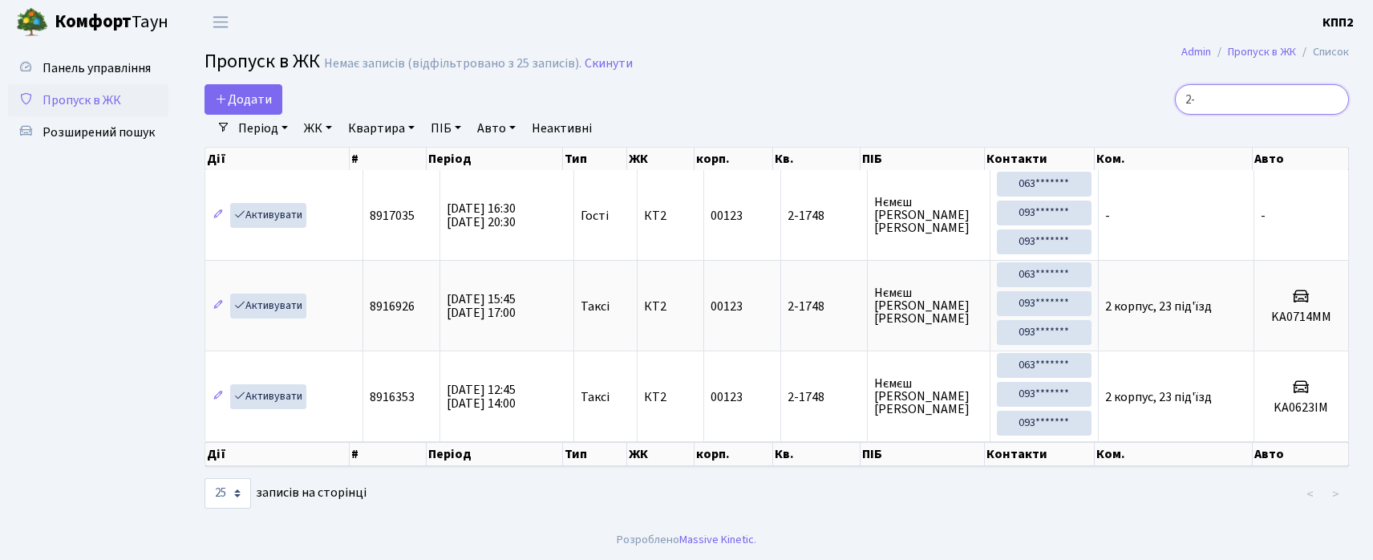
type input "2"
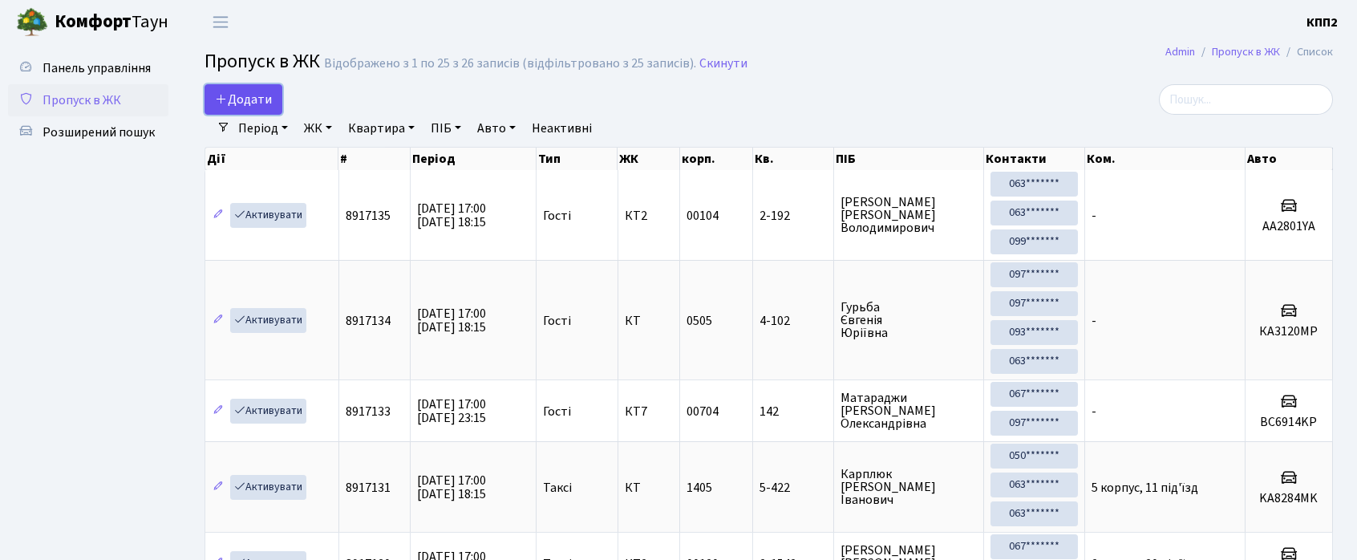
click at [234, 103] on span "Додати" at bounding box center [243, 100] width 57 height 18
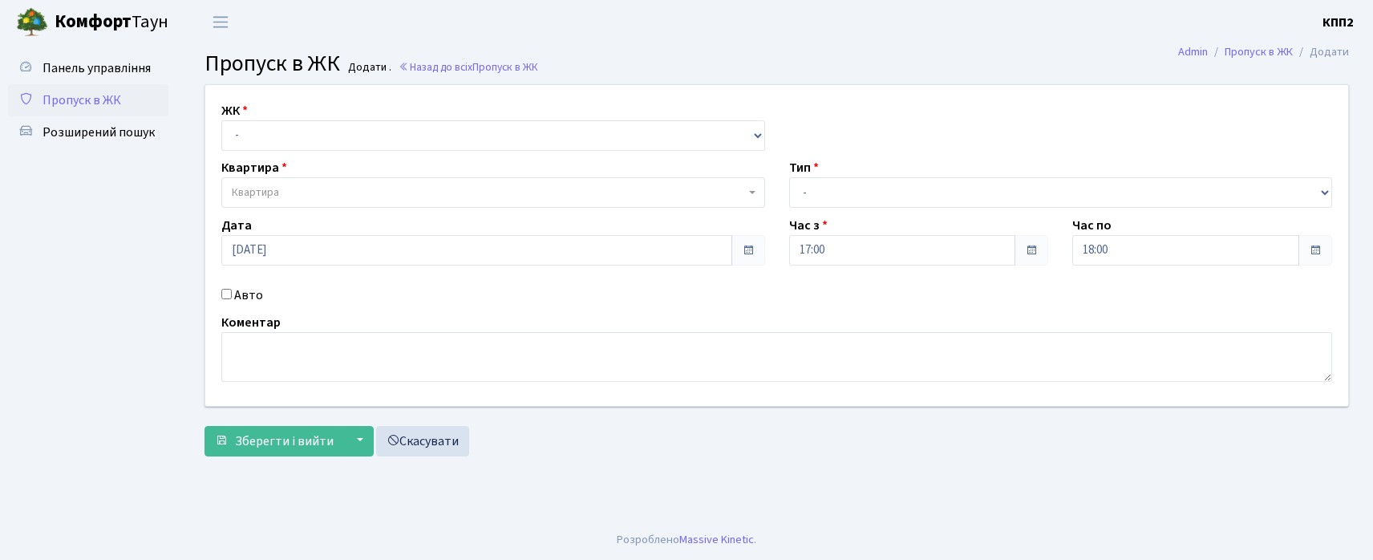
click at [347, 136] on select "- КТ, вул. Регенераторна, 4 КТ2, просп. [STREET_ADDRESS] [STREET_ADDRESS] [PERS…" at bounding box center [493, 135] width 544 height 30
select select "271"
click at [221, 120] on select "- КТ, вул. Регенераторна, 4 КТ2, просп. [STREET_ADDRESS] [STREET_ADDRESS] [PERS…" at bounding box center [493, 135] width 544 height 30
select select
click at [351, 191] on span "Квартира" at bounding box center [488, 193] width 513 height 16
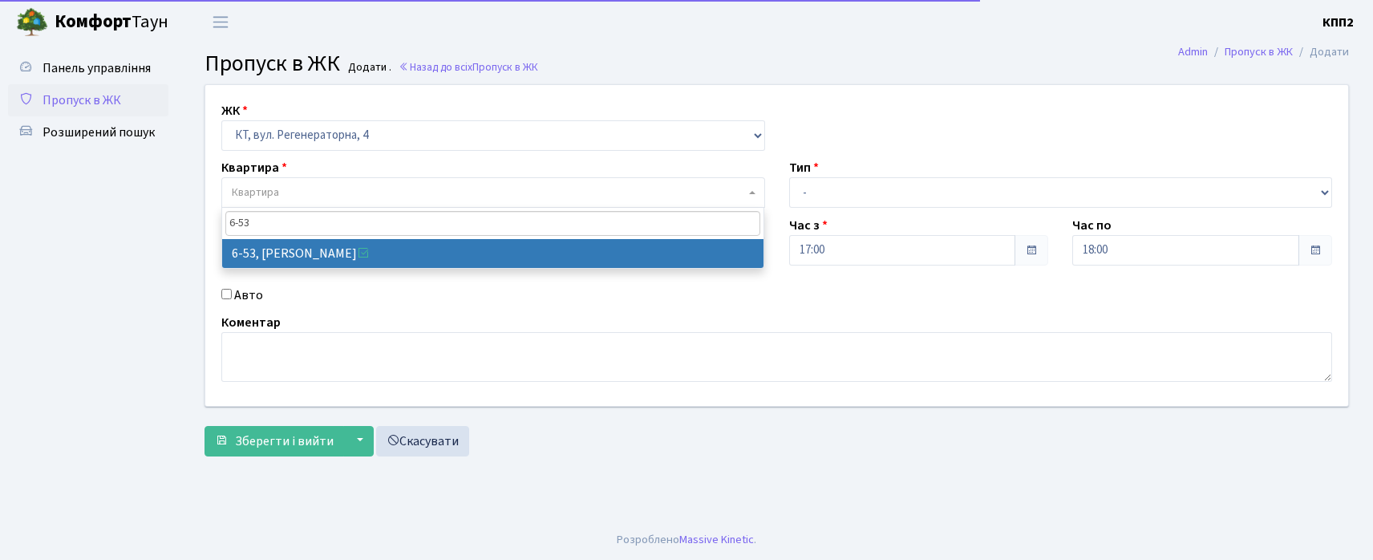
type input "6-53"
select select "5233"
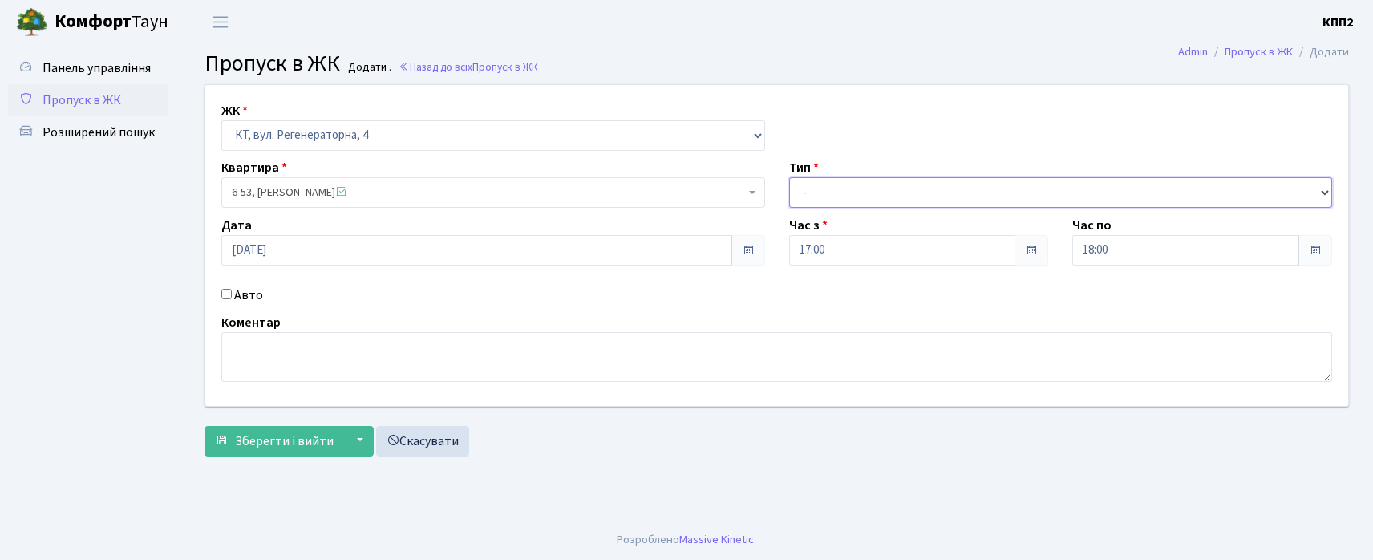
click at [877, 181] on select "- Доставка Таксі Гості Сервіс" at bounding box center [1061, 192] width 544 height 30
select select "3"
click at [789, 177] on select "- Доставка Таксі Гості Сервіс" at bounding box center [1061, 192] width 544 height 30
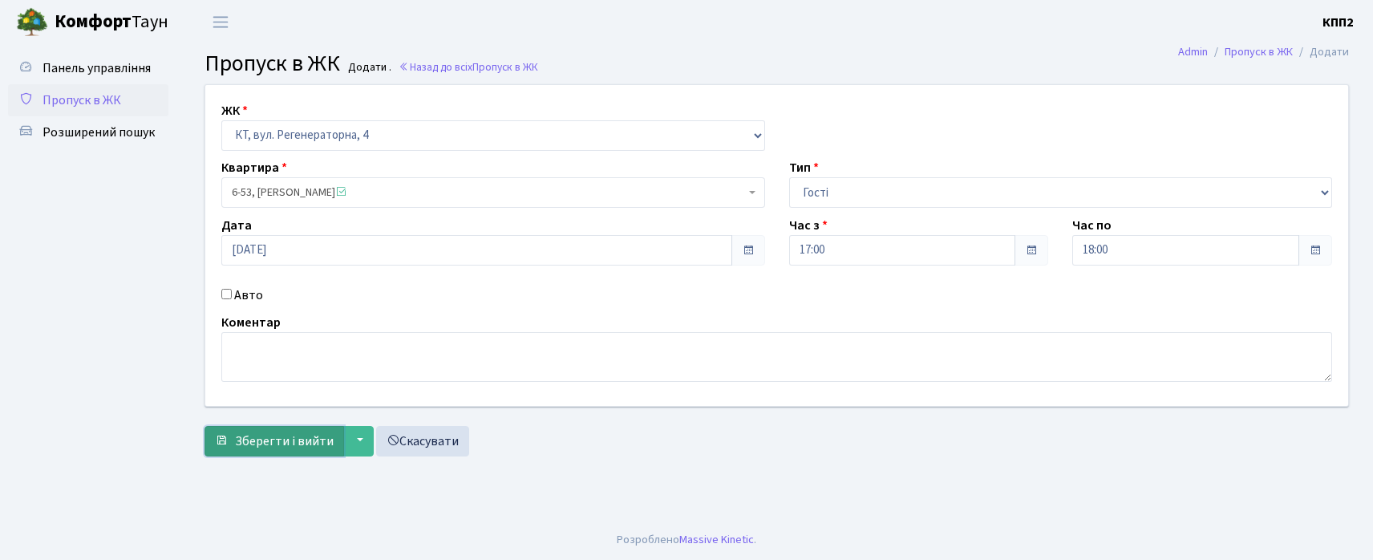
click at [233, 450] on button "Зберегти і вийти" at bounding box center [275, 441] width 140 height 30
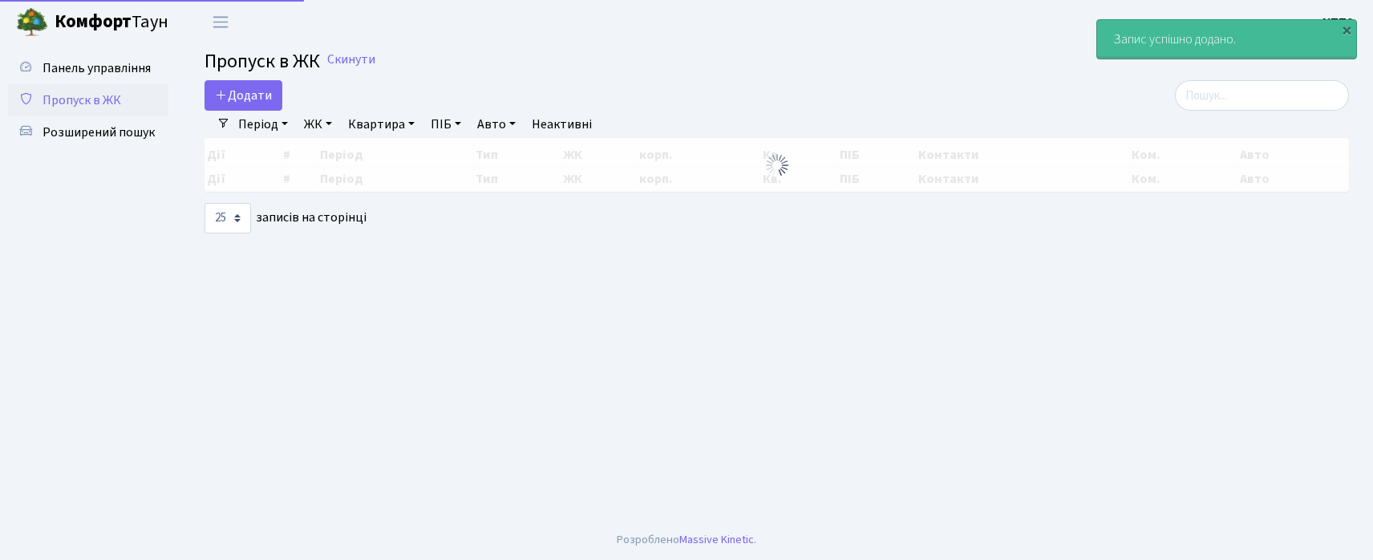
select select "25"
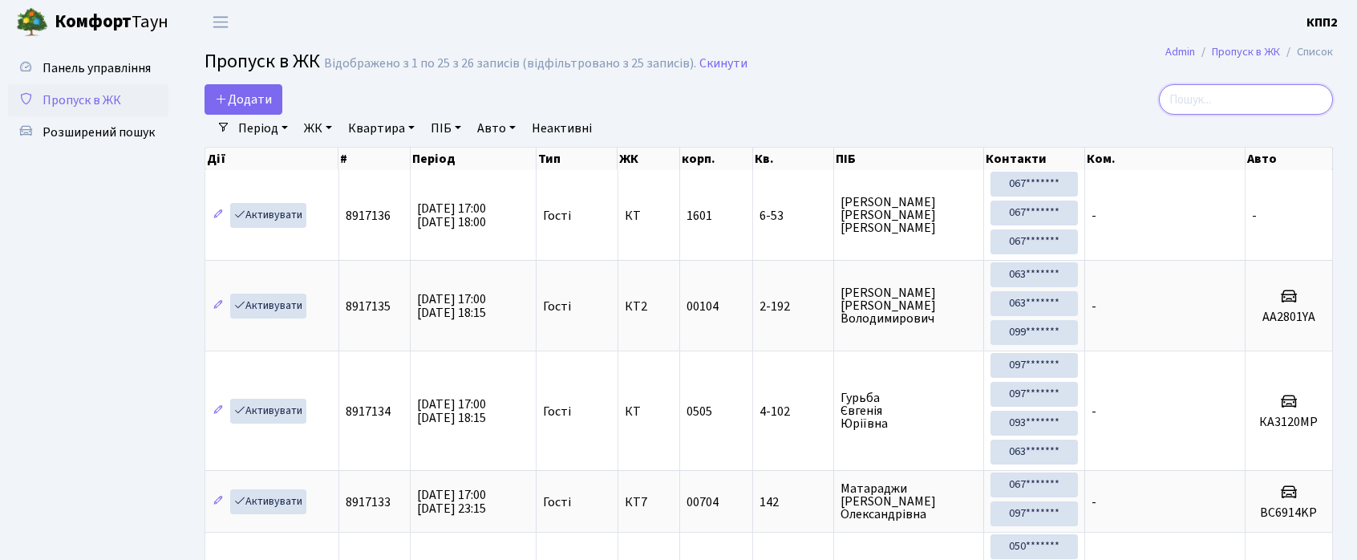
click at [1230, 106] on input "search" at bounding box center [1246, 99] width 174 height 30
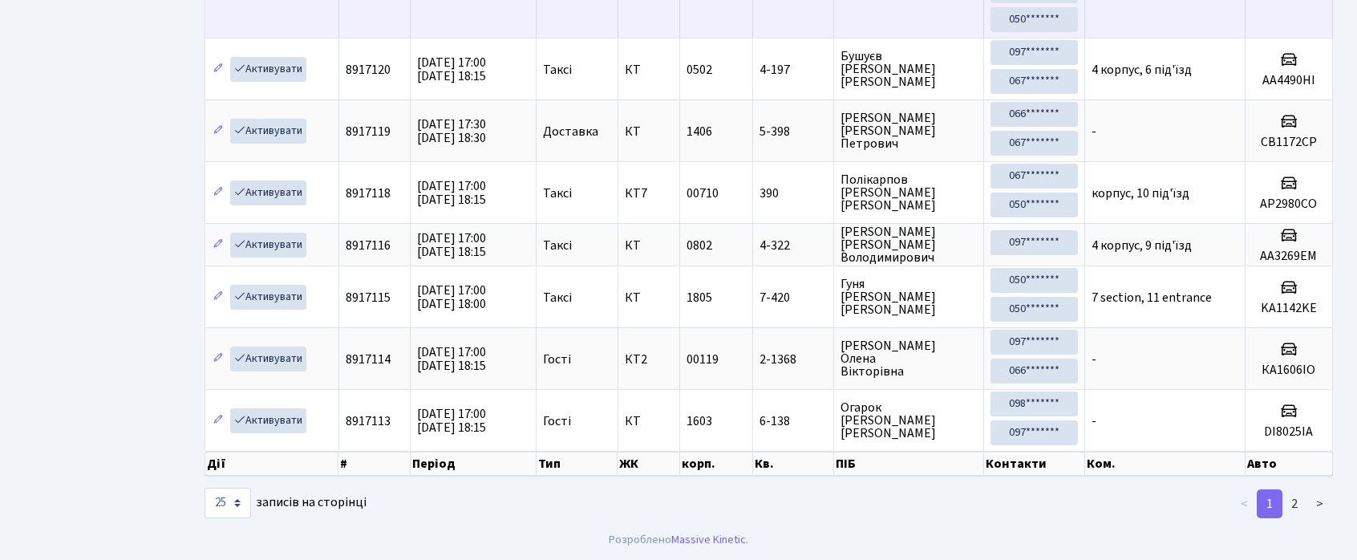
scroll to position [1711, 0]
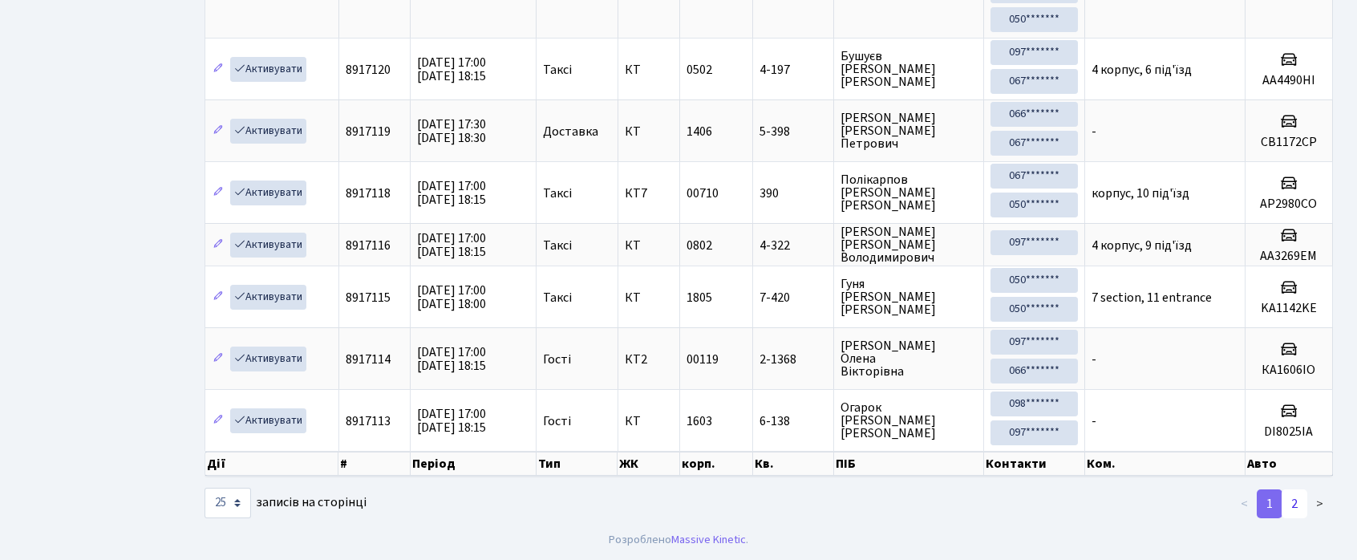
click at [1288, 501] on link "2" at bounding box center [1295, 503] width 26 height 29
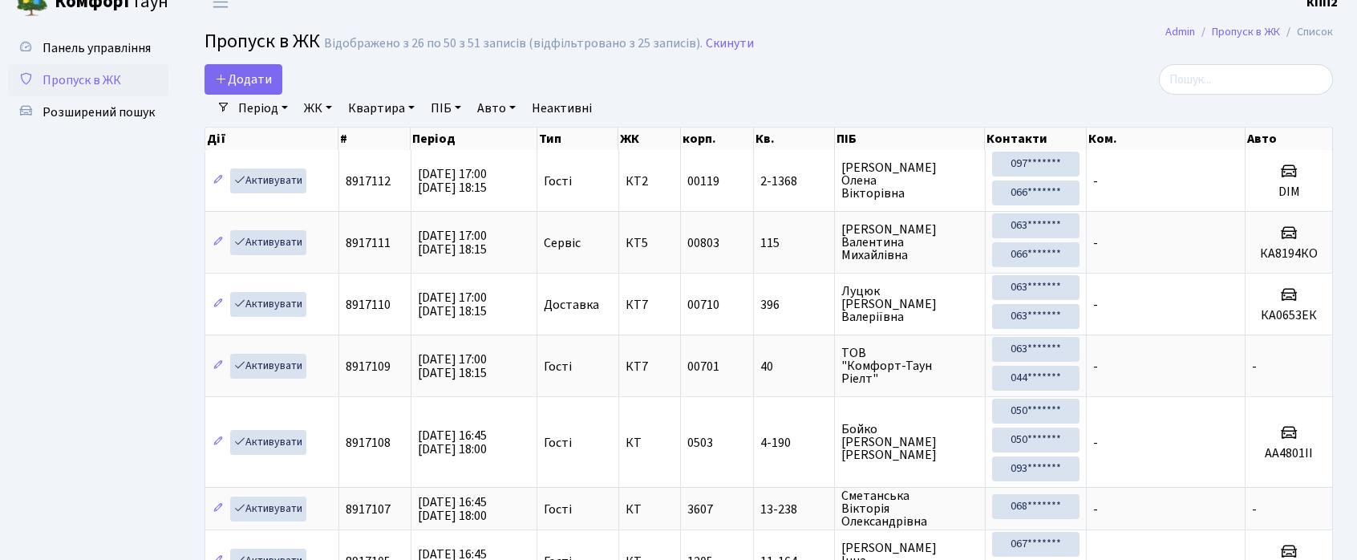
scroll to position [0, 0]
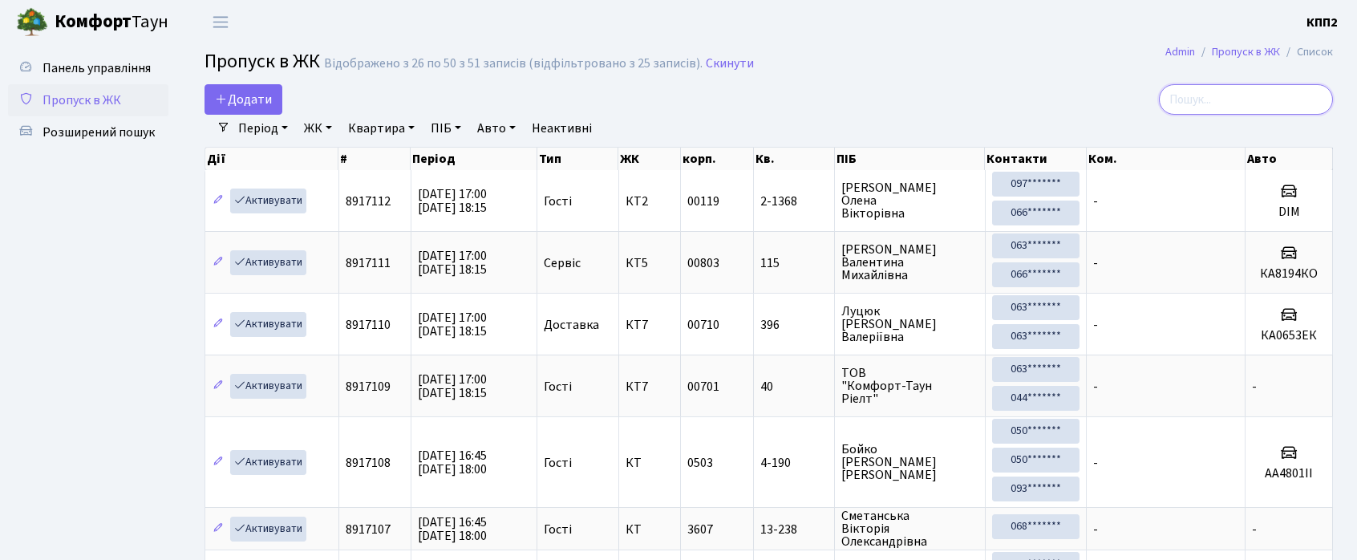
click at [1224, 91] on input "search" at bounding box center [1246, 99] width 174 height 30
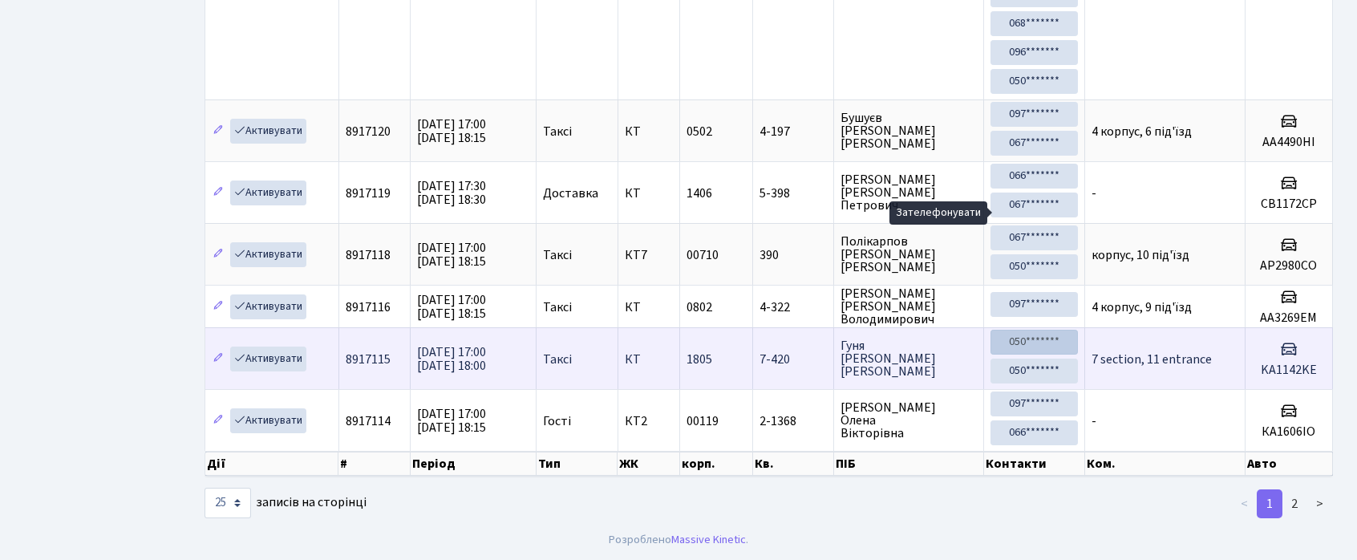
scroll to position [1718, 0]
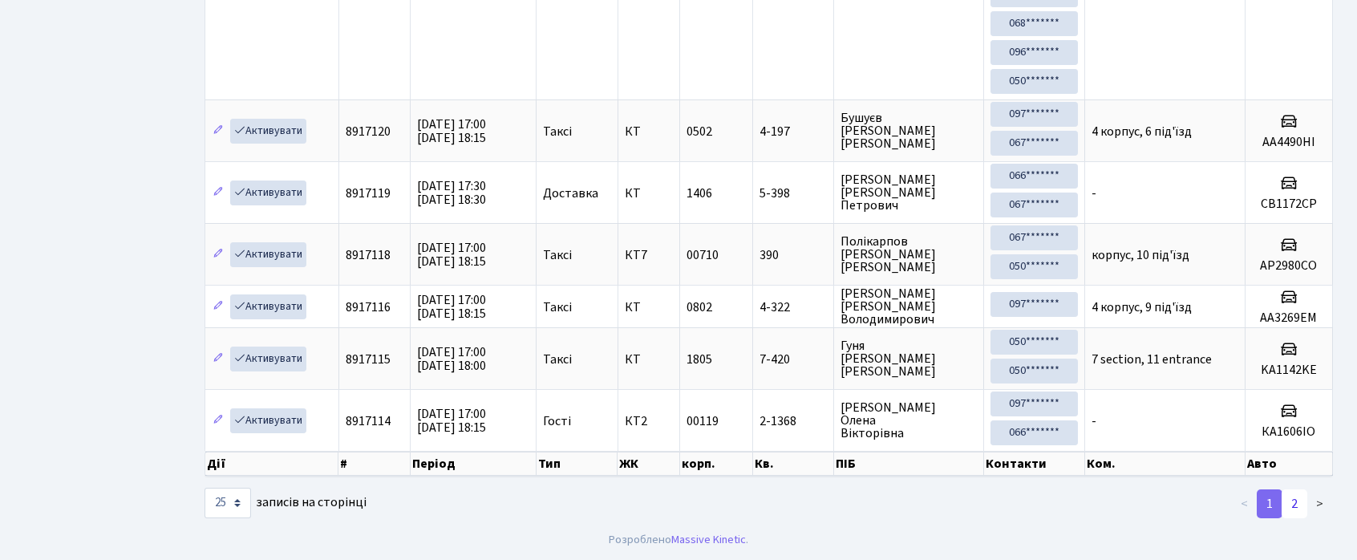
click at [1301, 493] on link "2" at bounding box center [1295, 503] width 26 height 29
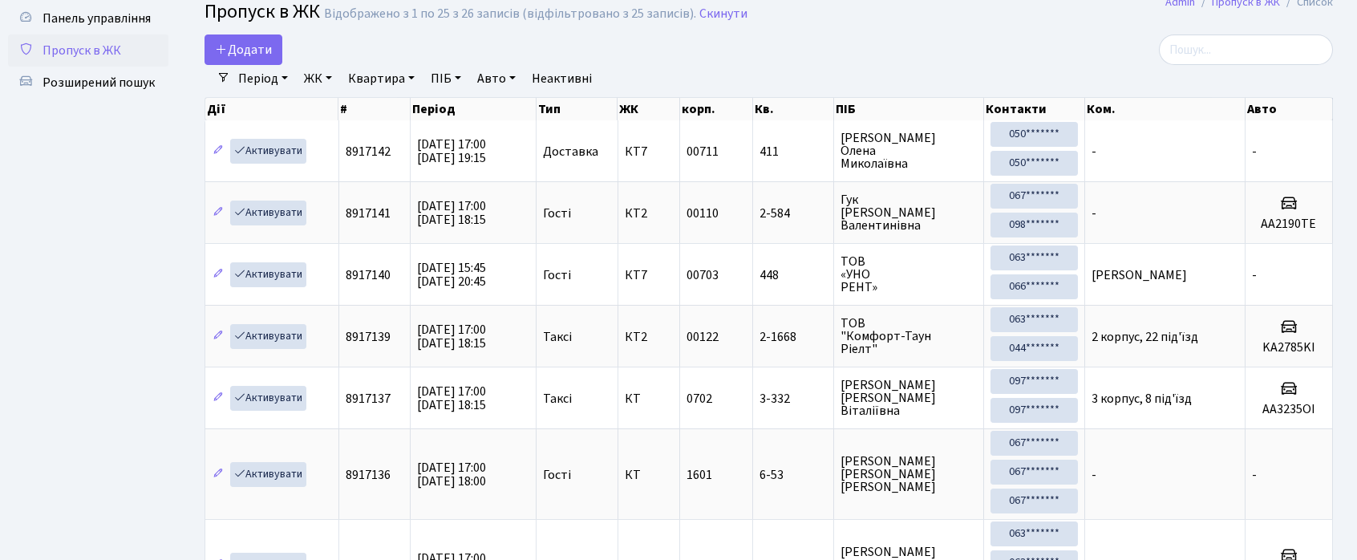
scroll to position [0, 0]
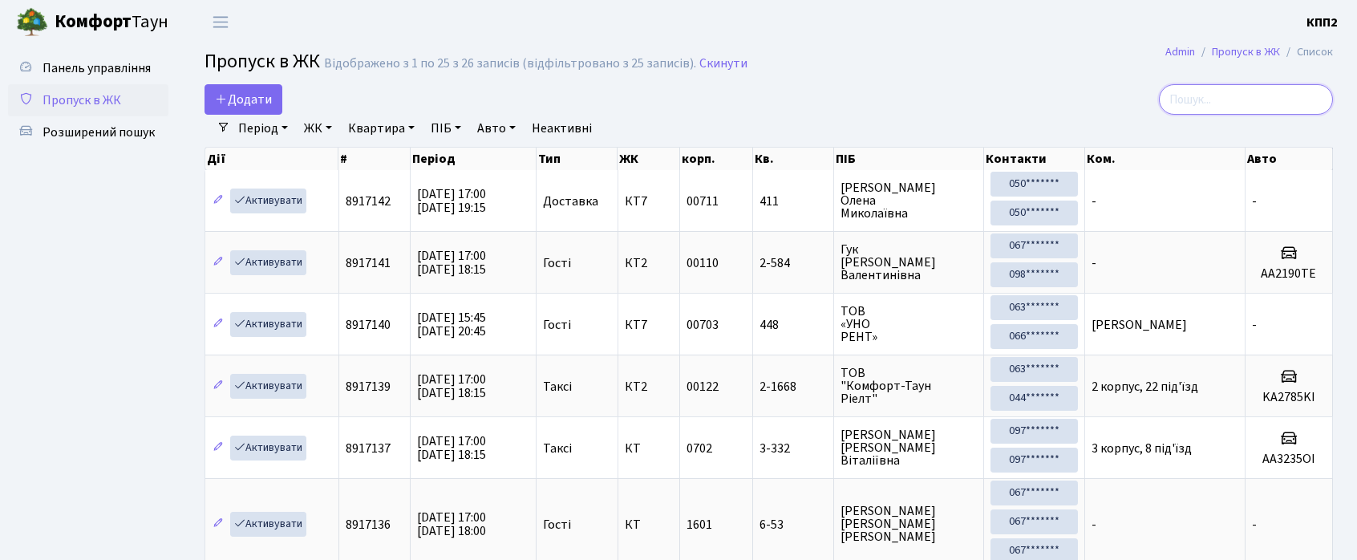
click at [1265, 109] on input "search" at bounding box center [1246, 99] width 174 height 30
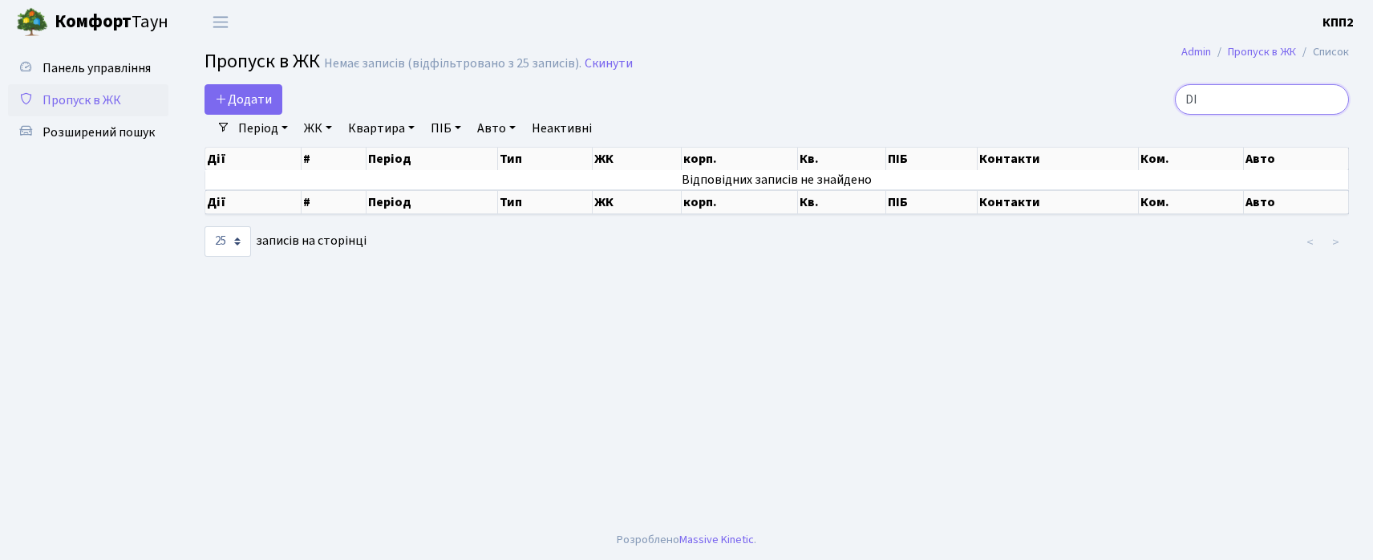
type input "D"
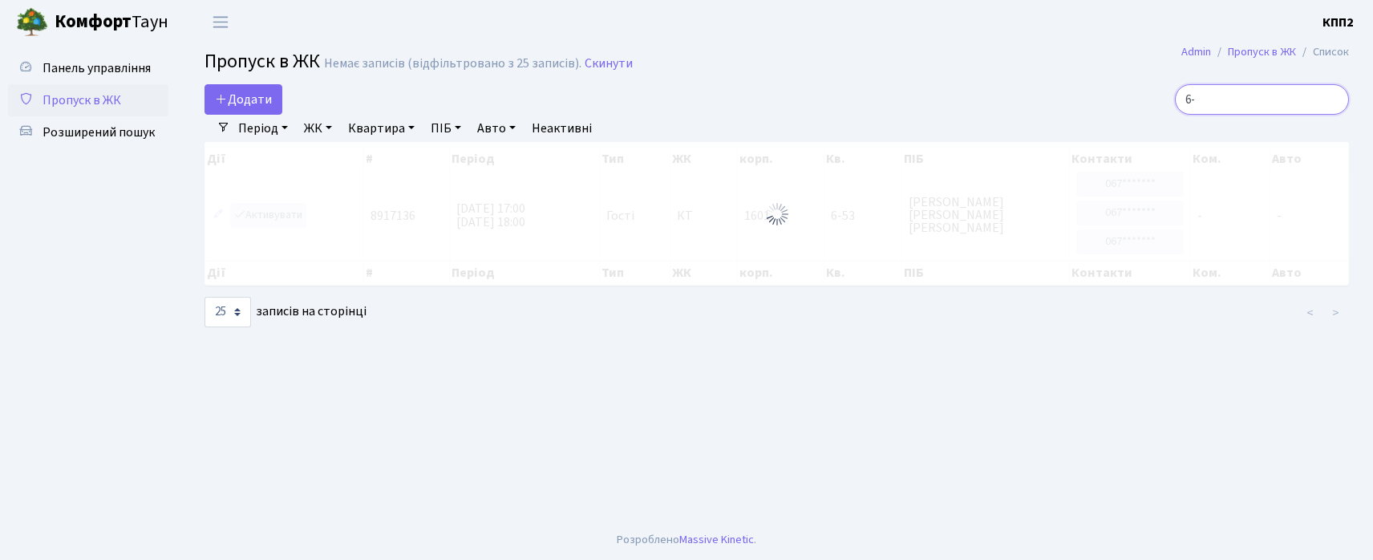
type input "6"
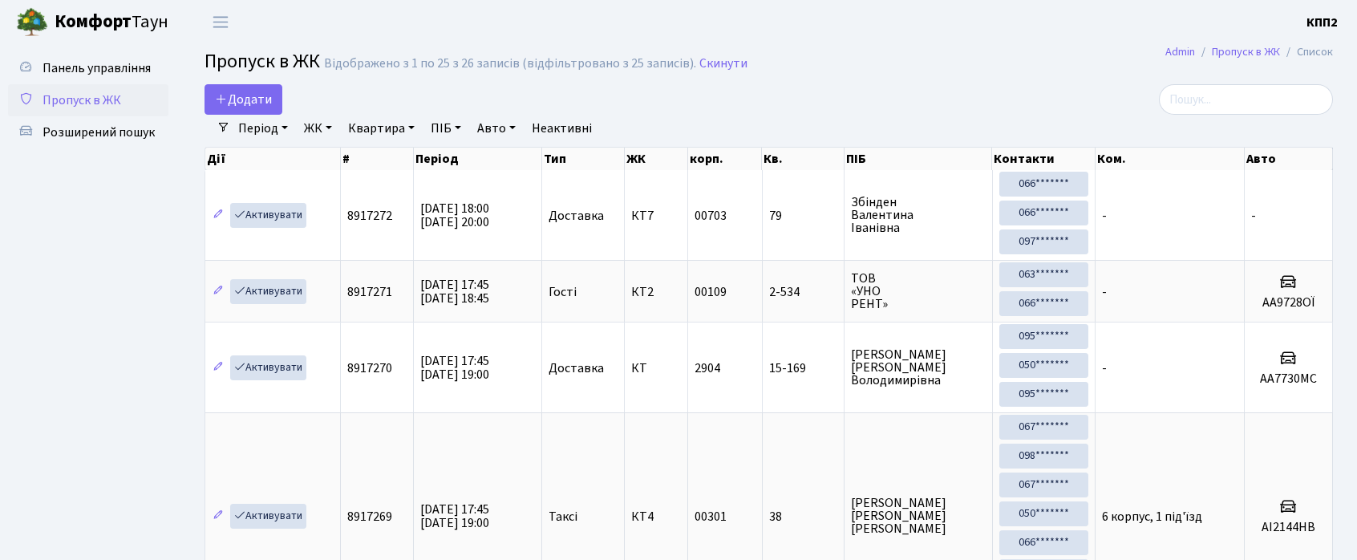
select select "25"
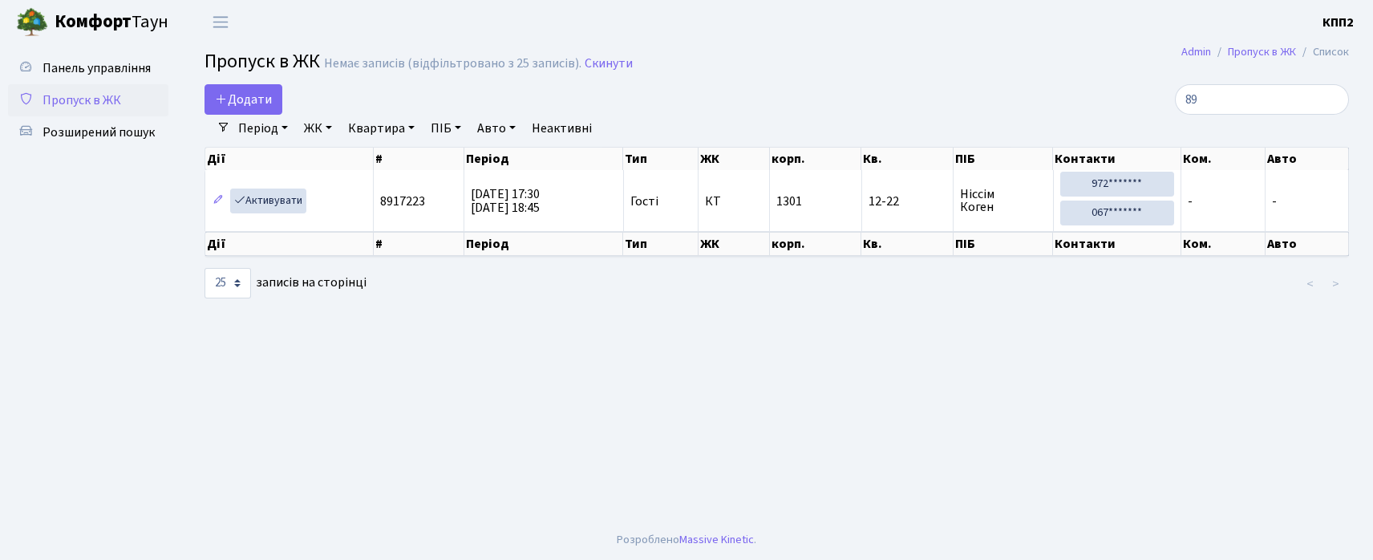
type input "8"
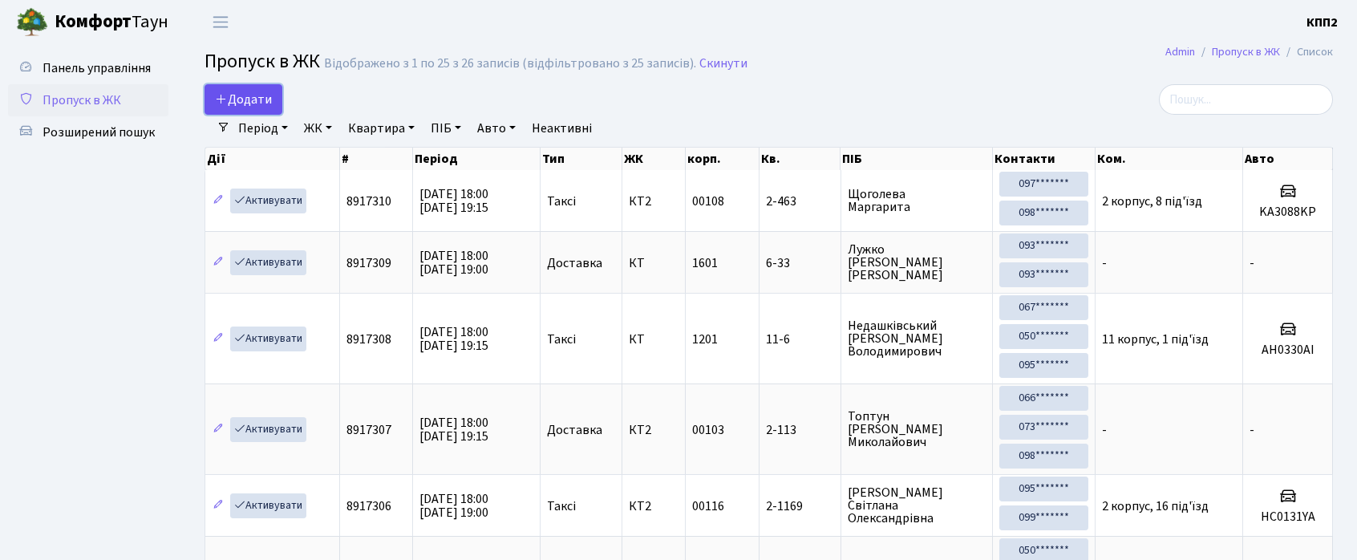
click at [248, 107] on span "Додати" at bounding box center [243, 100] width 57 height 18
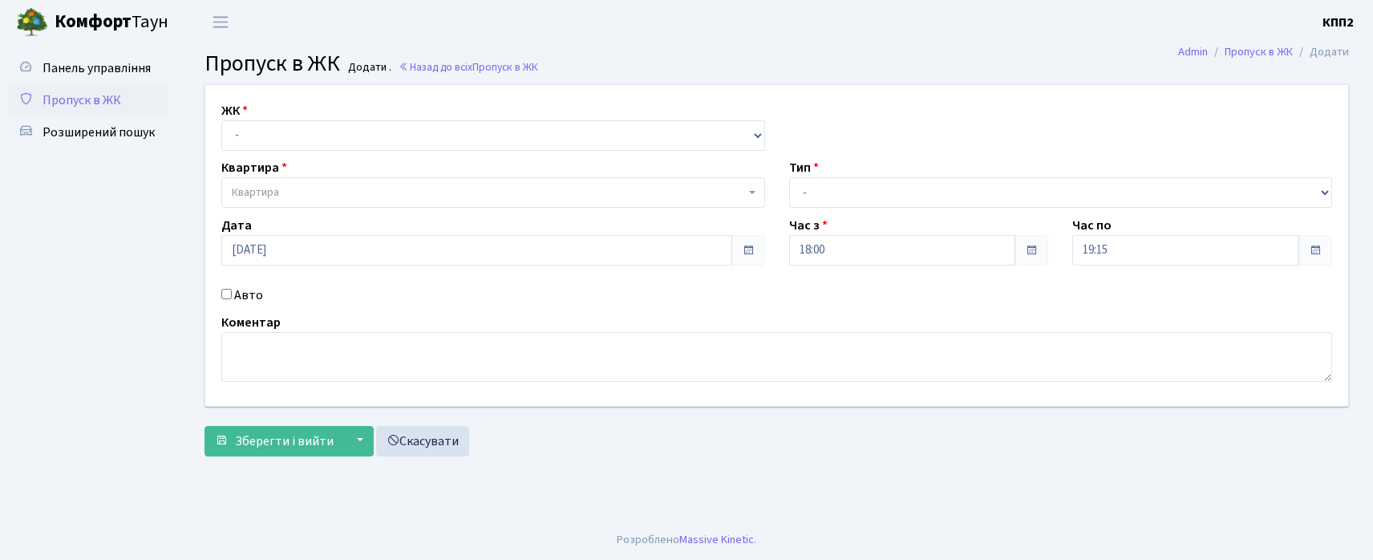
select select "271"
click at [221, 120] on select "- КТ, вул. Регенераторна, 4 КТ2, просп. [STREET_ADDRESS] [STREET_ADDRESS] [PERS…" at bounding box center [493, 135] width 544 height 30
select select
click at [270, 189] on span "Квартира" at bounding box center [255, 193] width 47 height 16
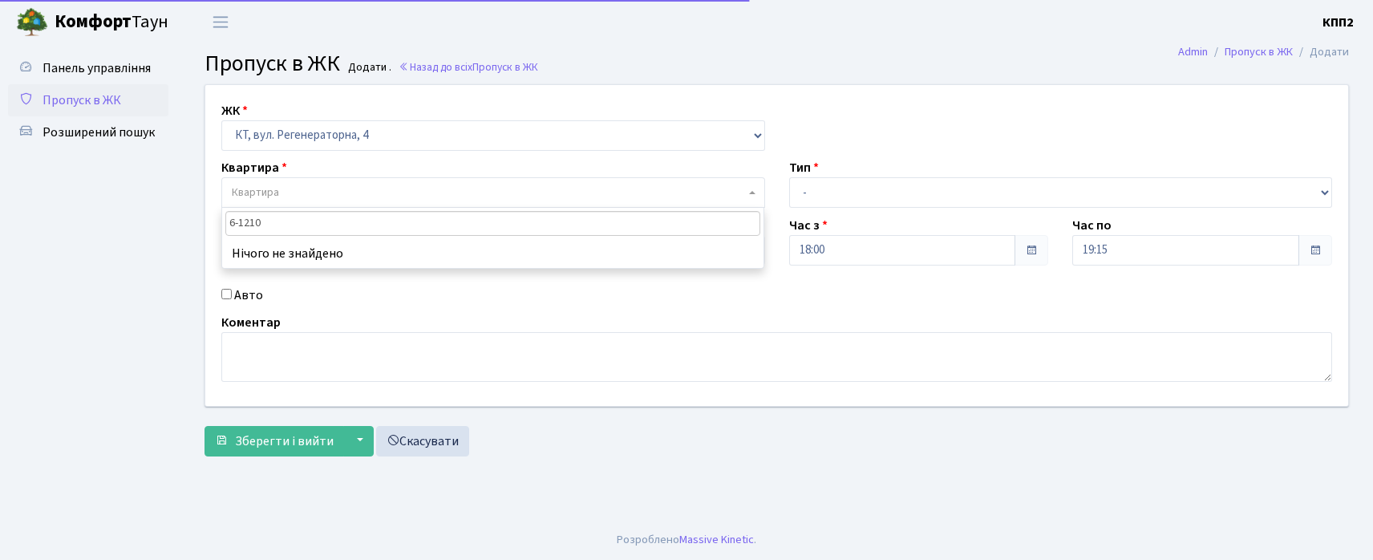
type input "6-121"
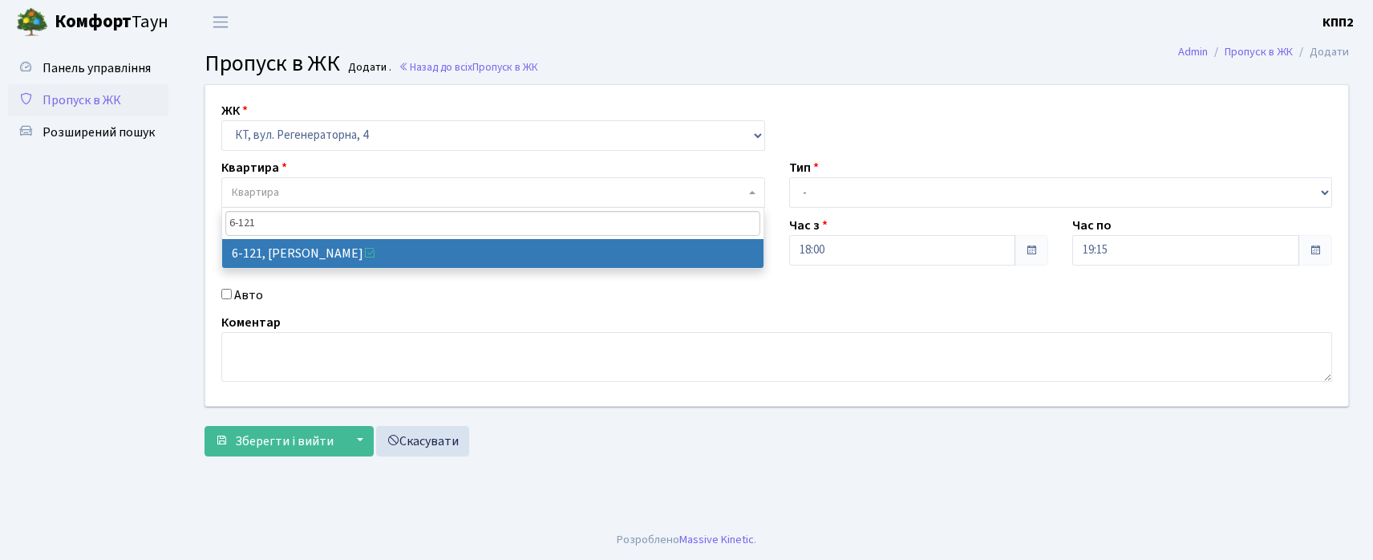
select select "5257"
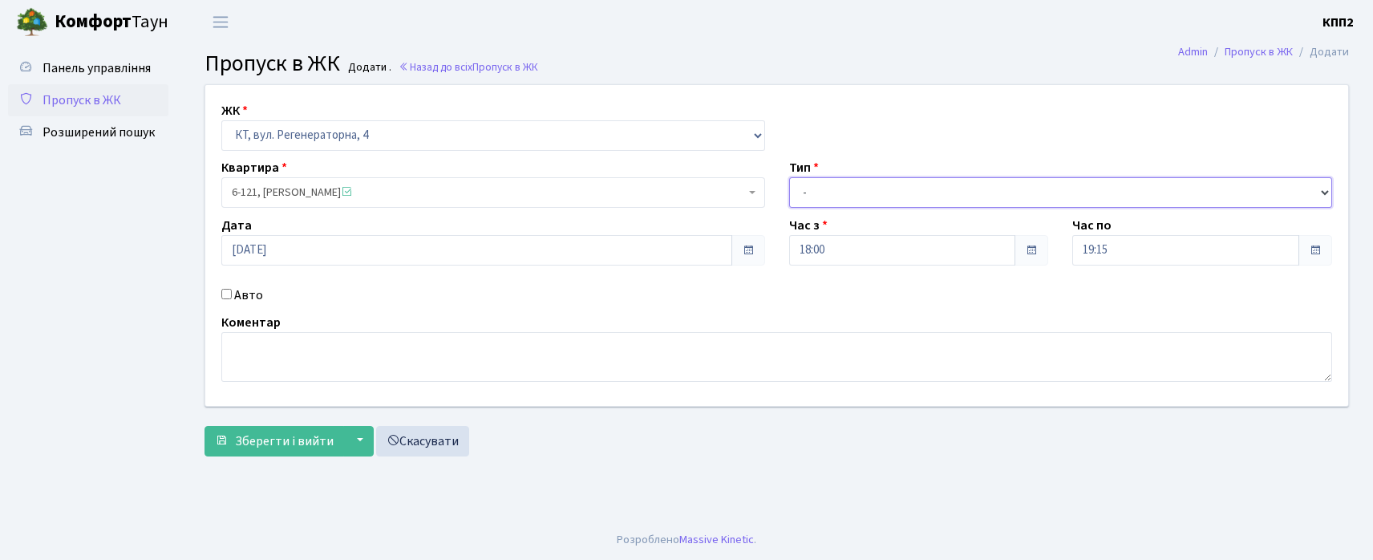
click at [860, 200] on select "- Доставка Таксі Гості Сервіс" at bounding box center [1061, 192] width 544 height 30
select select "3"
click at [789, 177] on select "- Доставка Таксі Гості Сервіс" at bounding box center [1061, 192] width 544 height 30
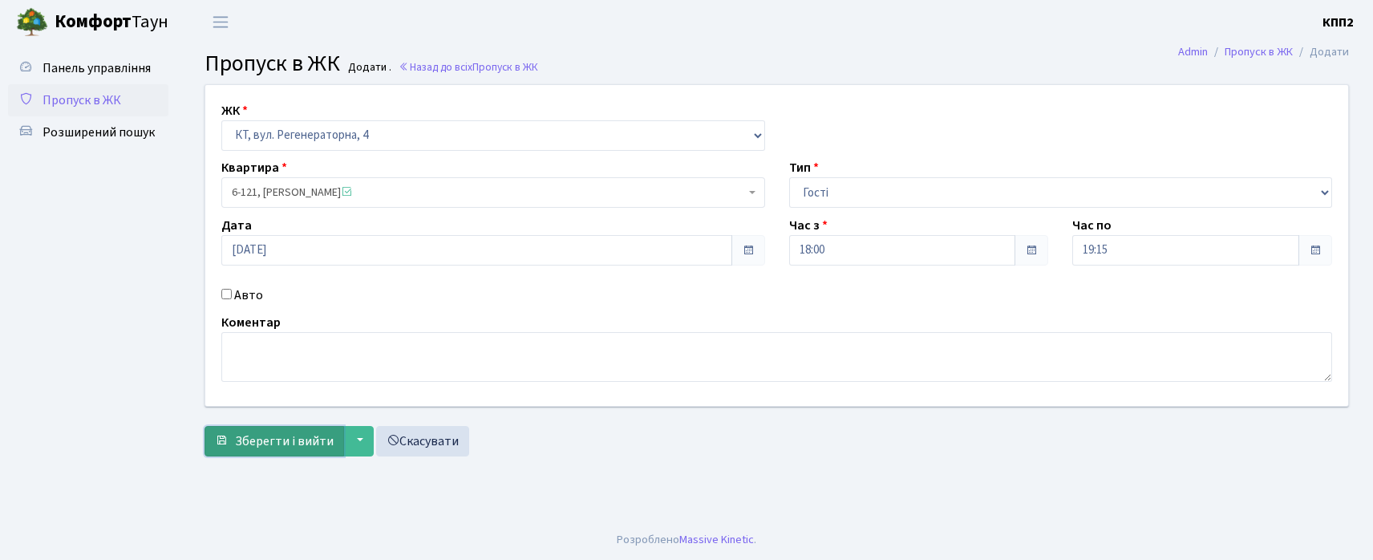
click at [274, 440] on span "Зберегти і вийти" at bounding box center [284, 441] width 99 height 18
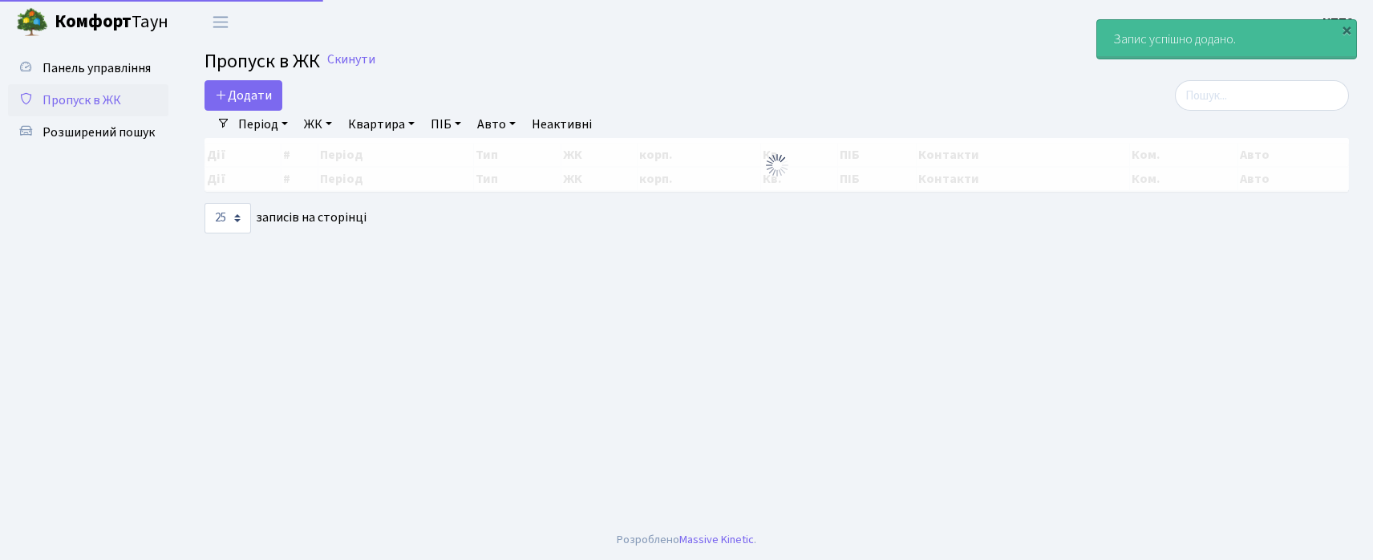
select select "25"
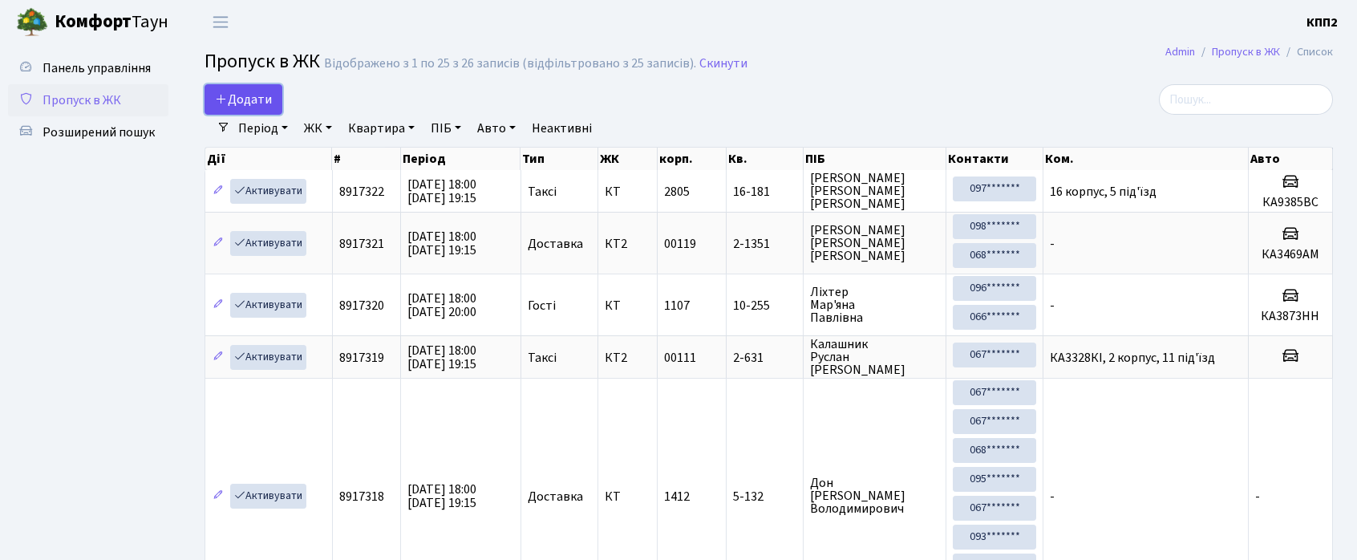
click at [261, 91] on span "Додати" at bounding box center [243, 100] width 57 height 18
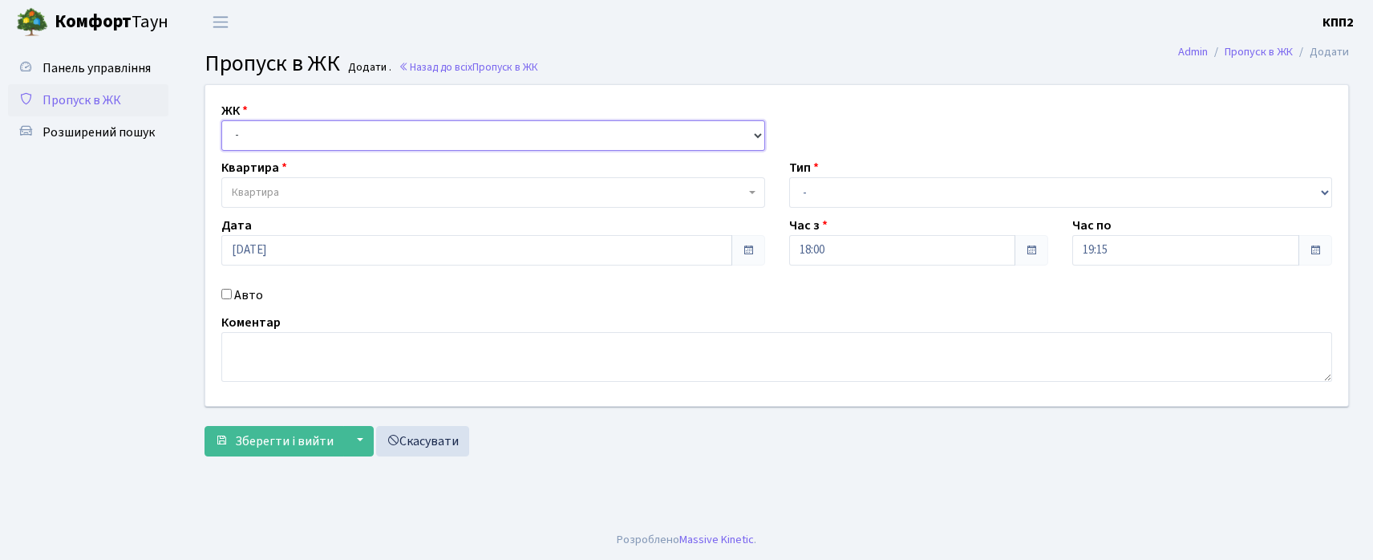
drag, startPoint x: 284, startPoint y: 128, endPoint x: 283, endPoint y: 149, distance: 20.9
click at [283, 132] on select "- КТ, вул. Регенераторна, 4 КТ2, просп. [STREET_ADDRESS] [STREET_ADDRESS] [PERS…" at bounding box center [493, 135] width 544 height 30
select select "271"
click at [221, 120] on select "- КТ, вул. Регенераторна, 4 КТ2, просп. Соборності, 17 КТ3, вул. Березнева, 16 …" at bounding box center [493, 135] width 544 height 30
select select
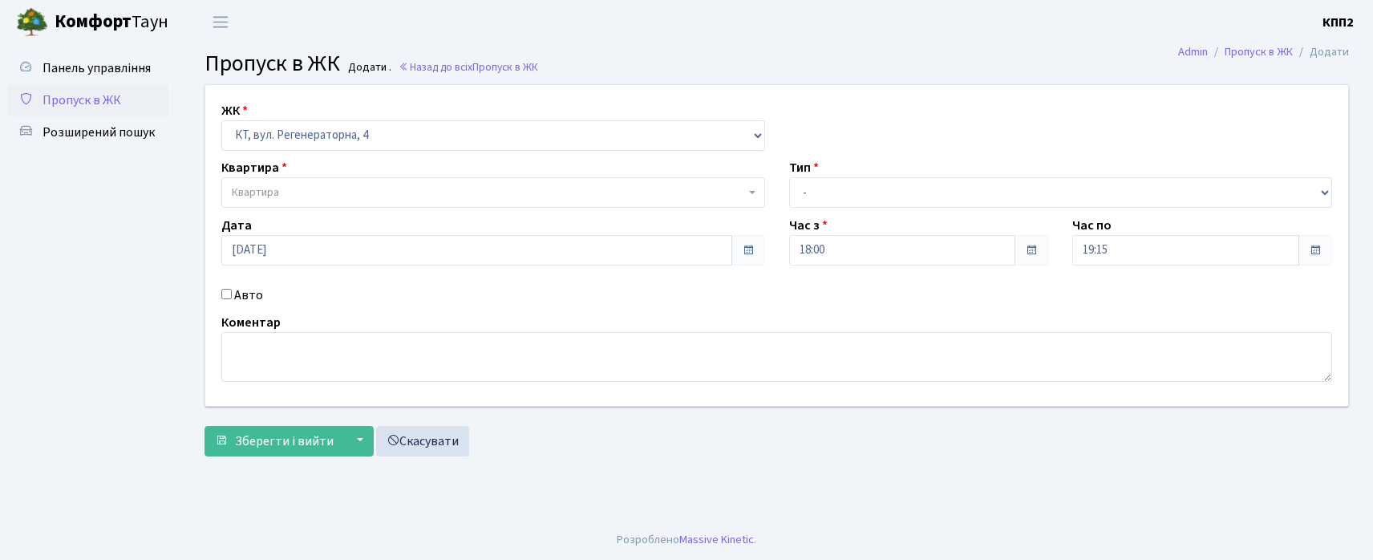
click at [283, 183] on span "Квартира" at bounding box center [493, 192] width 544 height 30
type input "6-18"
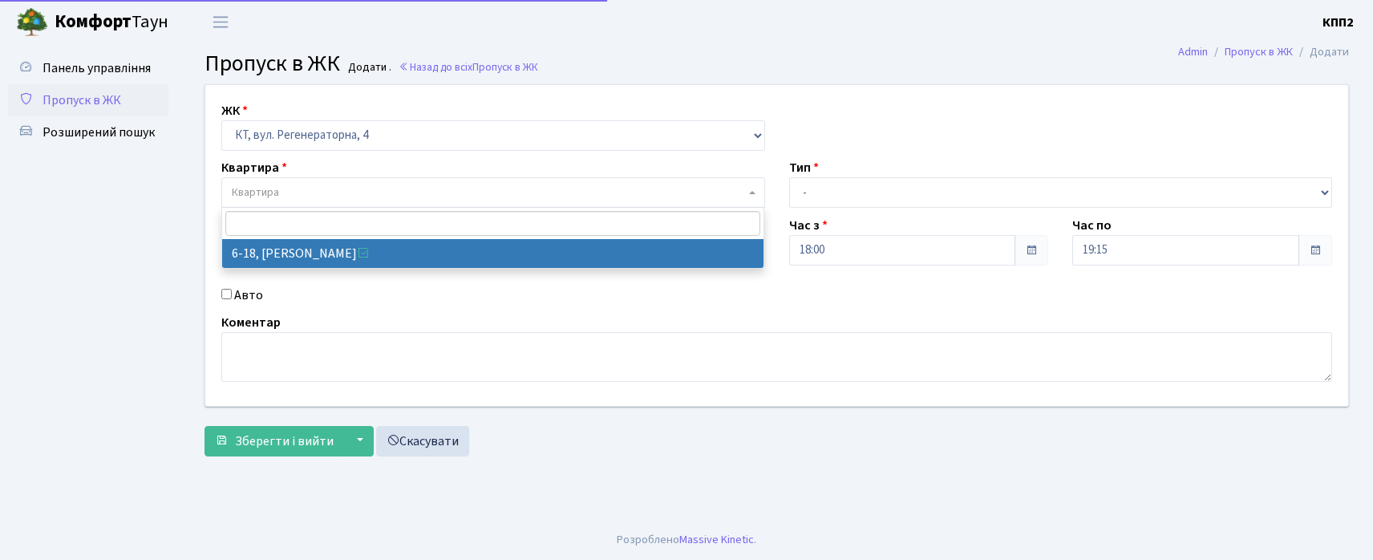
select select "5198"
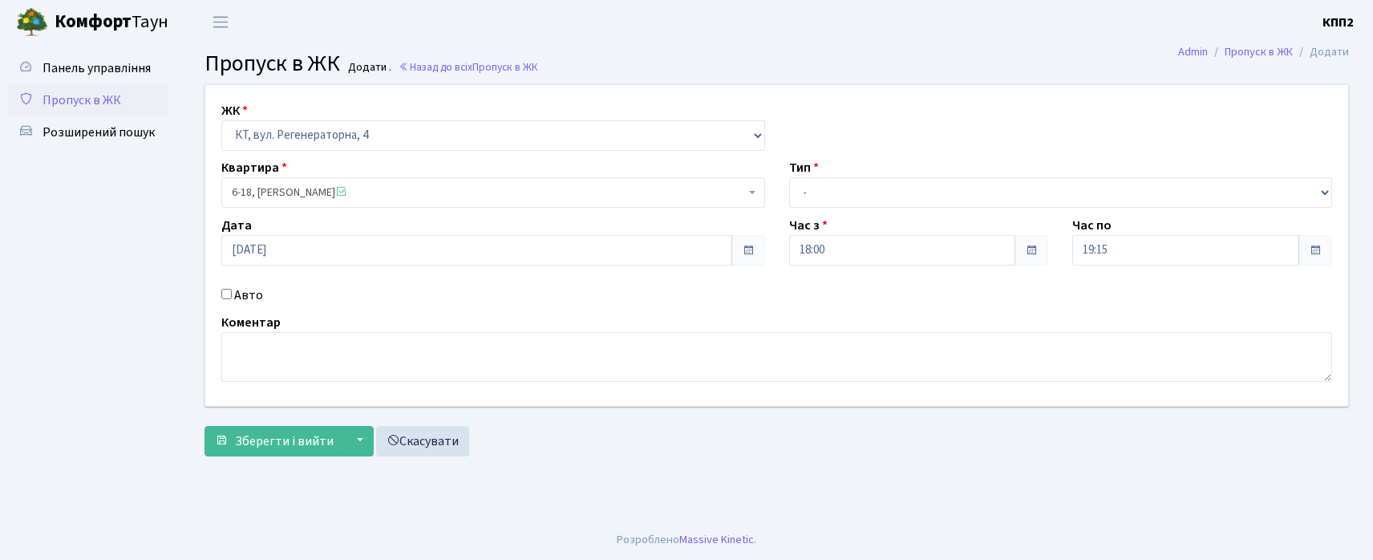
click at [248, 292] on label "Авто" at bounding box center [248, 295] width 29 height 19
click at [232, 292] on input "Авто" at bounding box center [226, 294] width 10 height 10
checkbox input "true"
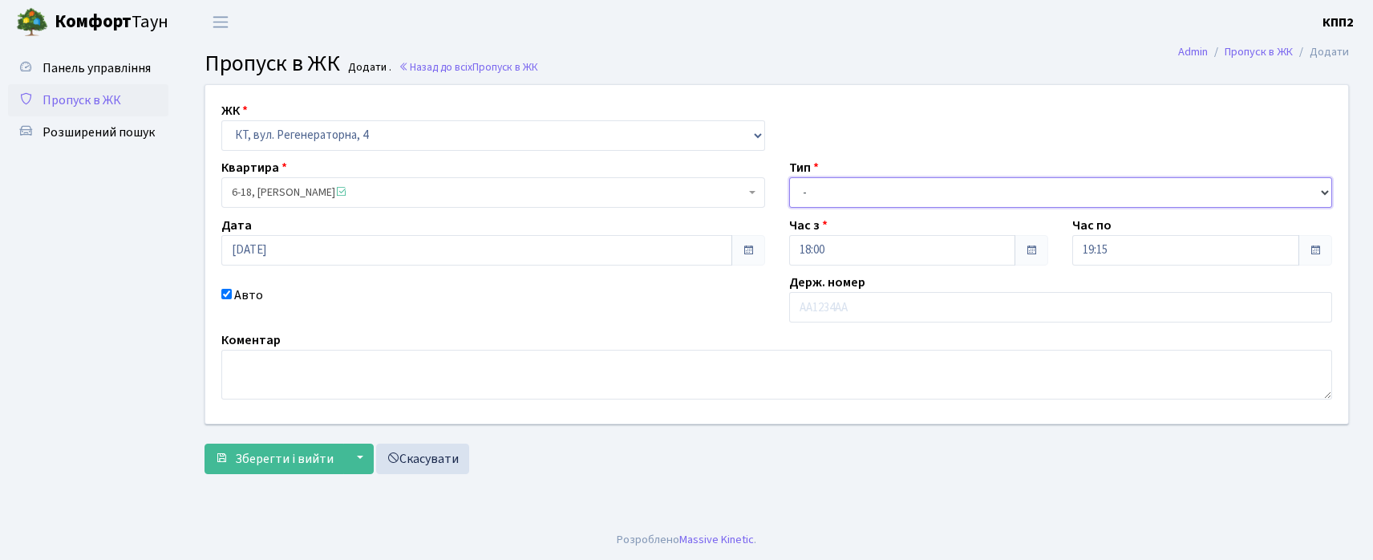
drag, startPoint x: 810, startPoint y: 188, endPoint x: 810, endPoint y: 207, distance: 19.3
click at [810, 188] on select "- Доставка Таксі Гості Сервіс" at bounding box center [1061, 192] width 544 height 30
select select "3"
click at [789, 177] on select "- Доставка Таксі Гості Сервіс" at bounding box center [1061, 192] width 544 height 30
drag, startPoint x: 815, startPoint y: 329, endPoint x: 815, endPoint y: 318, distance: 10.4
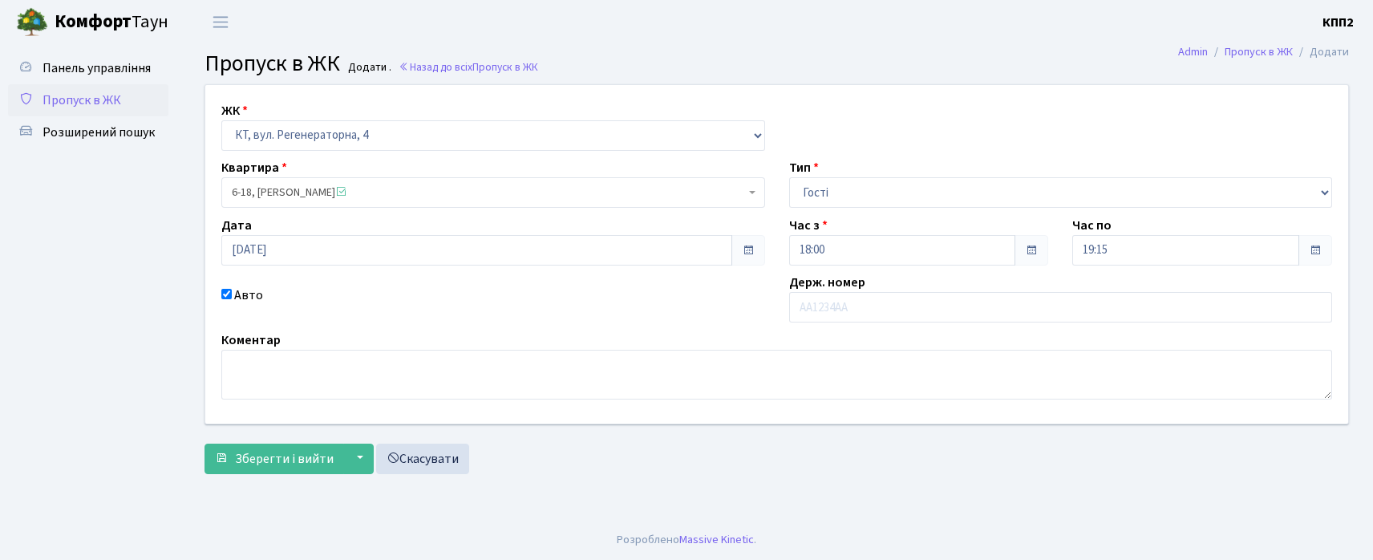
click at [813, 331] on div "ЖК - КТ, вул. Регенераторна, 4 КТ2, просп. Соборності, 17 КТ3, вул. Березнева, …" at bounding box center [776, 254] width 1167 height 339
click at [815, 314] on input "text" at bounding box center [1061, 307] width 544 height 30
type input "АА4641ТО"
click at [205, 444] on button "Зберегти і вийти" at bounding box center [275, 459] width 140 height 30
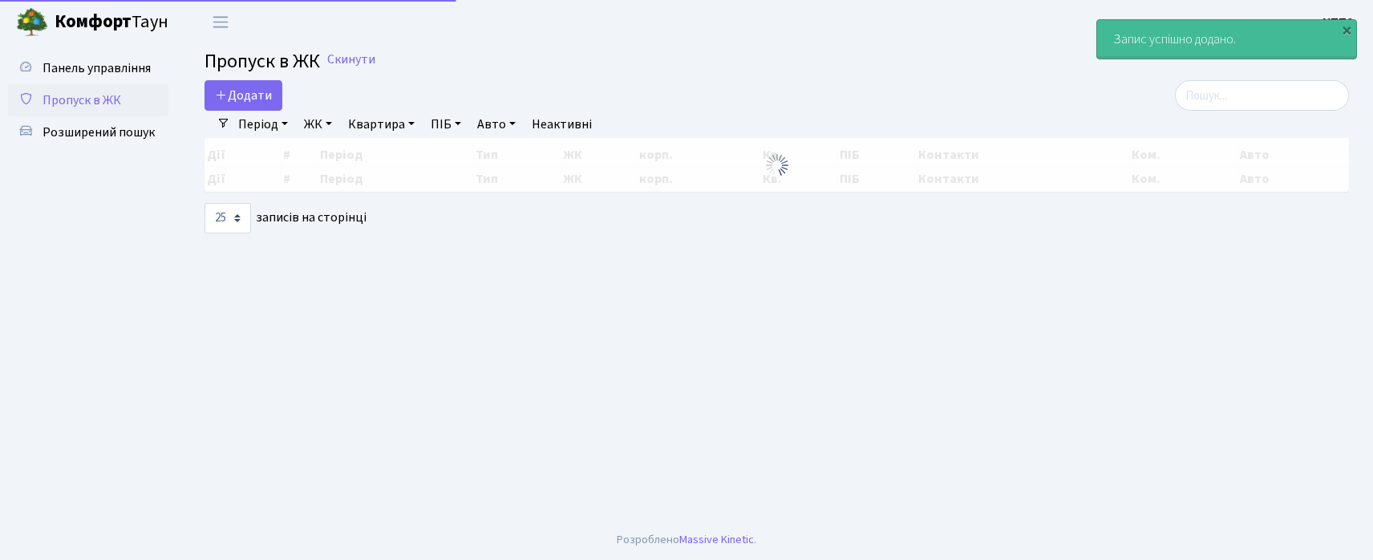
select select "25"
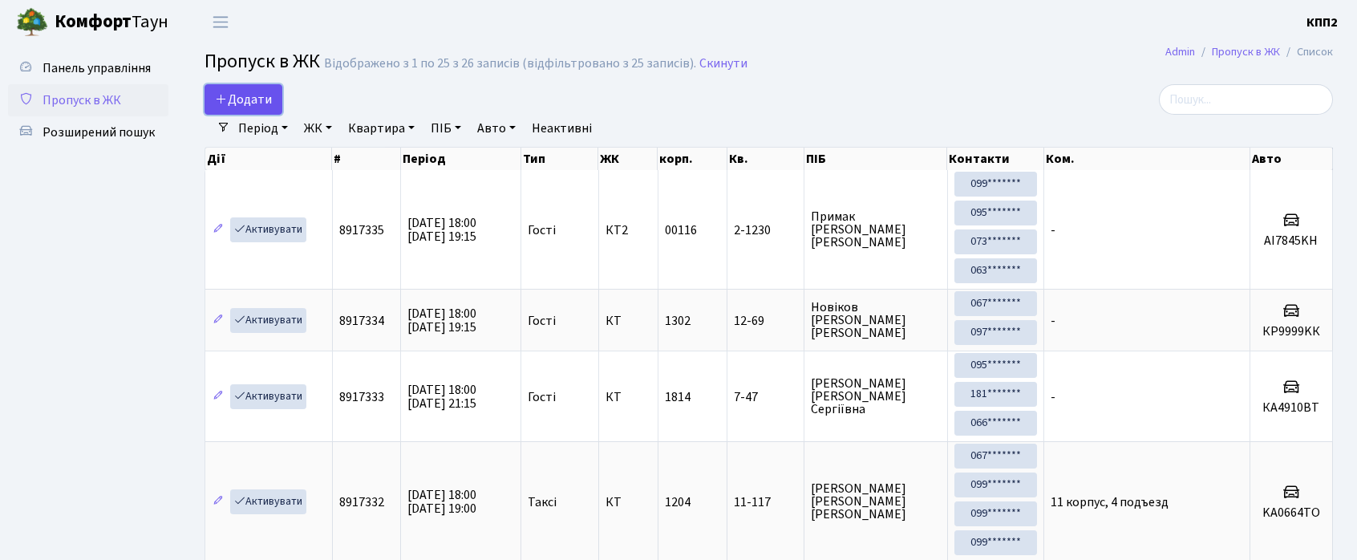
click at [223, 99] on icon at bounding box center [221, 98] width 13 height 13
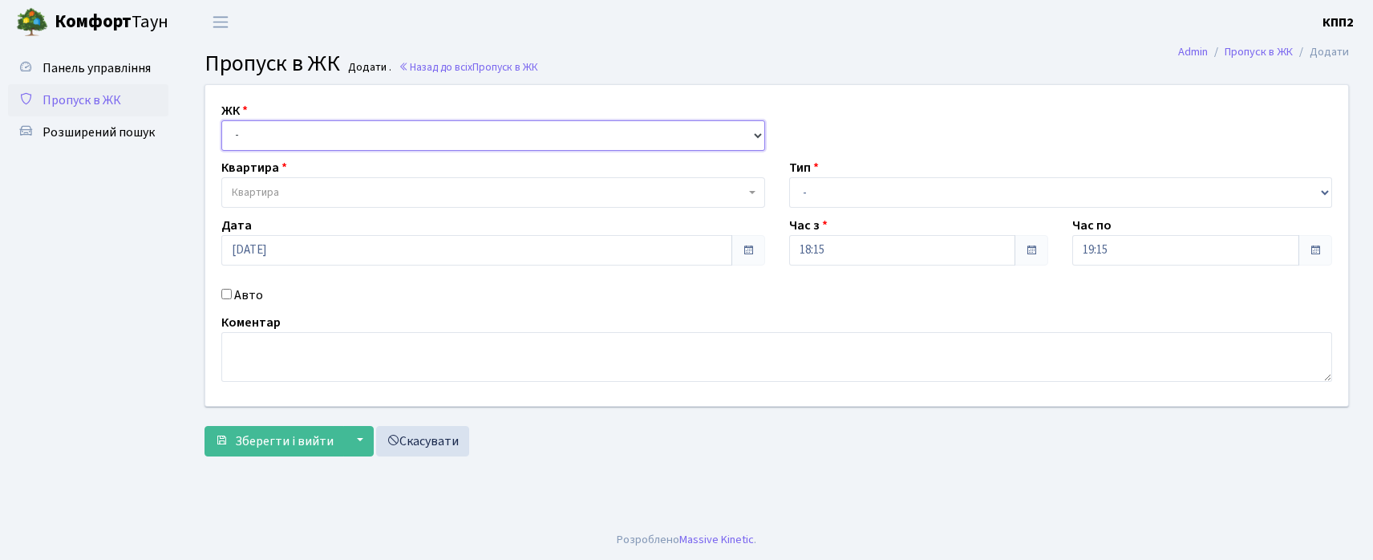
drag, startPoint x: 277, startPoint y: 132, endPoint x: 280, endPoint y: 148, distance: 16.4
click at [278, 132] on select "- КТ, вул. Регенераторна, 4 КТ2, просп. [STREET_ADDRESS] [STREET_ADDRESS] [PERS…" at bounding box center [493, 135] width 544 height 30
select select "295"
click at [221, 120] on select "- КТ, вул. Регенераторна, 4 КТ2, просп. [STREET_ADDRESS] [STREET_ADDRESS] [PERS…" at bounding box center [493, 135] width 544 height 30
select select
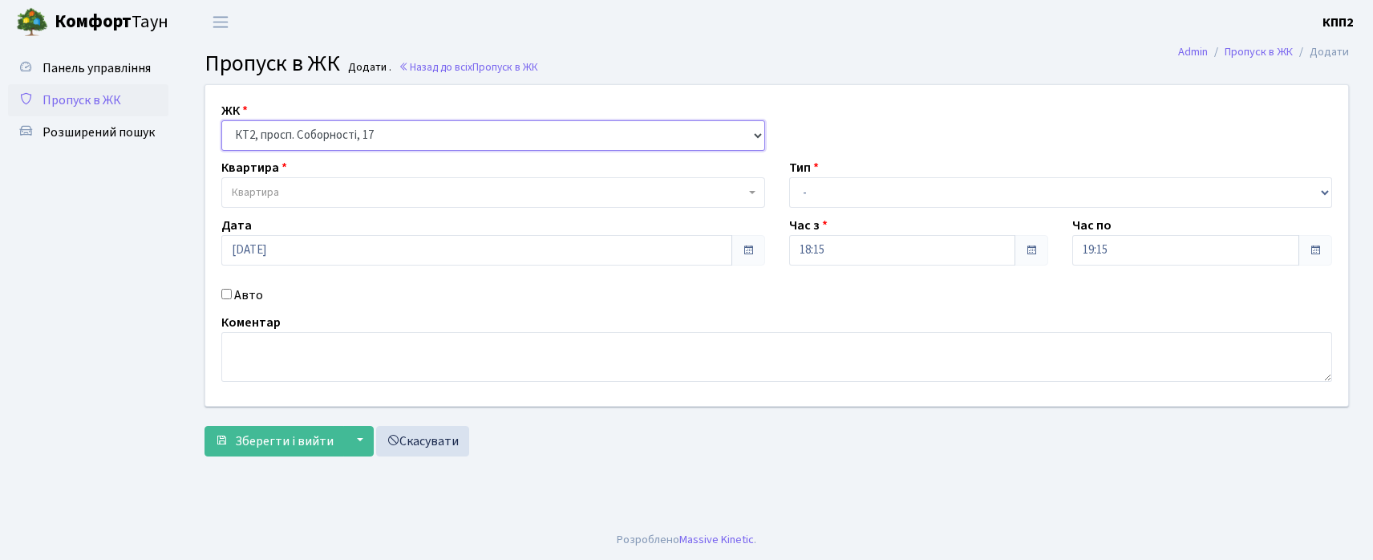
click at [249, 123] on select "- КТ, вул. Регенераторна, 4 КТ2, просп. Соборності, 17 КТ3, вул. Березнева, 16 …" at bounding box center [493, 135] width 544 height 30
select select "271"
click at [221, 120] on select "- КТ, вул. Регенераторна, 4 КТ2, просп. Соборності, 17 КТ3, вул. Березнева, 16 …" at bounding box center [493, 135] width 544 height 30
select select
click at [263, 181] on span "Квартира" at bounding box center [493, 192] width 544 height 30
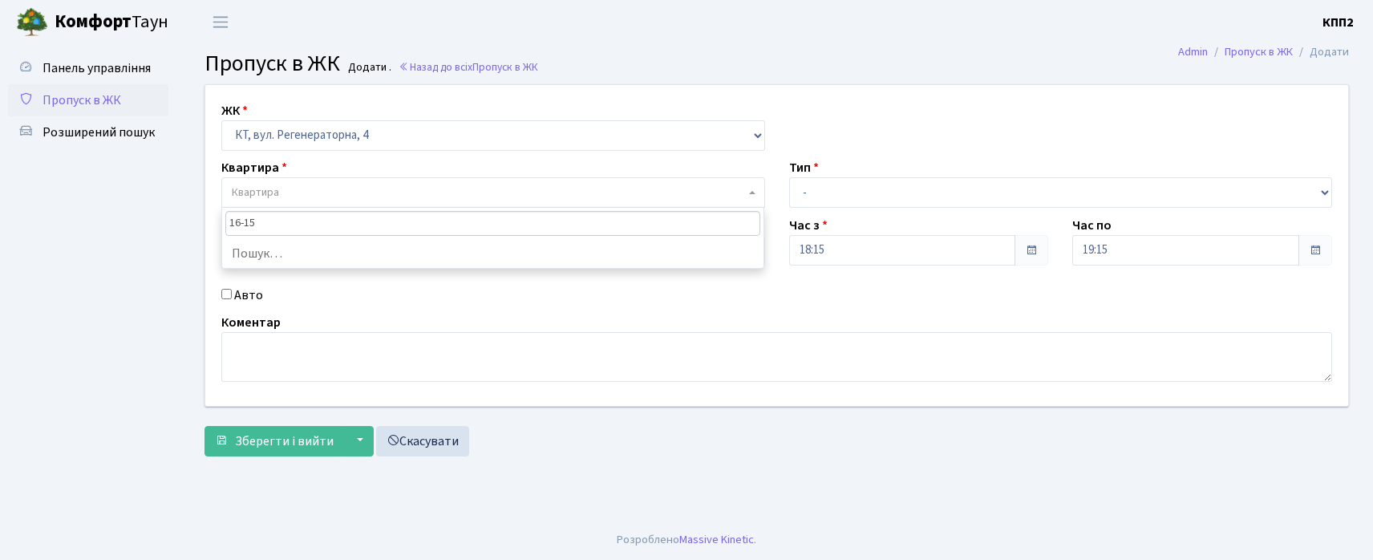
type input "16-157"
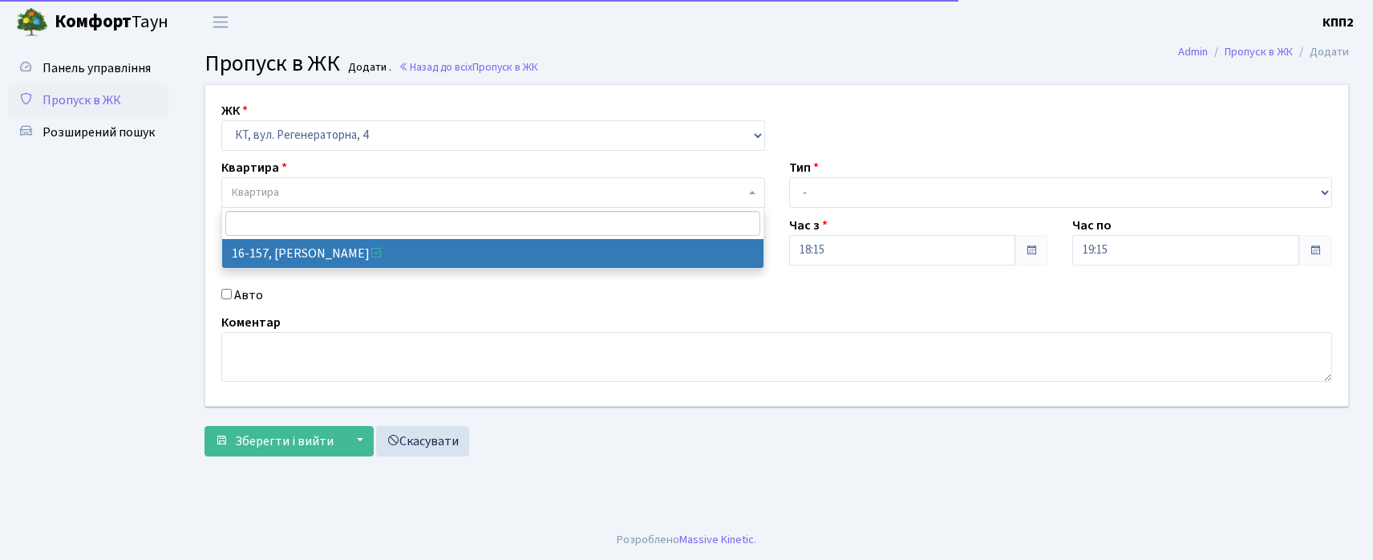
select select "8718"
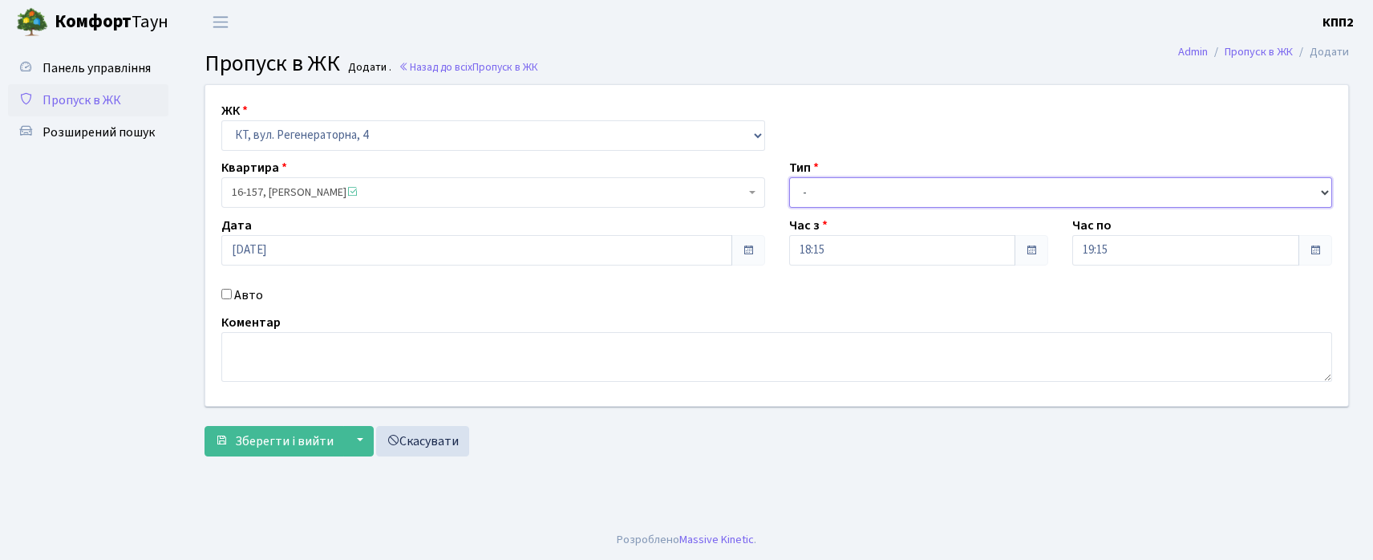
drag, startPoint x: 886, startPoint y: 178, endPoint x: 883, endPoint y: 193, distance: 14.6
click at [886, 180] on select "- Доставка Таксі Гості Сервіс" at bounding box center [1061, 192] width 544 height 30
select select "3"
click at [789, 177] on select "- Доставка Таксі Гості Сервіс" at bounding box center [1061, 192] width 544 height 30
click at [238, 290] on label "Авто" at bounding box center [248, 295] width 29 height 19
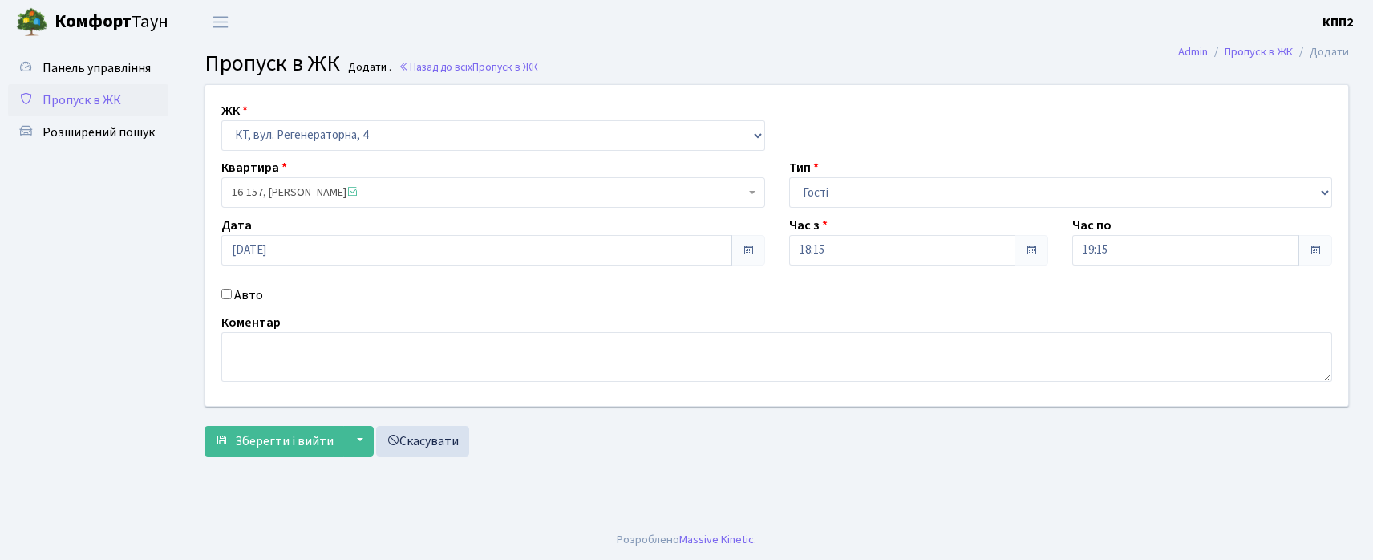
click at [232, 290] on input "Авто" at bounding box center [226, 294] width 10 height 10
checkbox input "true"
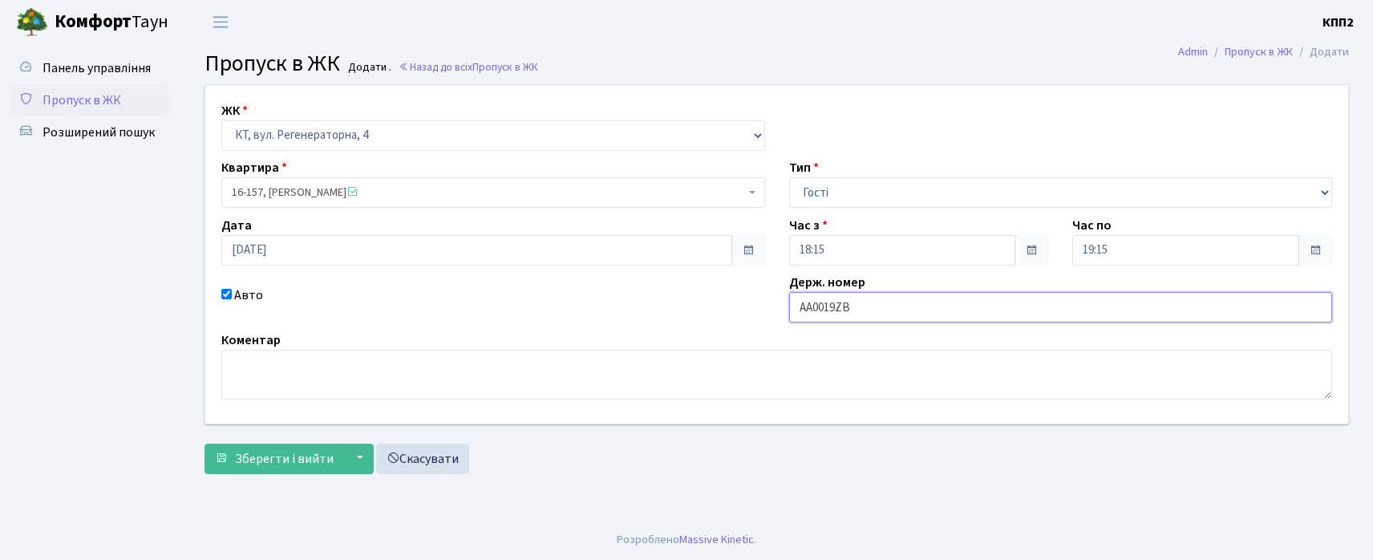
type input "АА0019ZB"
click at [205, 444] on button "Зберегти і вийти" at bounding box center [275, 459] width 140 height 30
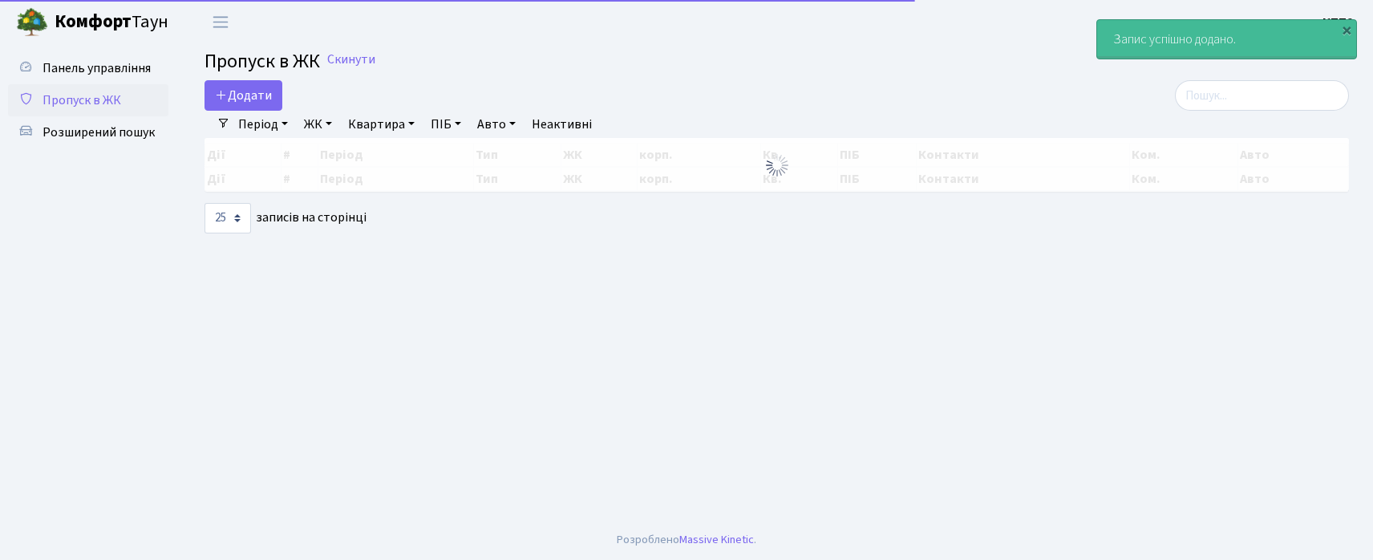
select select "25"
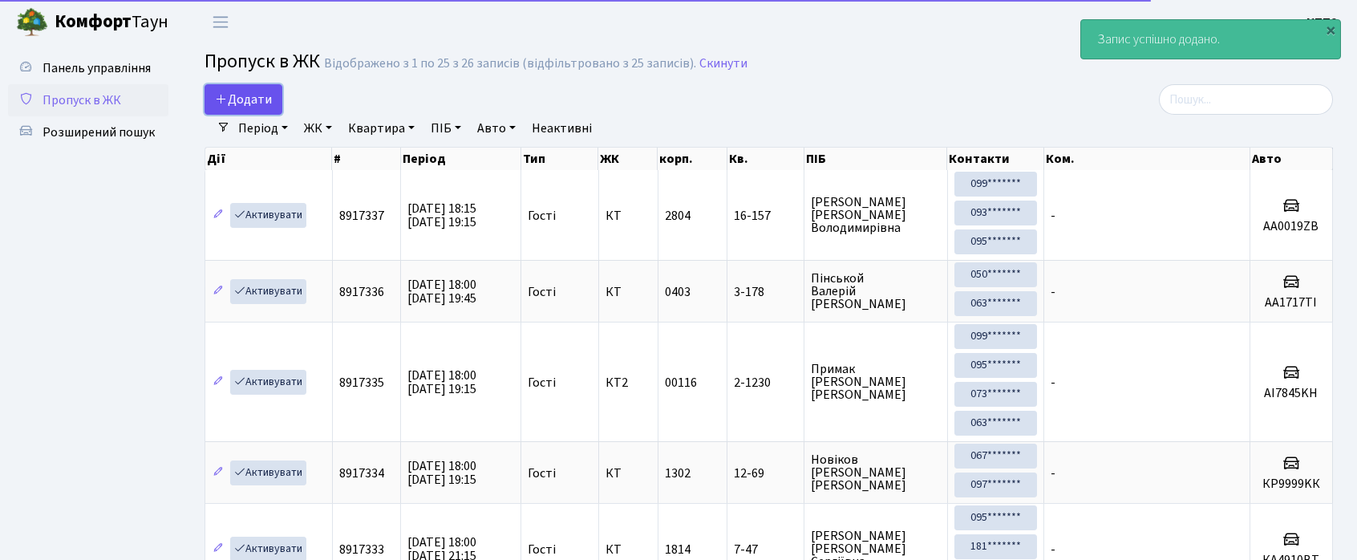
click at [249, 103] on span "Додати" at bounding box center [243, 100] width 57 height 18
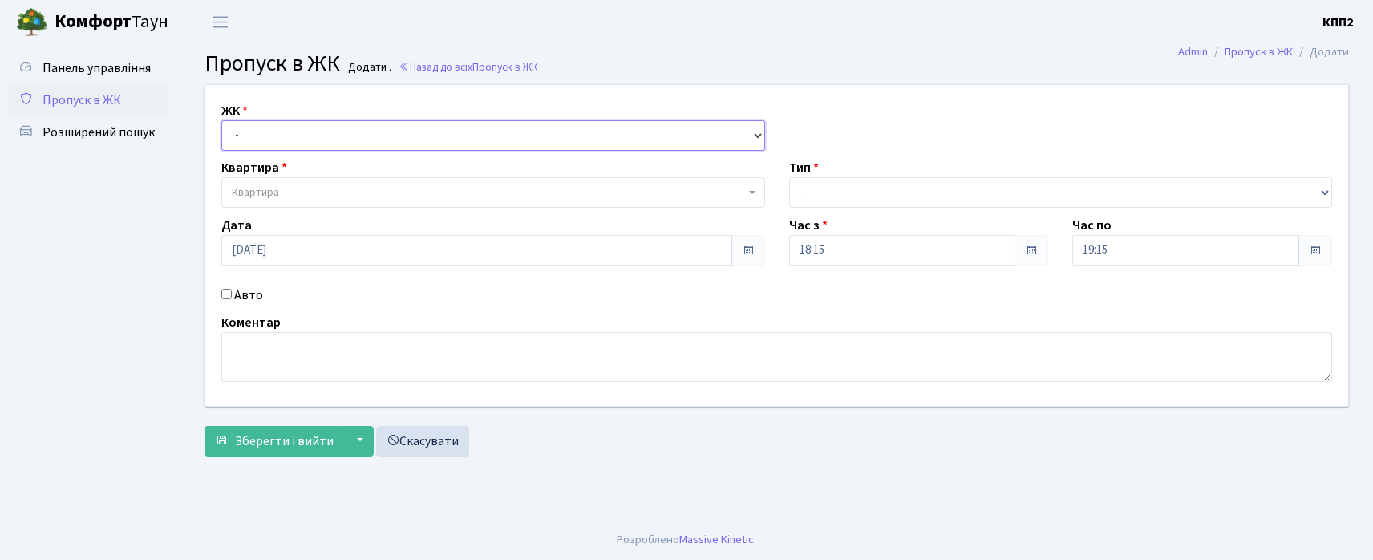
drag, startPoint x: 254, startPoint y: 135, endPoint x: 258, endPoint y: 144, distance: 10.4
click at [254, 135] on select "- КТ, вул. Регенераторна, 4 КТ2, просп. [STREET_ADDRESS] [STREET_ADDRESS] [PERS…" at bounding box center [493, 135] width 544 height 30
select select "271"
click at [221, 120] on select "- КТ, вул. Регенераторна, 4 КТ2, просп. [STREET_ADDRESS] [STREET_ADDRESS] [PERS…" at bounding box center [493, 135] width 544 height 30
select select
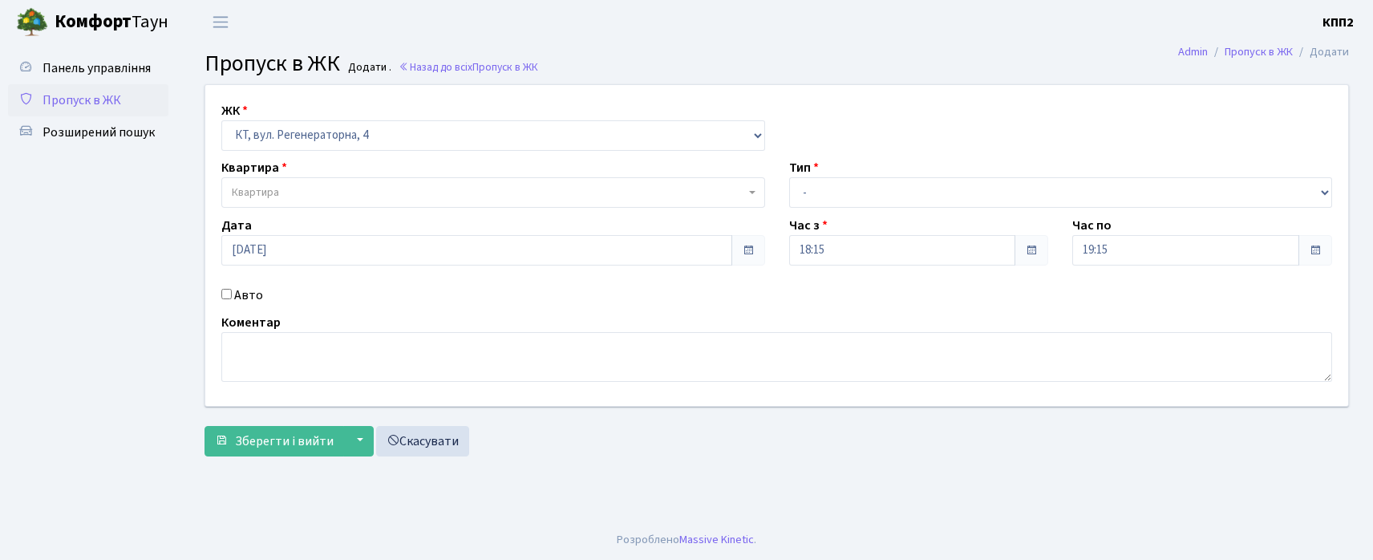
click at [249, 294] on label "Авто" at bounding box center [248, 295] width 29 height 19
click at [232, 294] on input "Авто" at bounding box center [226, 294] width 10 height 10
checkbox input "true"
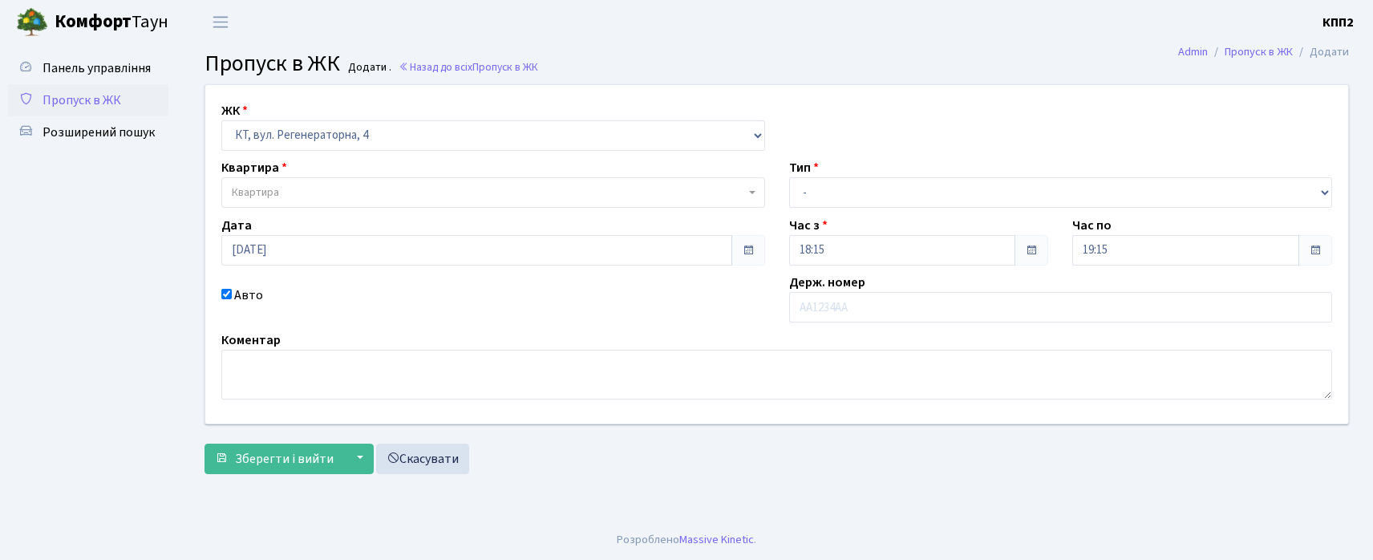
click at [296, 205] on span "Квартира" at bounding box center [493, 192] width 544 height 30
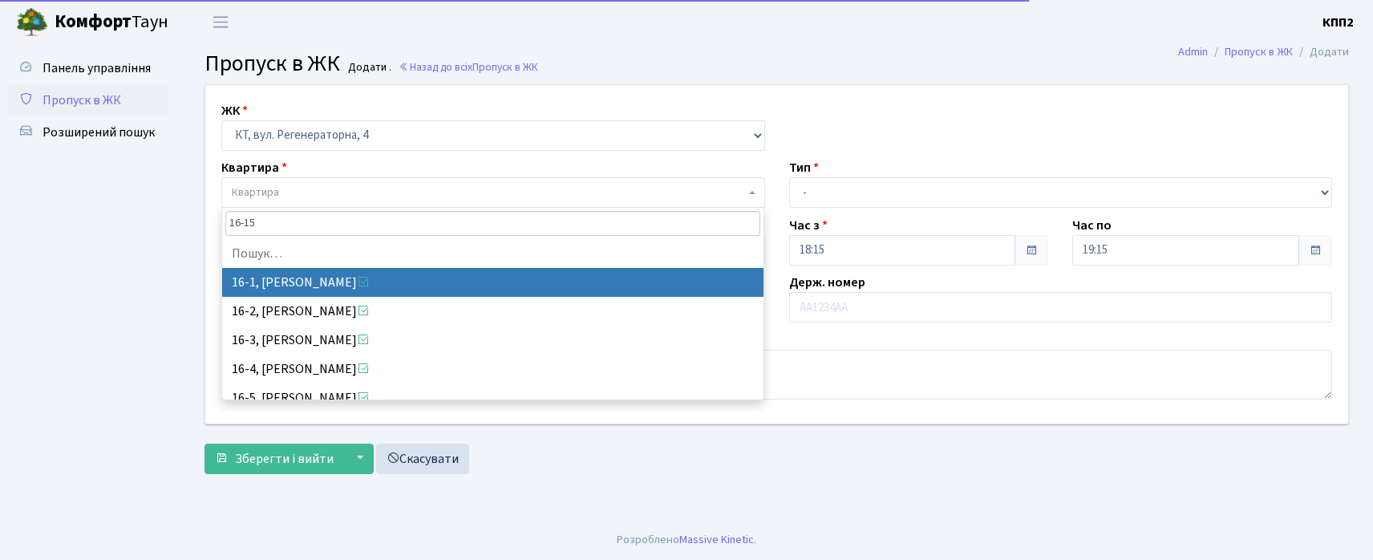
type input "16-157"
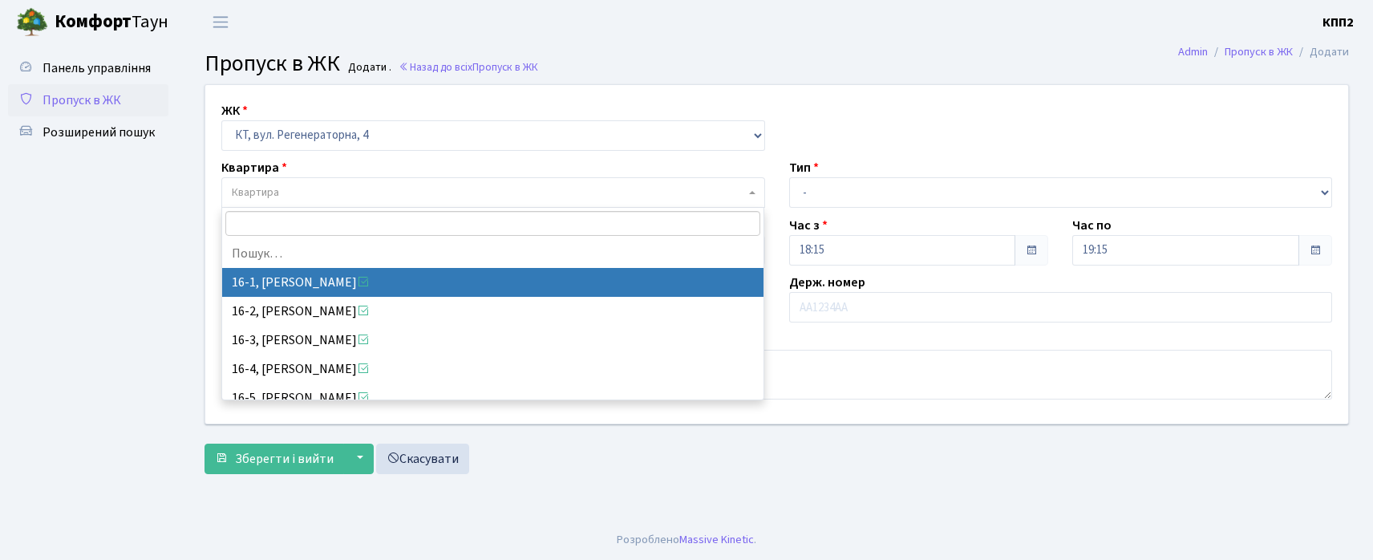
select select "8562"
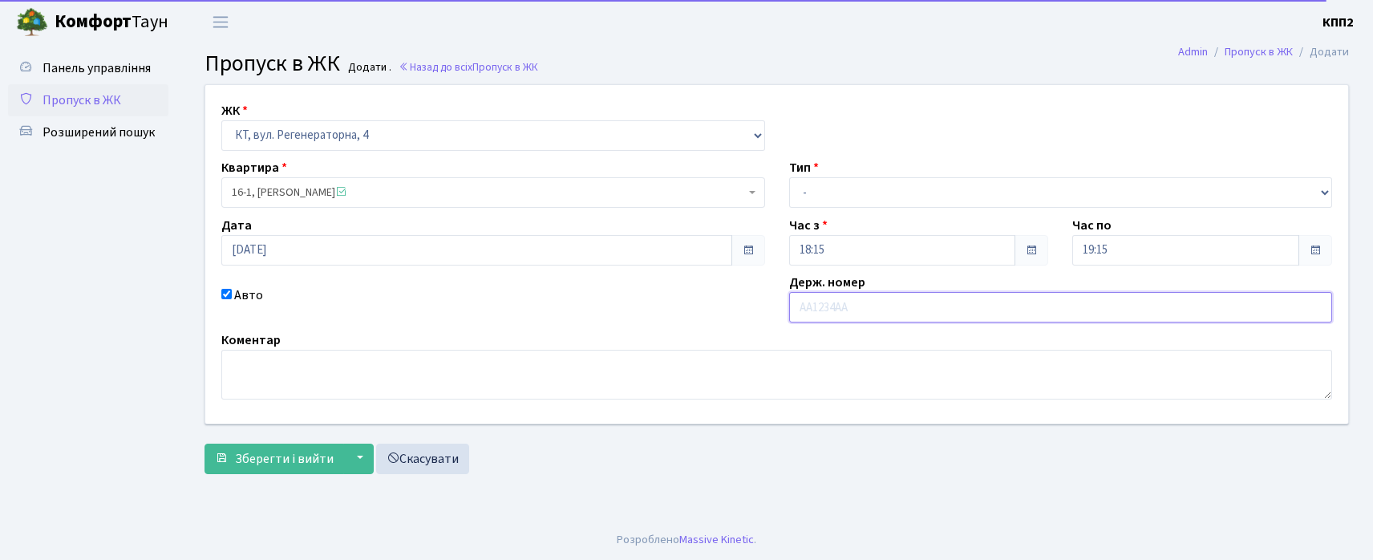
click at [881, 318] on input "text" at bounding box center [1061, 307] width 544 height 30
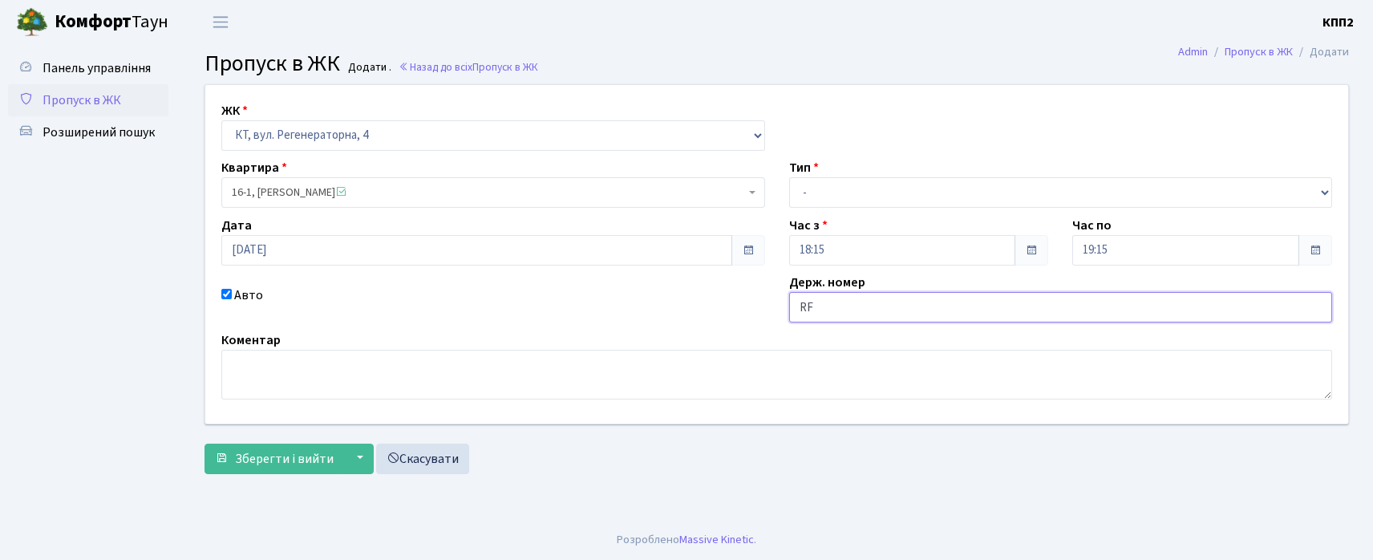
type input "R"
type input "КА5646ОР"
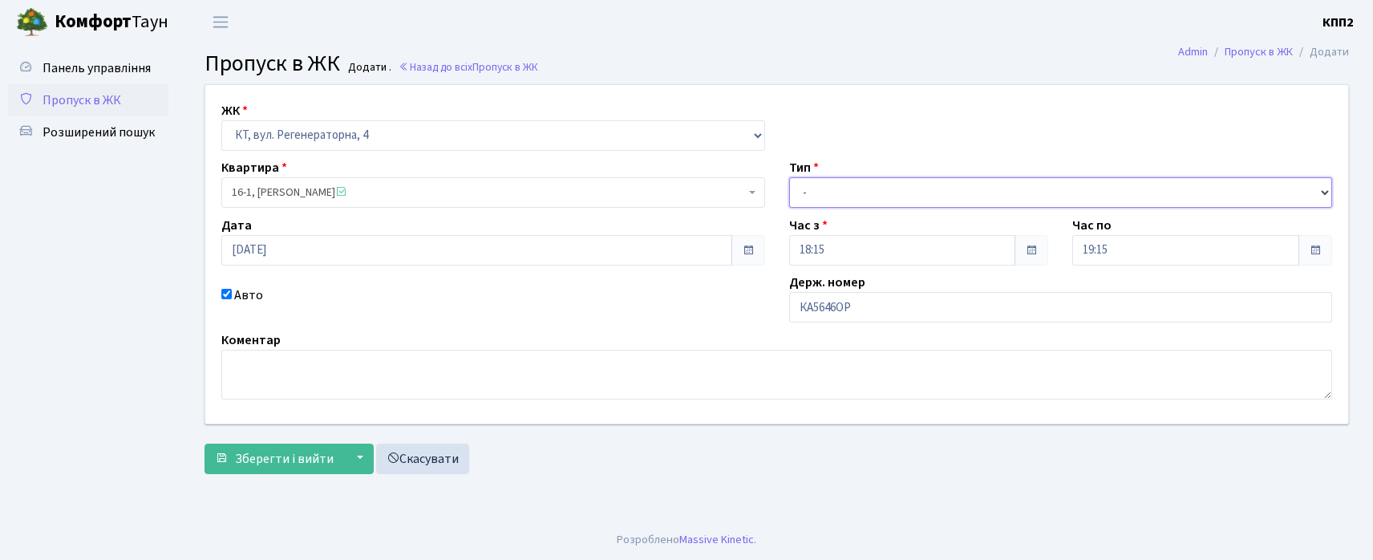
click at [805, 183] on select "- Доставка Таксі Гості Сервіс" at bounding box center [1061, 192] width 544 height 30
select select "3"
click at [789, 177] on select "- Доставка Таксі Гості Сервіс" at bounding box center [1061, 192] width 544 height 30
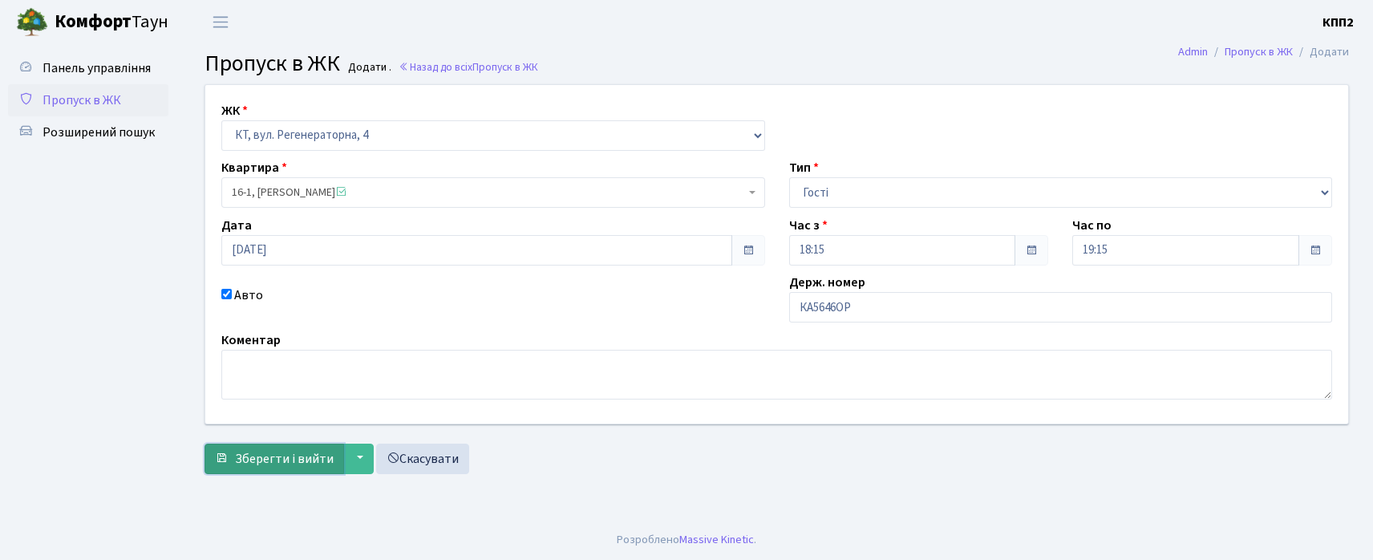
click at [286, 452] on span "Зберегти і вийти" at bounding box center [284, 459] width 99 height 18
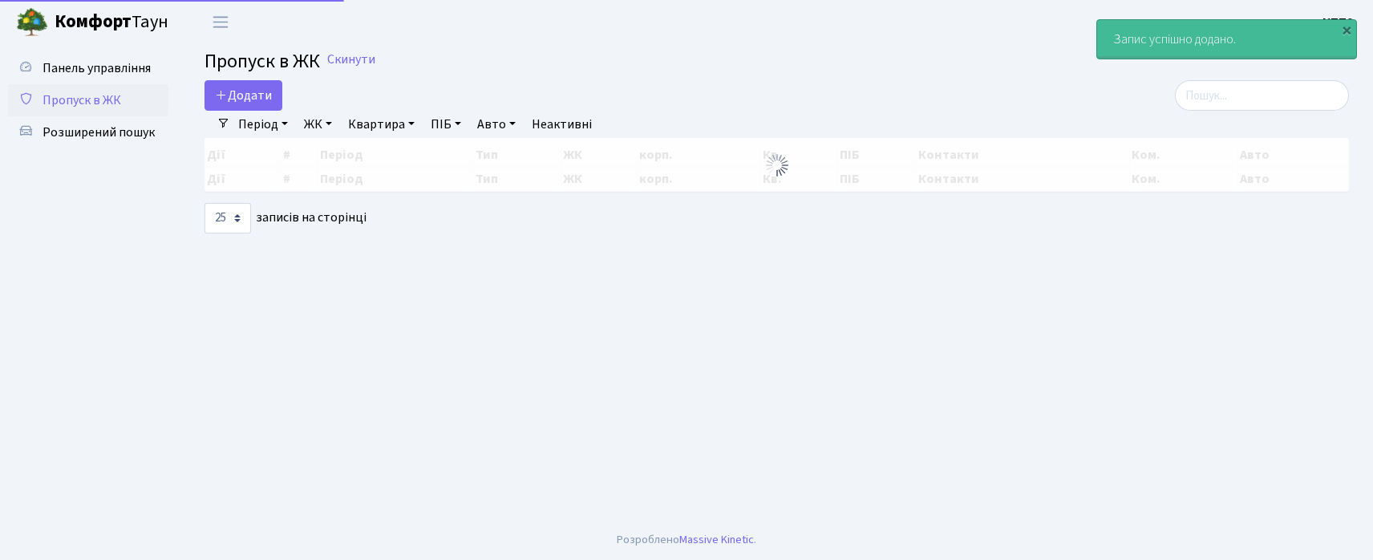
select select "25"
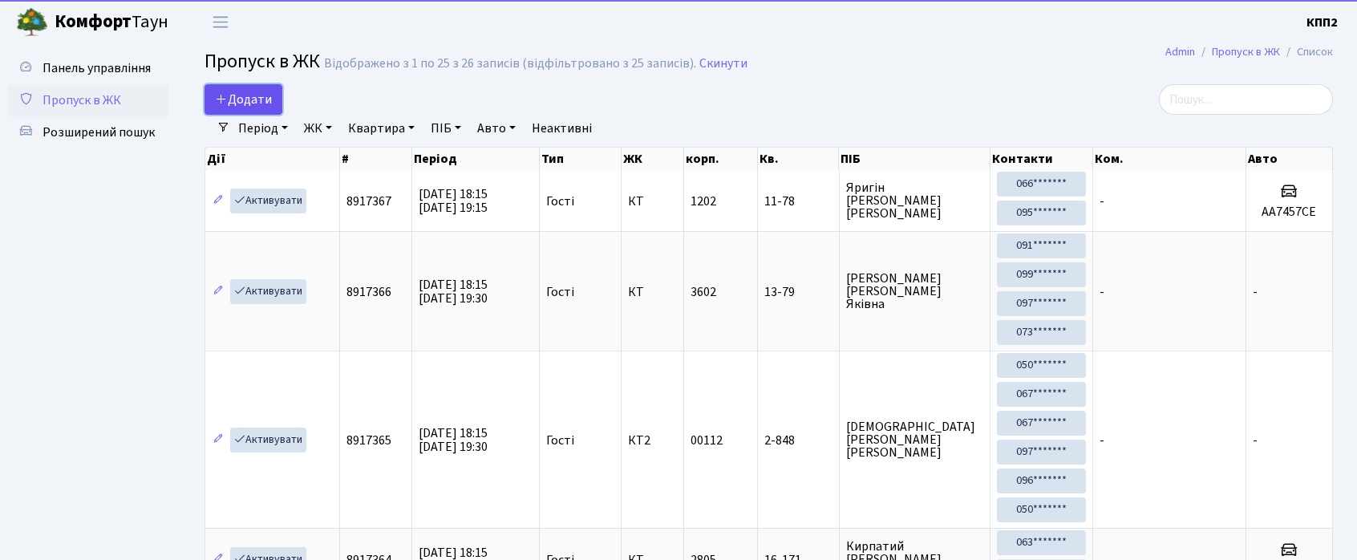
click at [241, 94] on span "Додати" at bounding box center [243, 100] width 57 height 18
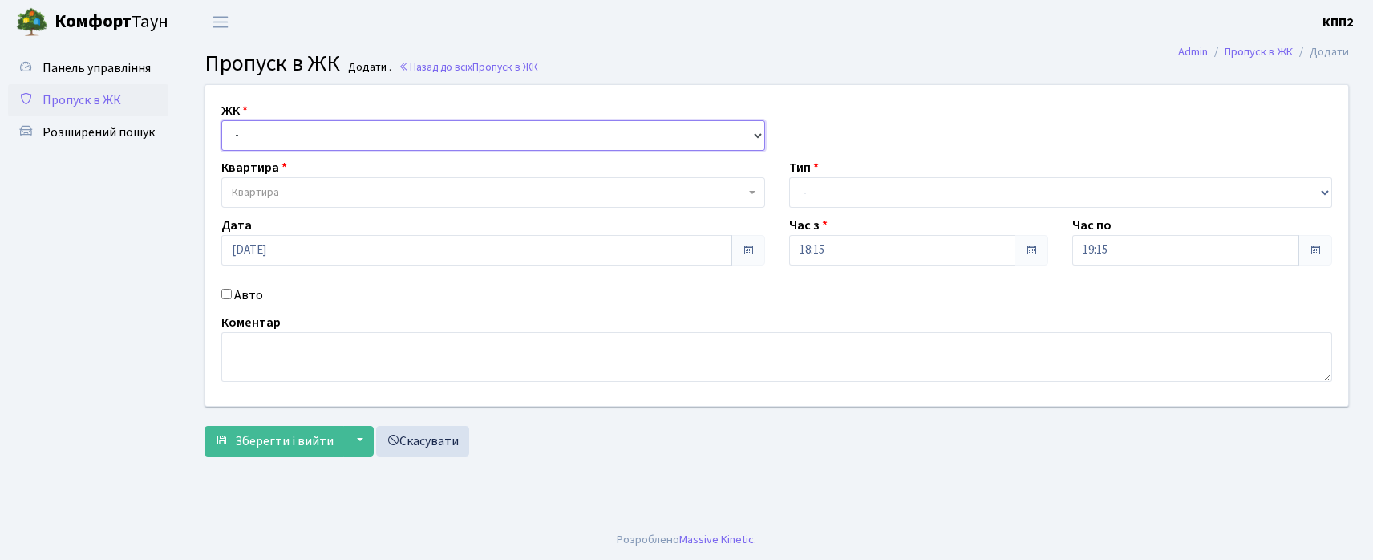
click at [262, 138] on select "- КТ, вул. Регенераторна, 4 КТ2, просп. Соборності, 17 КТ3, вул. Березнева, 16 …" at bounding box center [493, 135] width 544 height 30
select select "271"
click at [221, 120] on select "- КТ, вул. Регенераторна, 4 КТ2, просп. Соборності, 17 КТ3, вул. Березнева, 16 …" at bounding box center [493, 135] width 544 height 30
select select
click at [276, 184] on span "Квартира" at bounding box center [493, 192] width 544 height 30
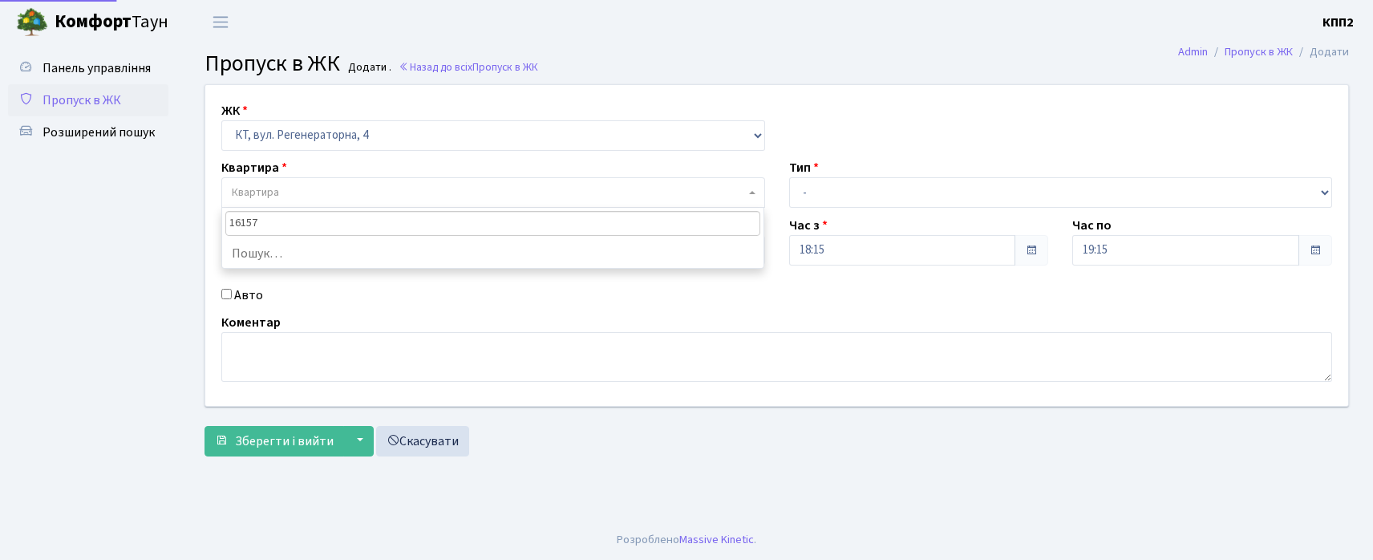
type input "16-157"
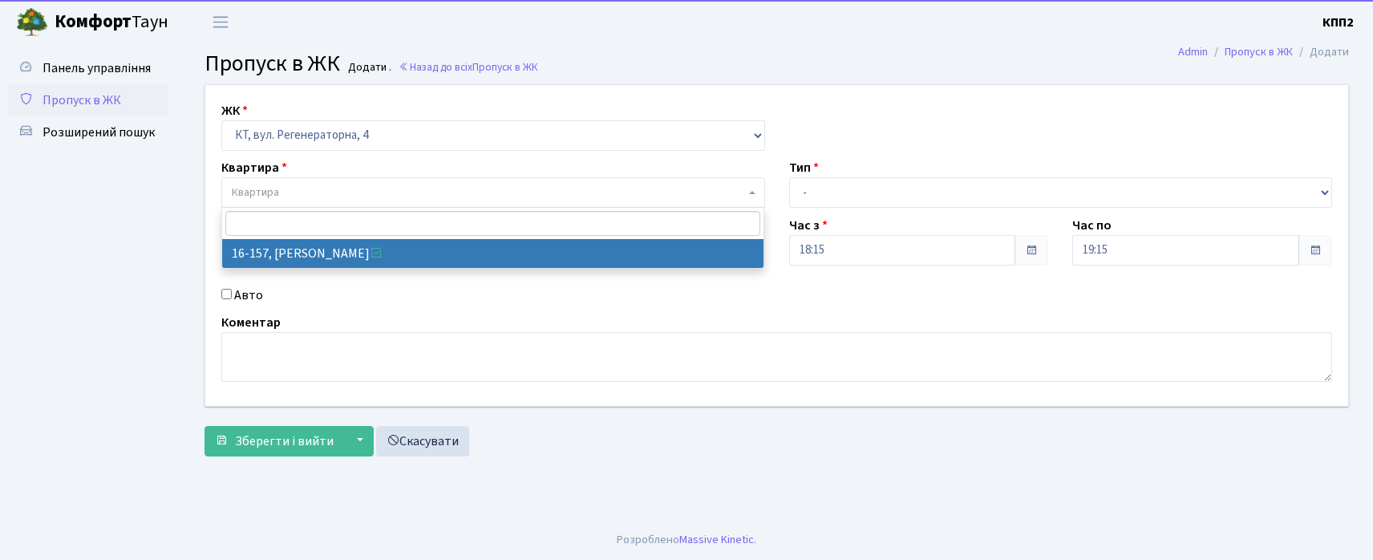
select select "8718"
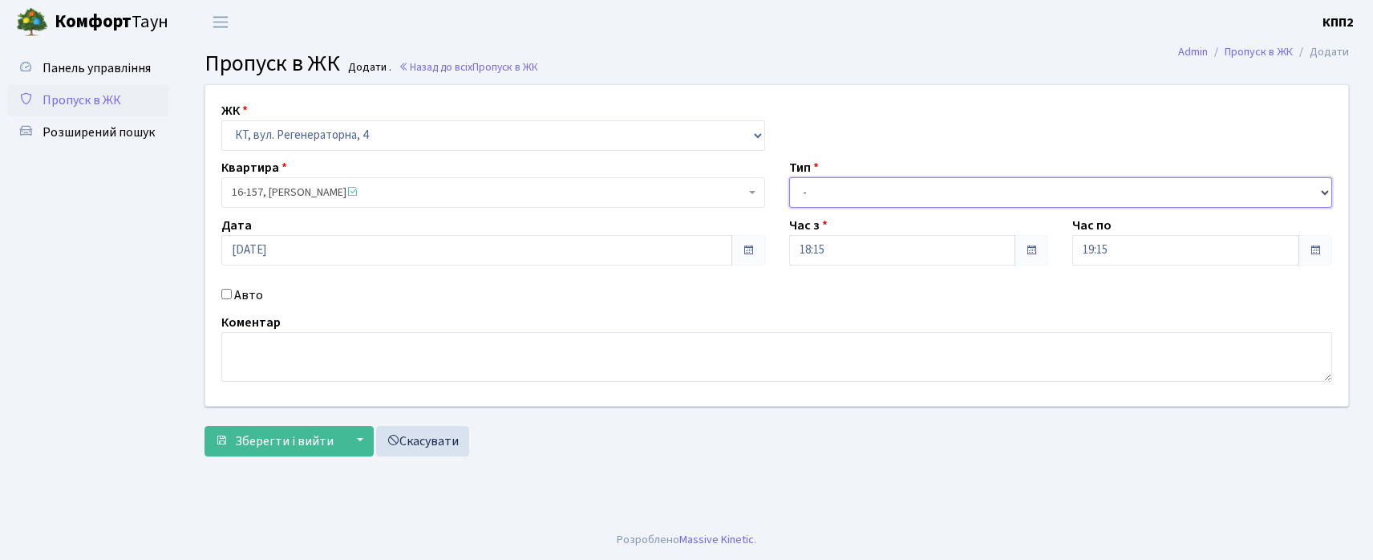
click at [809, 197] on select "- Доставка Таксі Гості Сервіс" at bounding box center [1061, 192] width 544 height 30
select select "3"
click at [789, 177] on select "- Доставка Таксі Гості Сервіс" at bounding box center [1061, 192] width 544 height 30
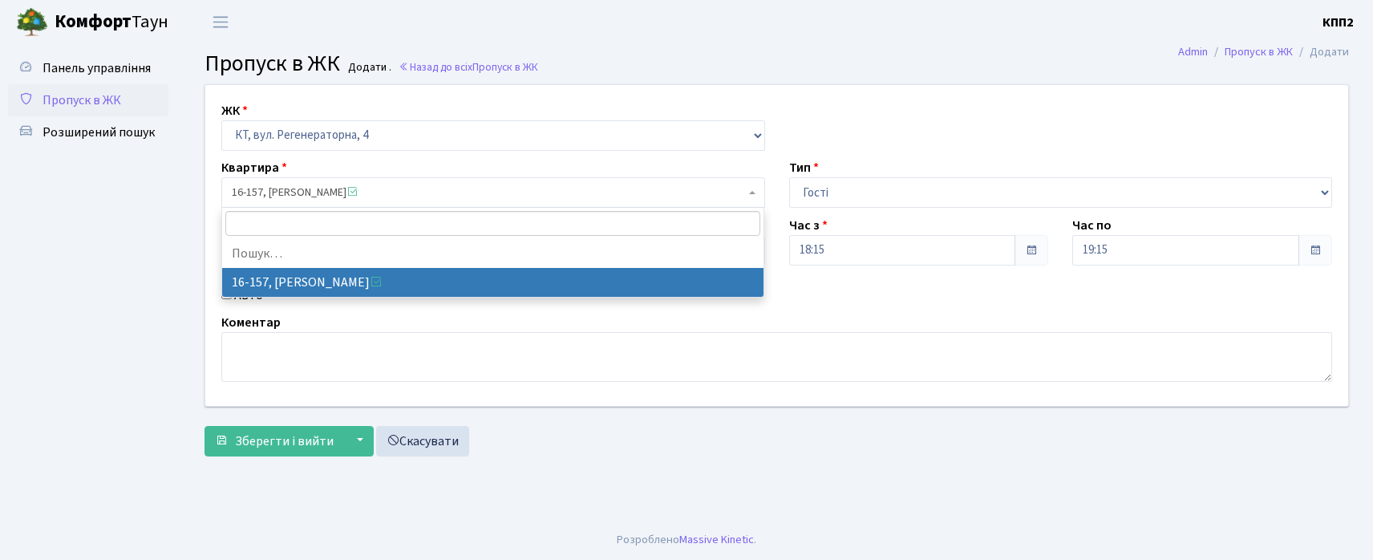
click at [709, 202] on span "16-157, Сінкевич Ірина Володимирівна" at bounding box center [493, 192] width 544 height 30
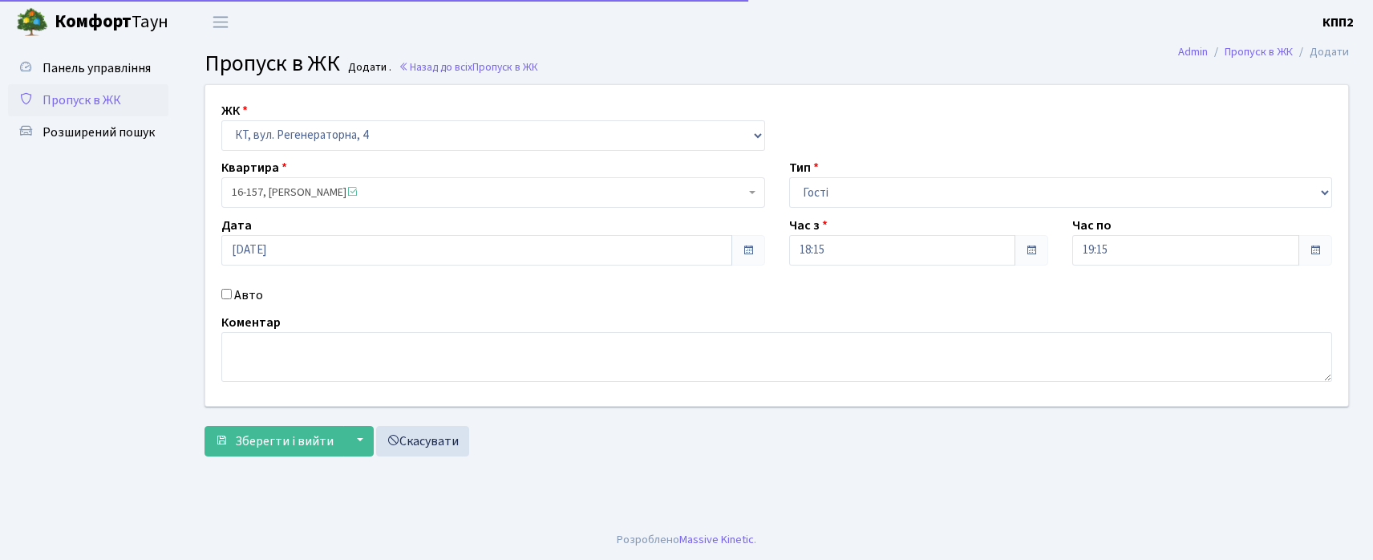
click at [417, 158] on div "Квартира 16-157, Сінкевич Ірина Володимирівна <span class='la la-check-square t…" at bounding box center [493, 183] width 568 height 50
click at [417, 187] on span "16-157, Сінкевич Ірина Володимирівна" at bounding box center [493, 192] width 544 height 30
click at [363, 196] on span "16-157, Сінкевич Ірина Володимирівна" at bounding box center [488, 193] width 513 height 16
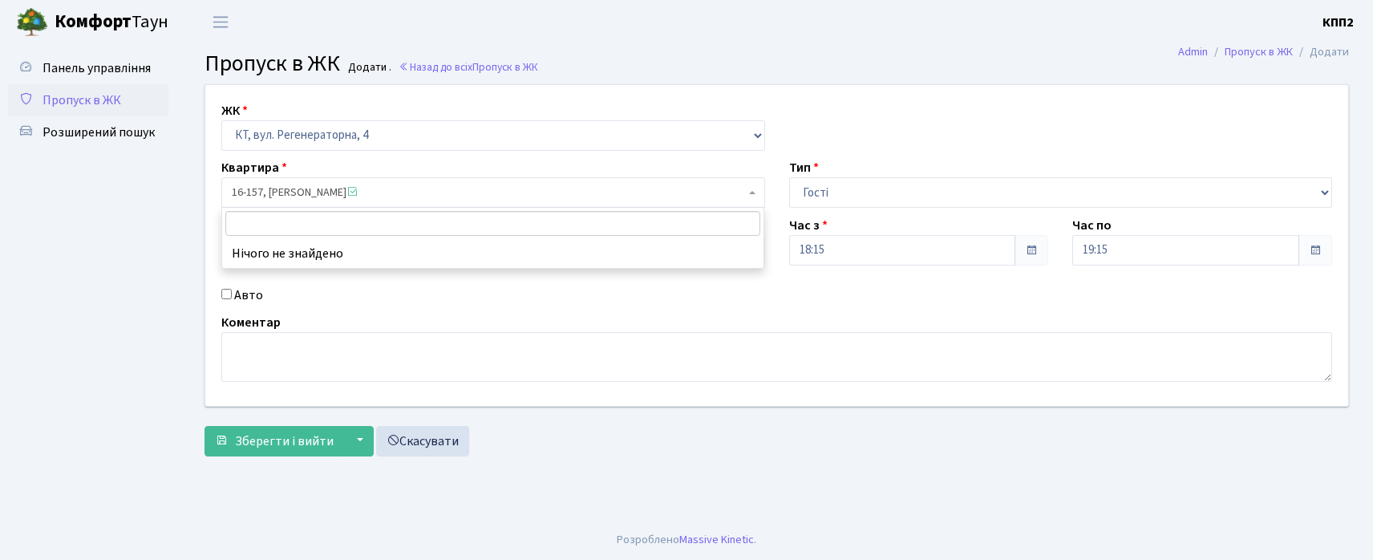
type input "6"
type input "16-75"
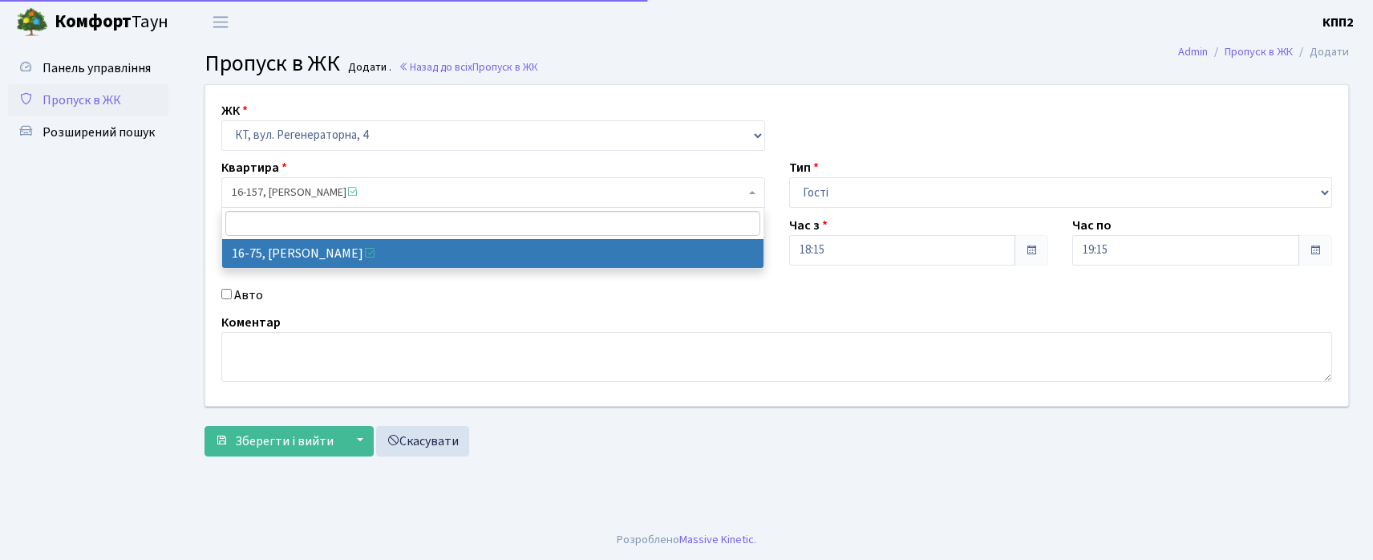
select select "8636"
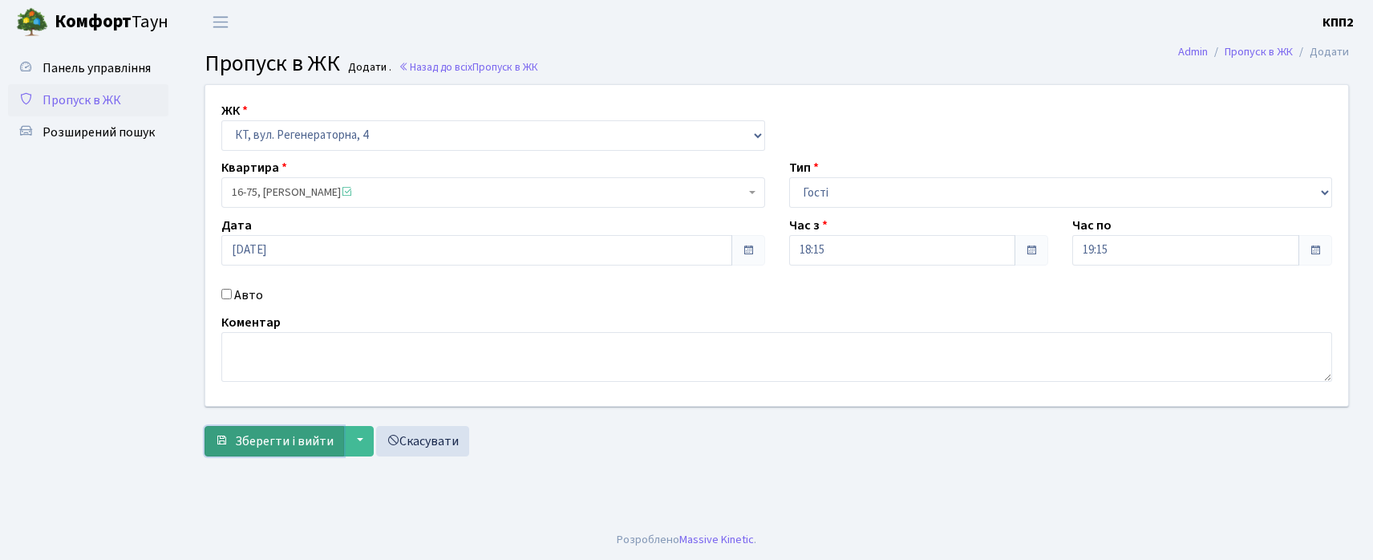
click at [273, 437] on span "Зберегти і вийти" at bounding box center [284, 441] width 99 height 18
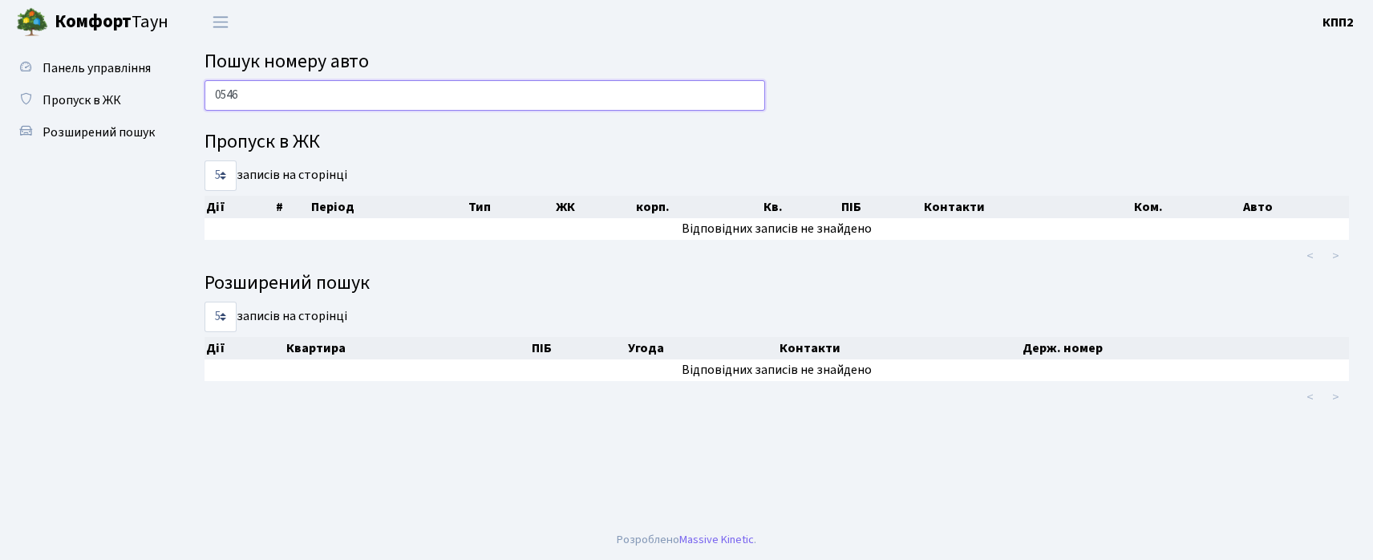
click at [353, 97] on input "0546" at bounding box center [485, 95] width 561 height 30
type input "3717"
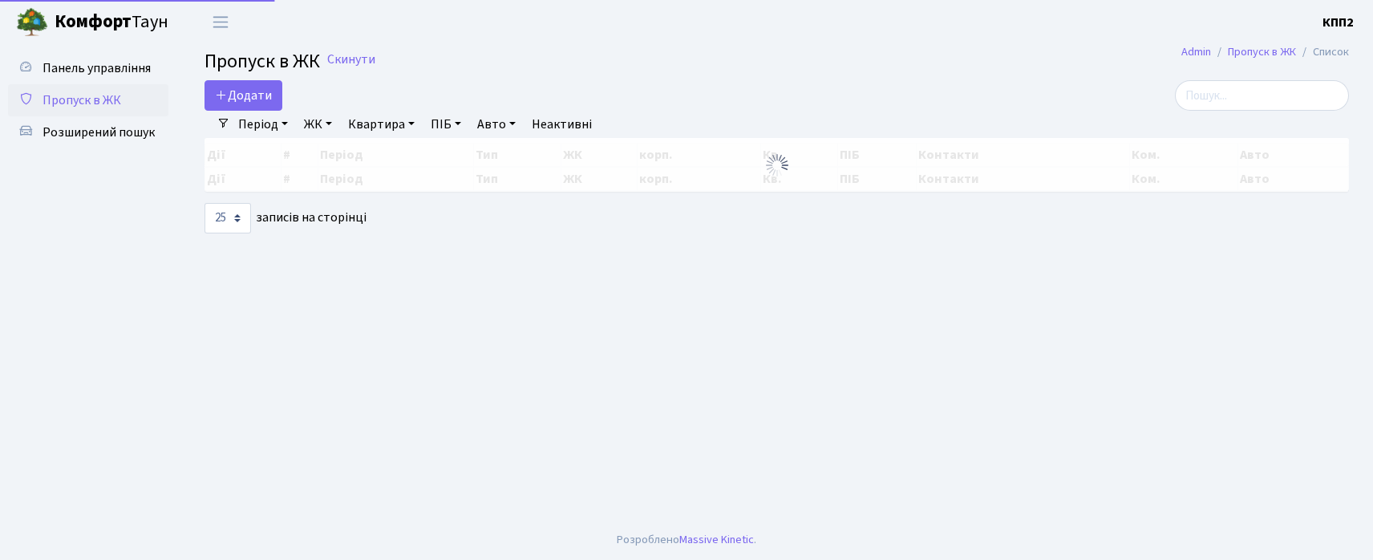
select select "25"
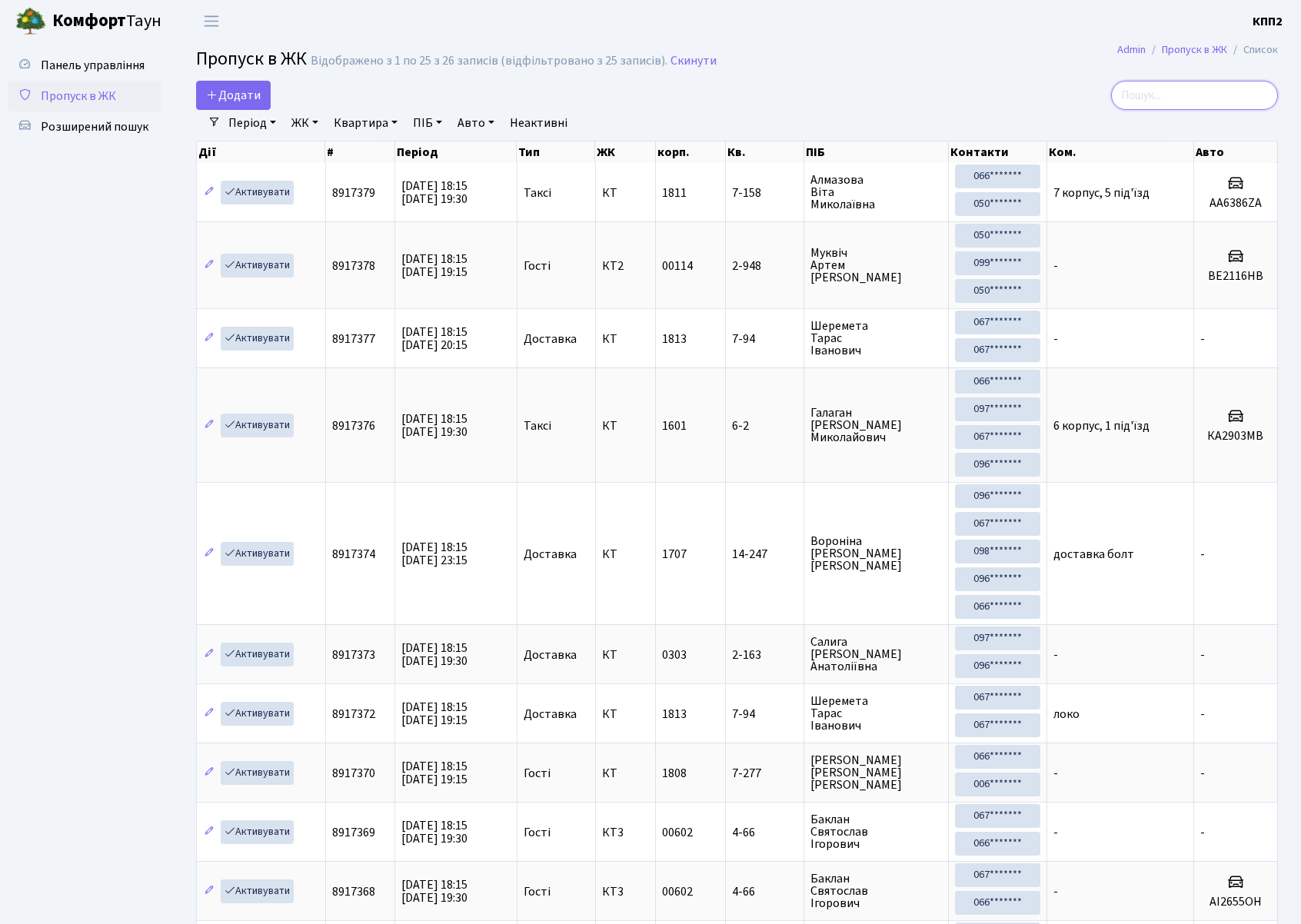
click at [1153, 108] on input "search" at bounding box center [1195, 95] width 167 height 29
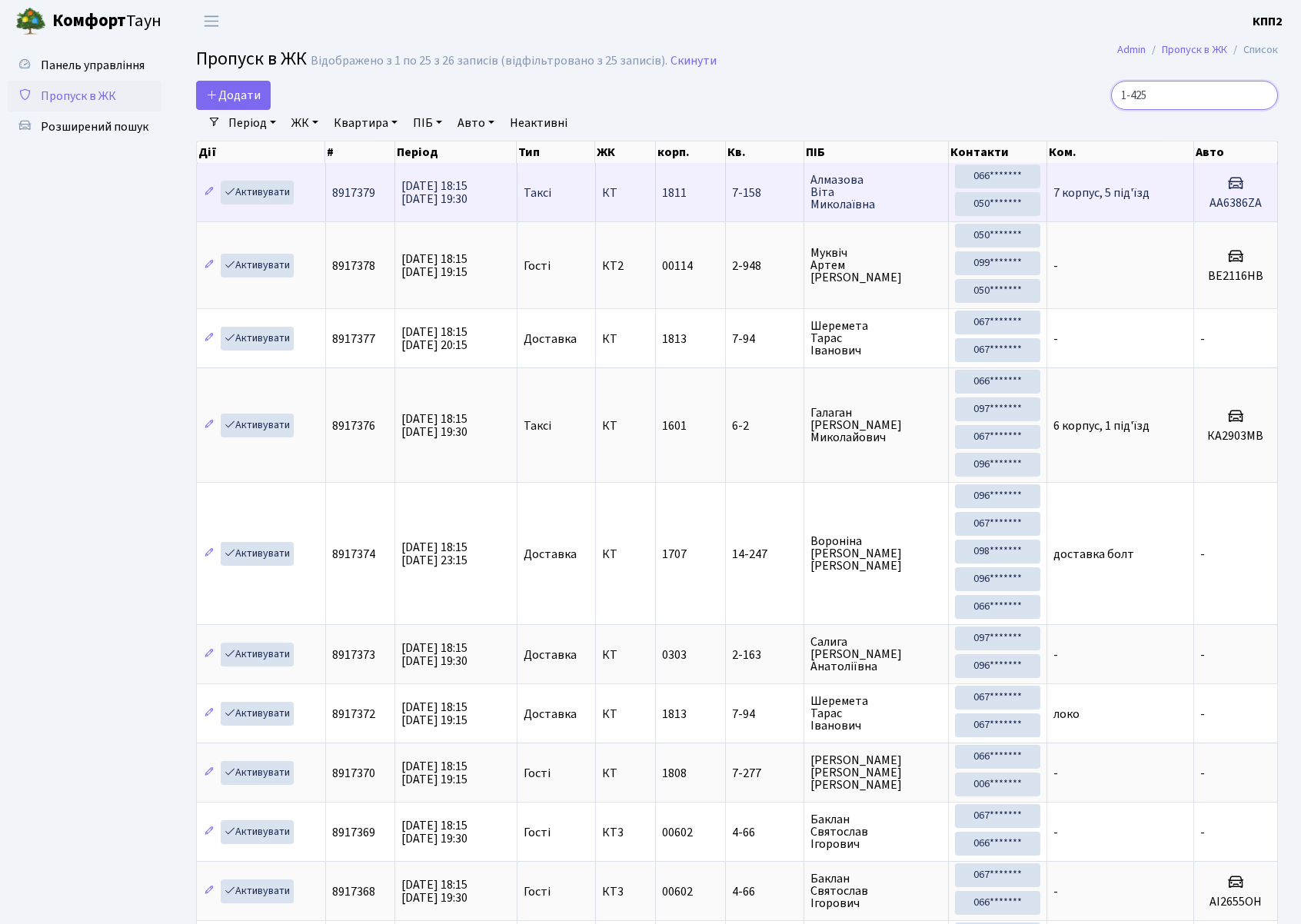
type input "1-425"
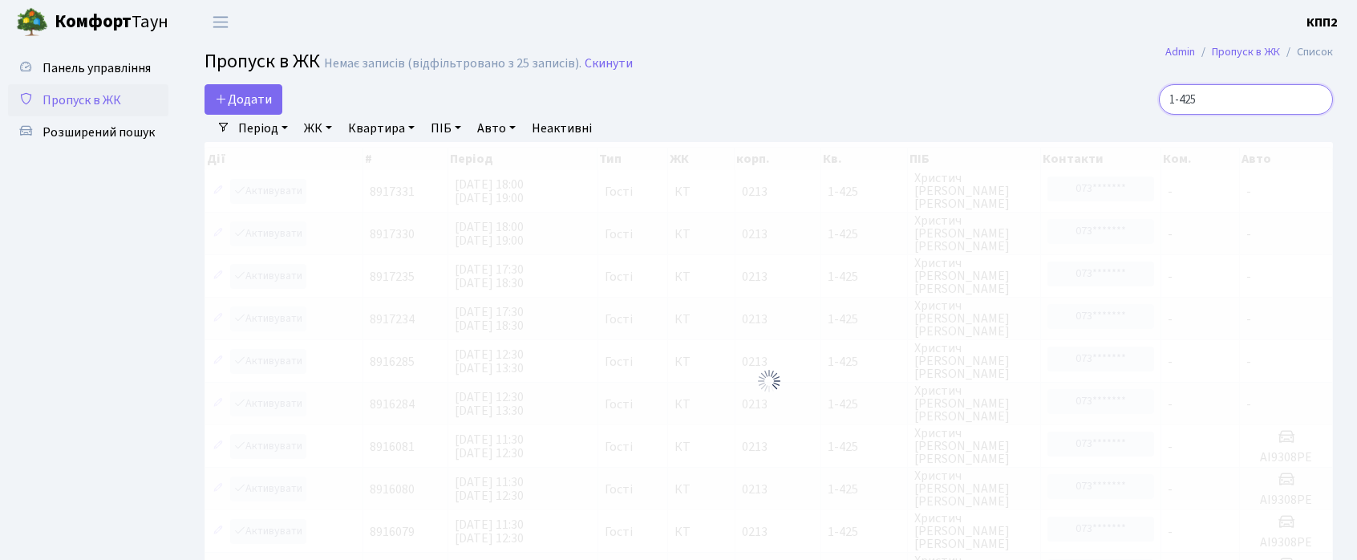
click at [1316, 98] on input "1-425" at bounding box center [1246, 99] width 174 height 30
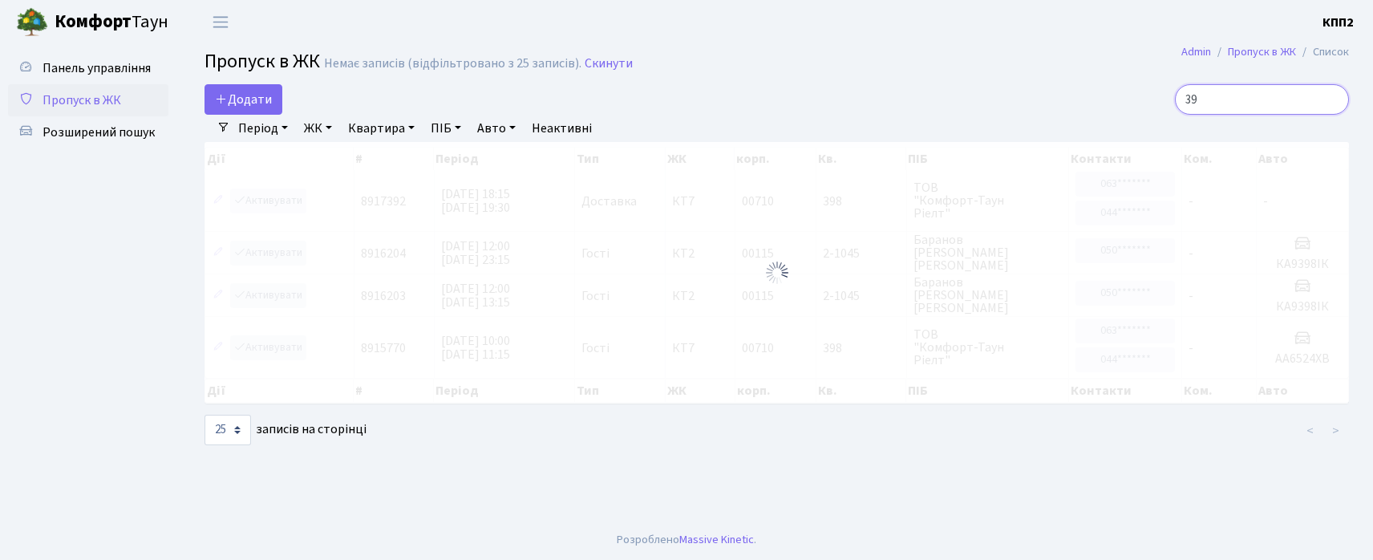
type input "3"
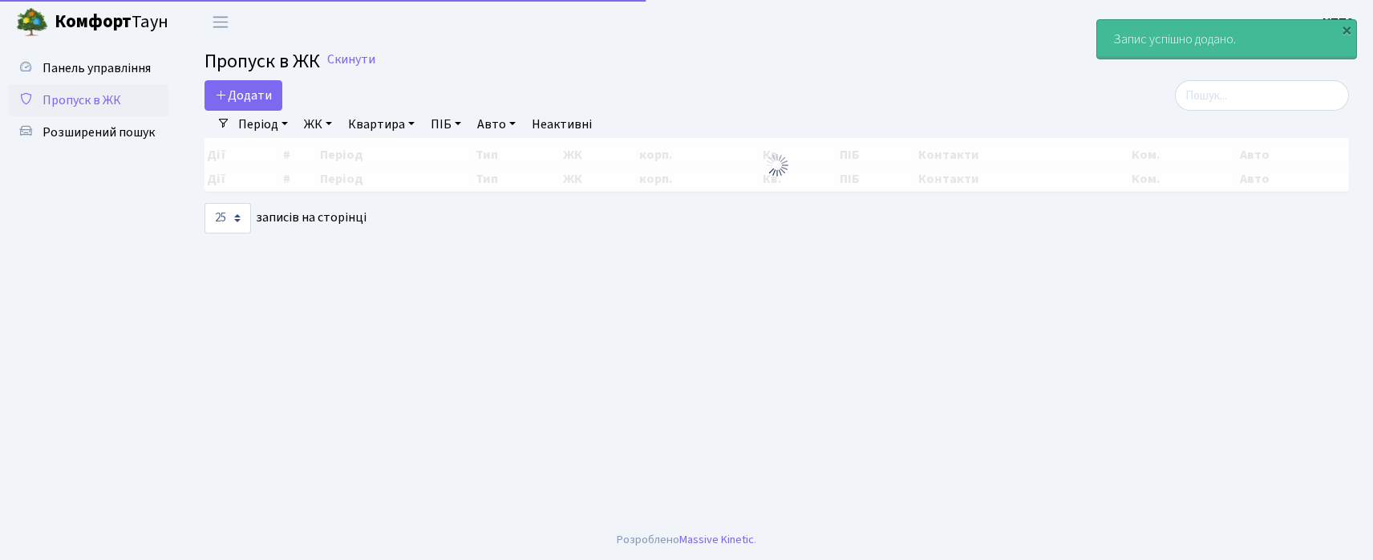
select select "25"
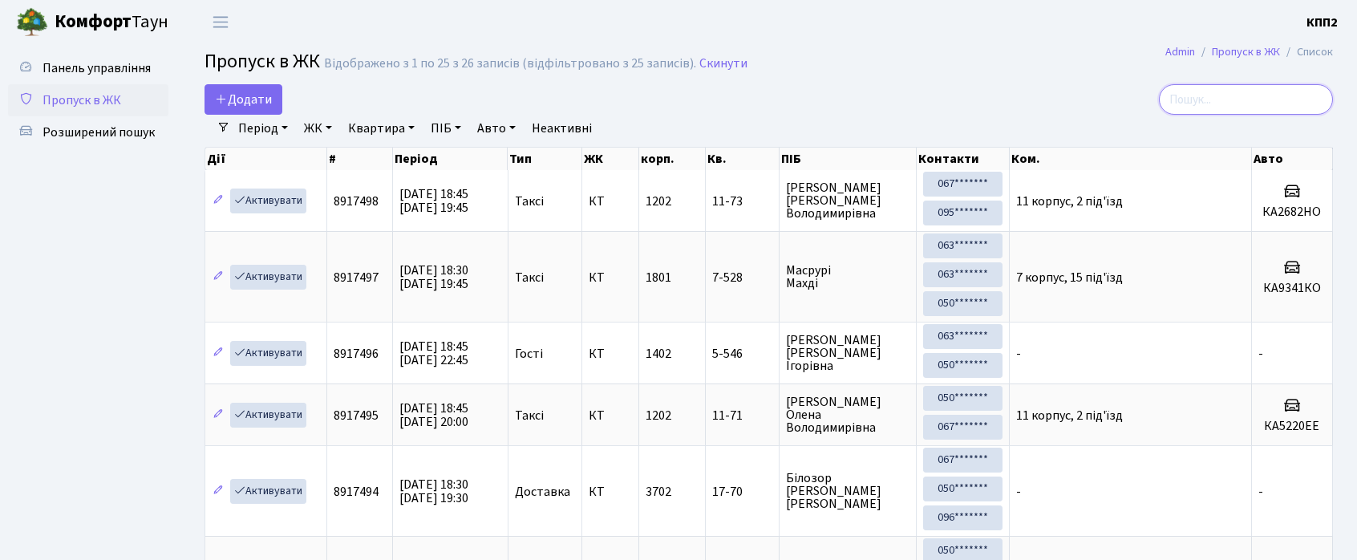
click at [1203, 100] on input "search" at bounding box center [1246, 99] width 174 height 30
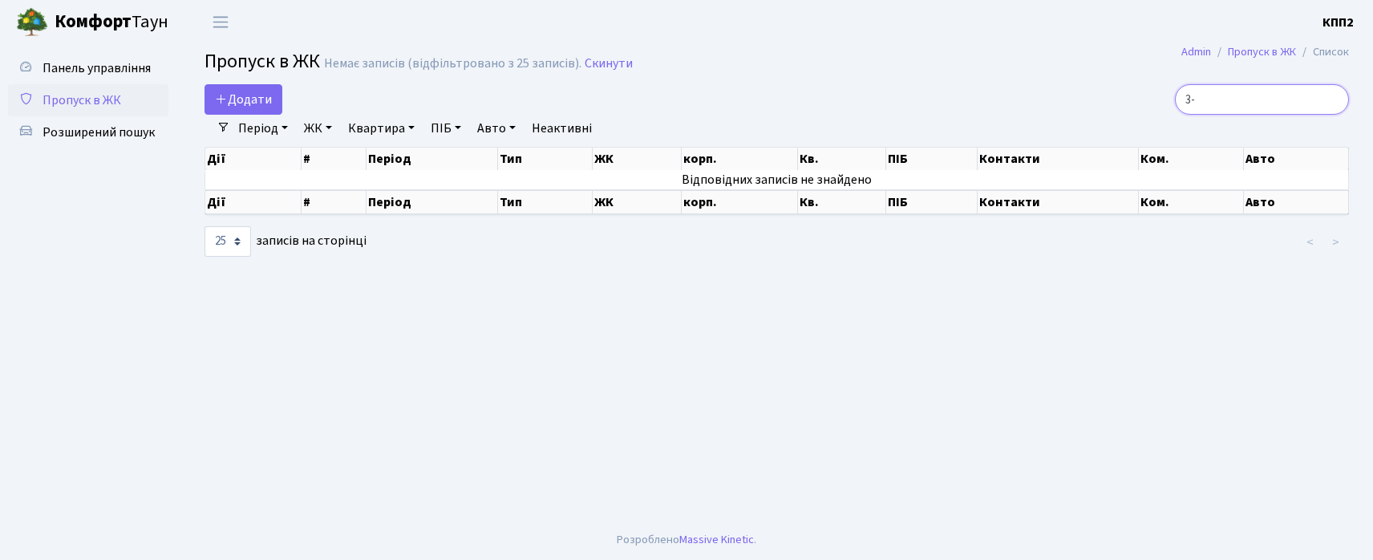
type input "3"
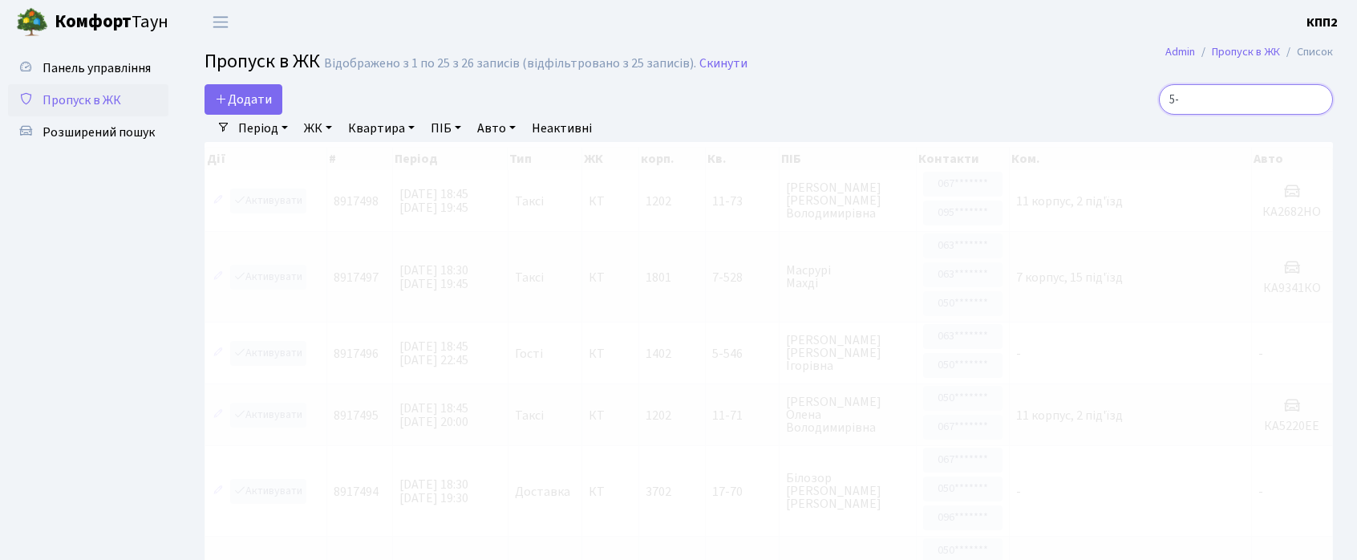
type input "5"
